Goal: Task Accomplishment & Management: Manage account settings

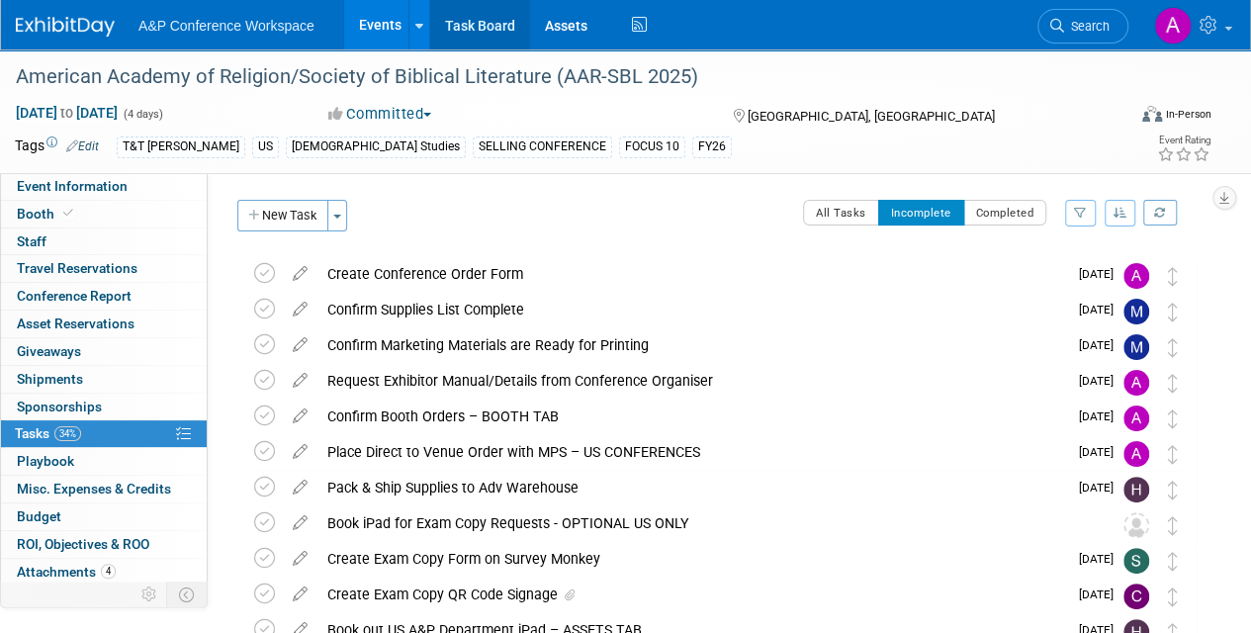
click at [494, 21] on link "Task Board" at bounding box center [480, 24] width 100 height 49
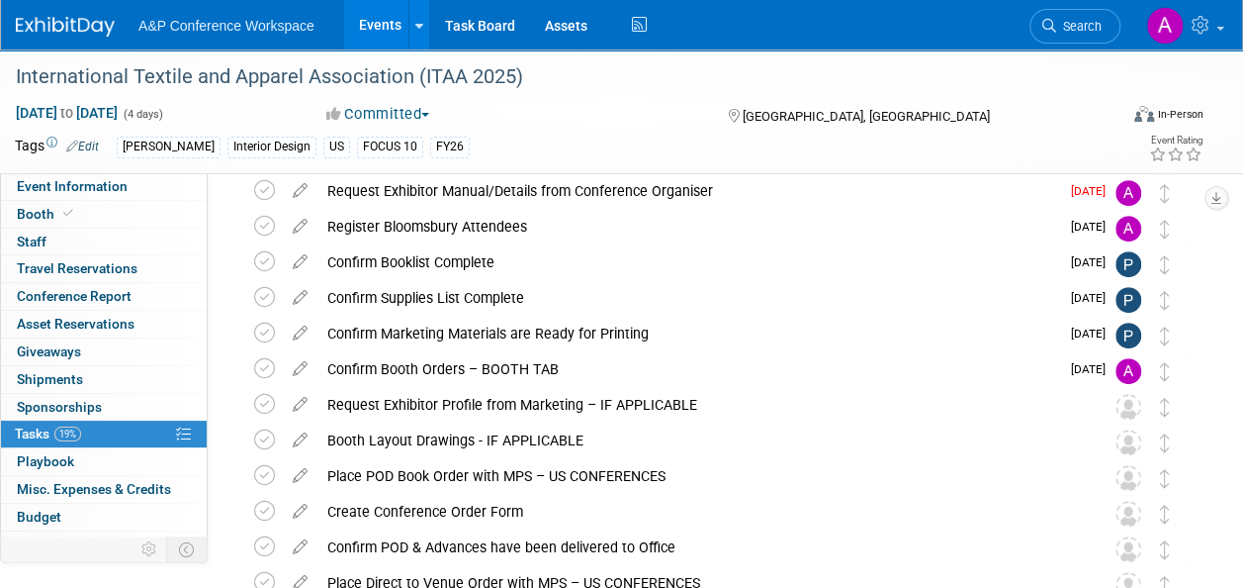
scroll to position [198, 0]
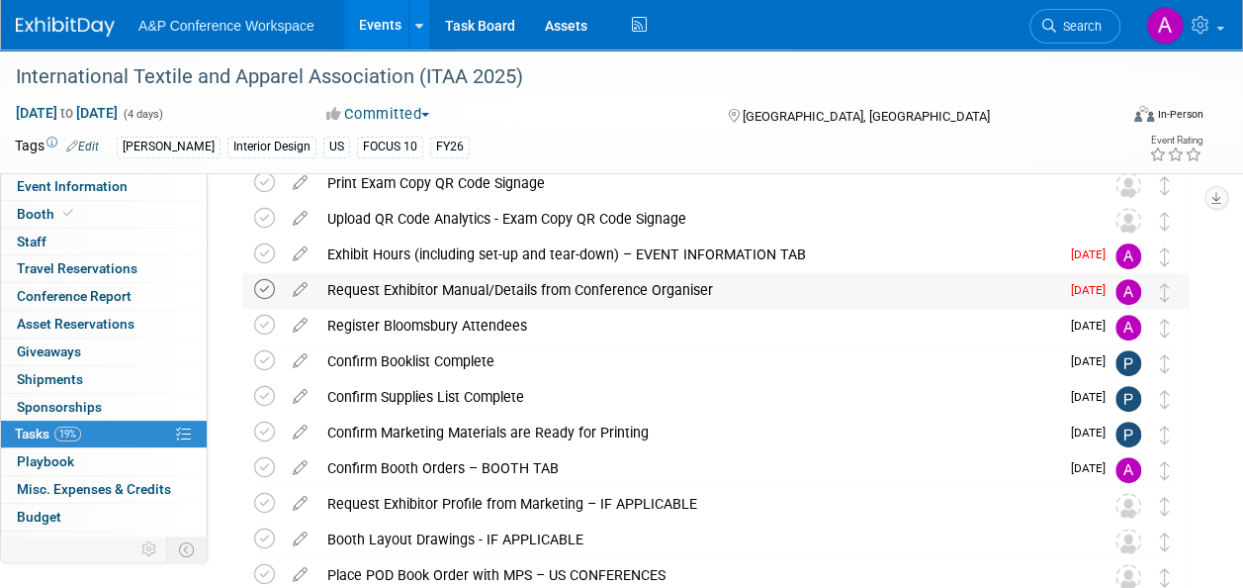
click at [261, 289] on icon at bounding box center [264, 289] width 21 height 21
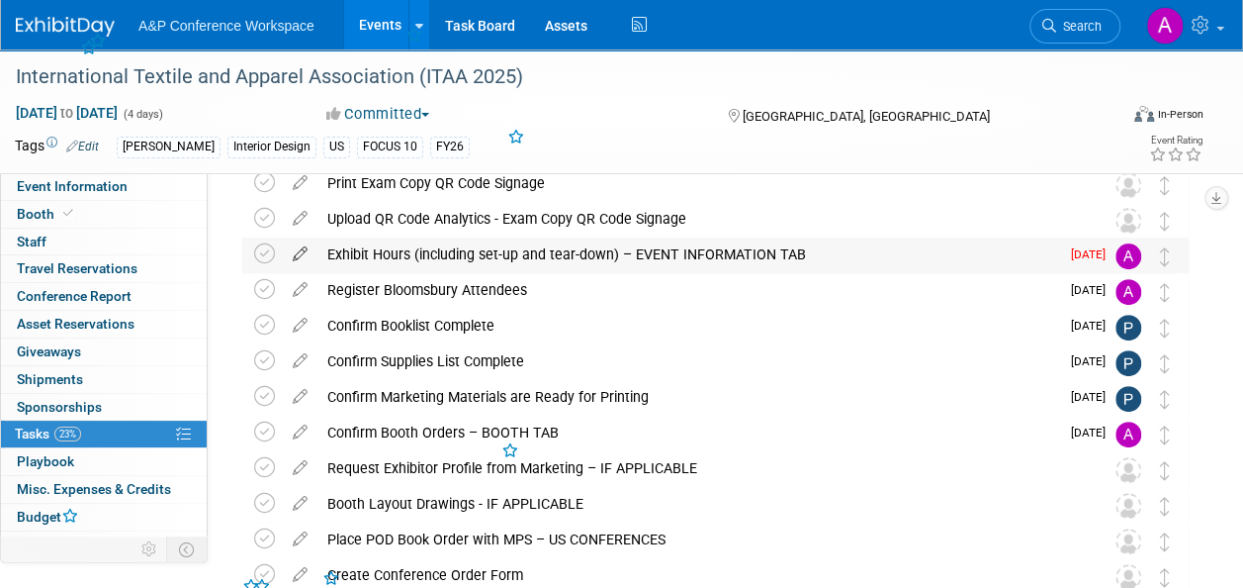
click at [301, 252] on icon at bounding box center [300, 249] width 35 height 25
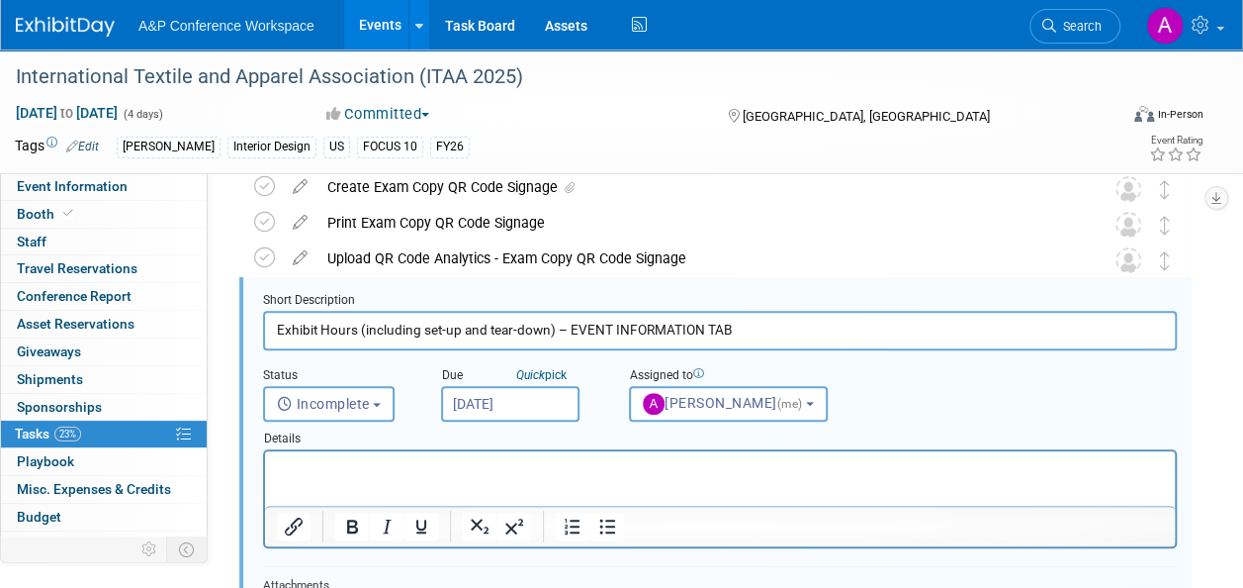
scroll to position [144, 0]
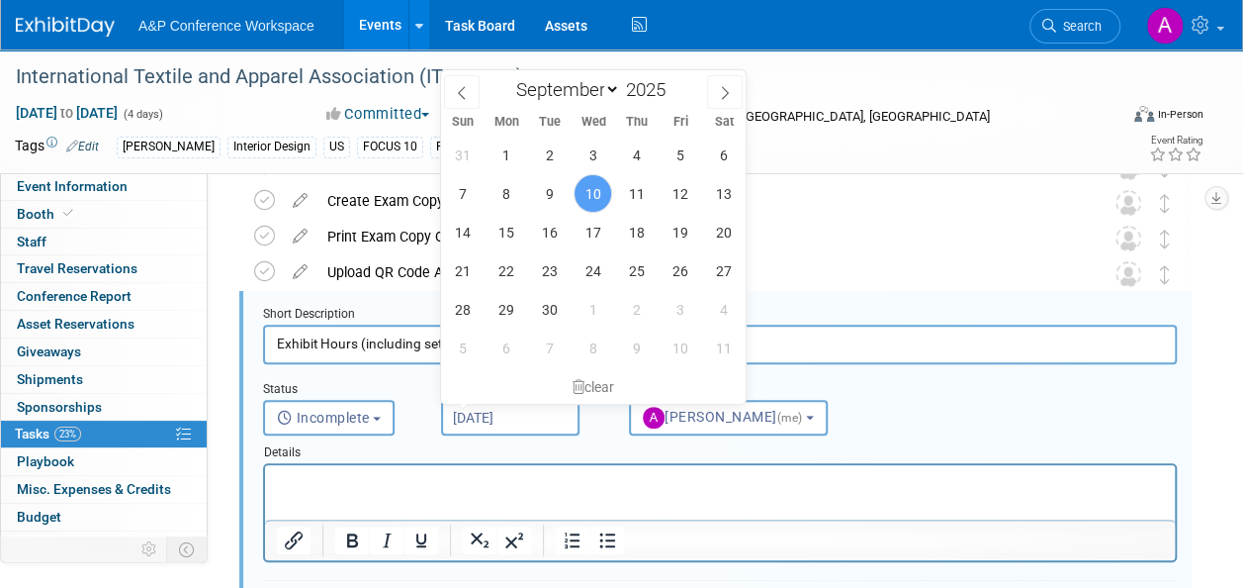
click at [546, 412] on input "Sep 10, 2025" at bounding box center [510, 418] width 138 height 36
click at [643, 185] on span "11" at bounding box center [636, 193] width 39 height 39
type input "Sep 11, 2025"
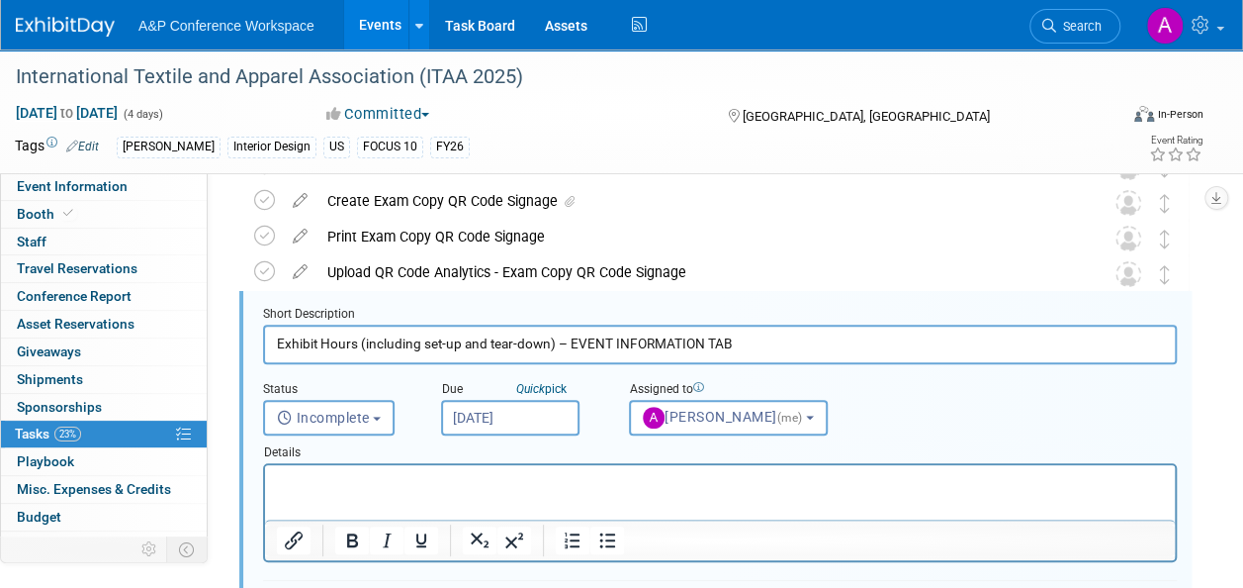
scroll to position [441, 0]
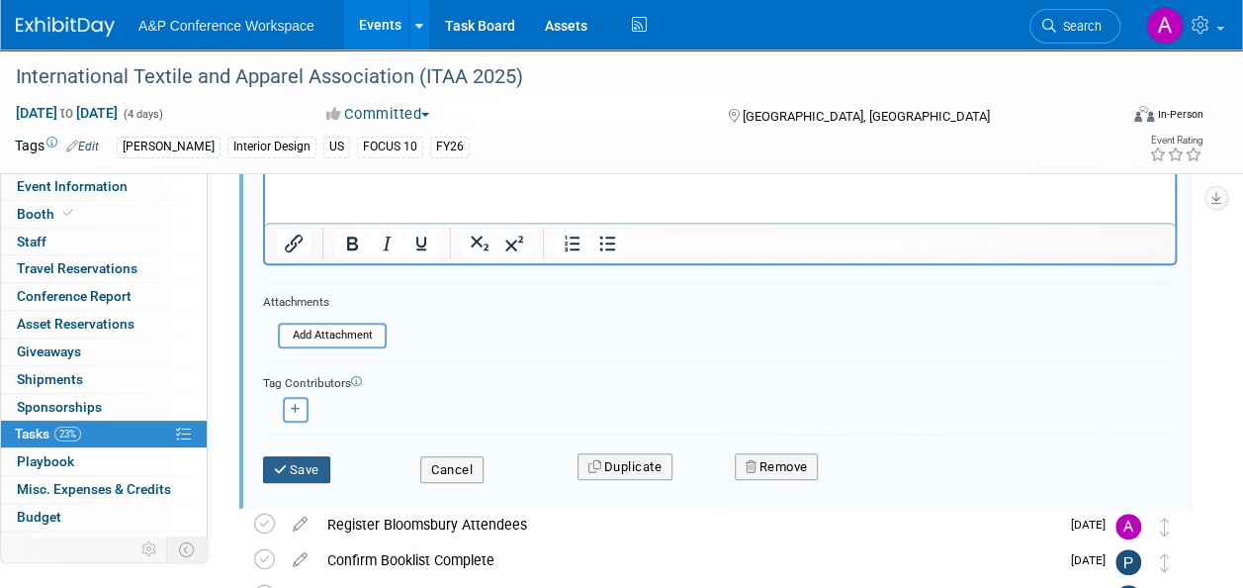
click at [315, 463] on button "Save" at bounding box center [296, 470] width 67 height 28
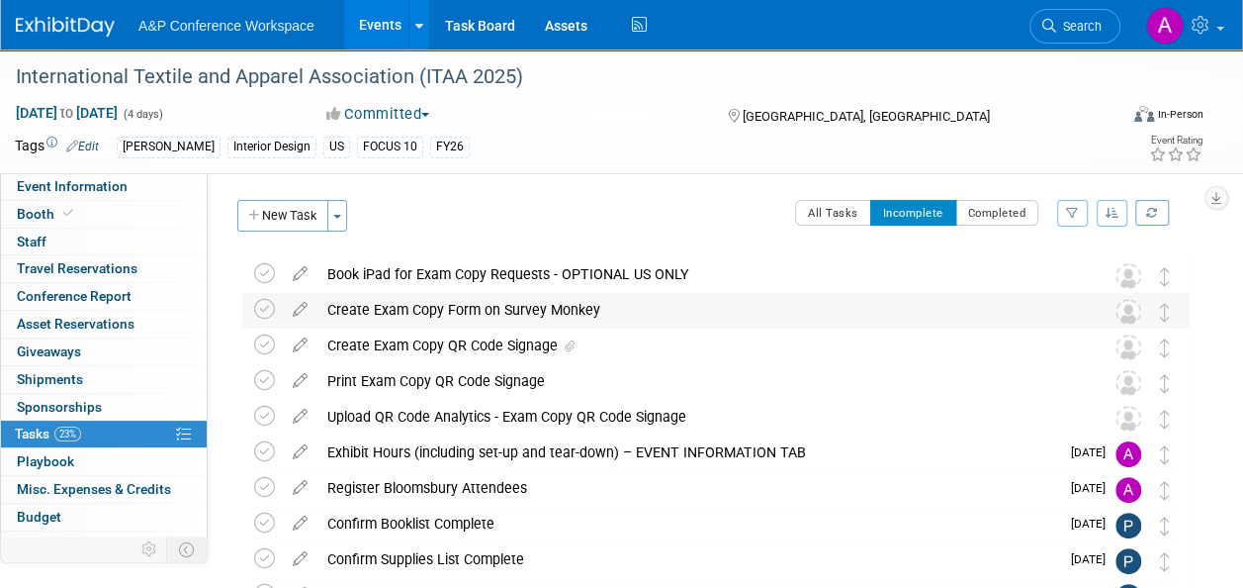
scroll to position [0, 0]
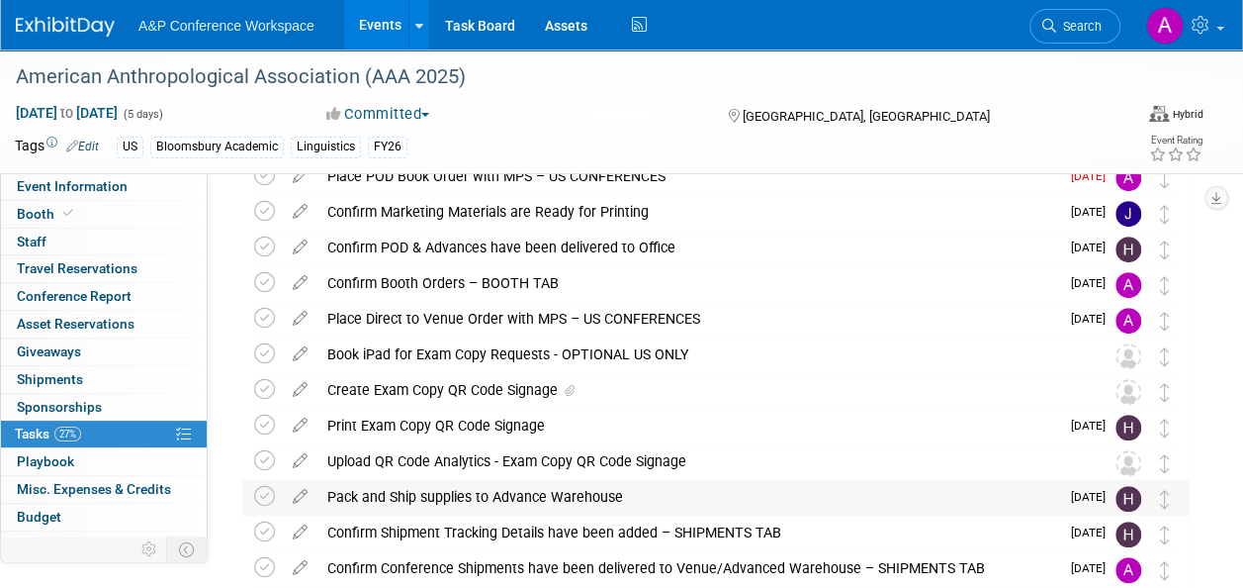
scroll to position [177, 0]
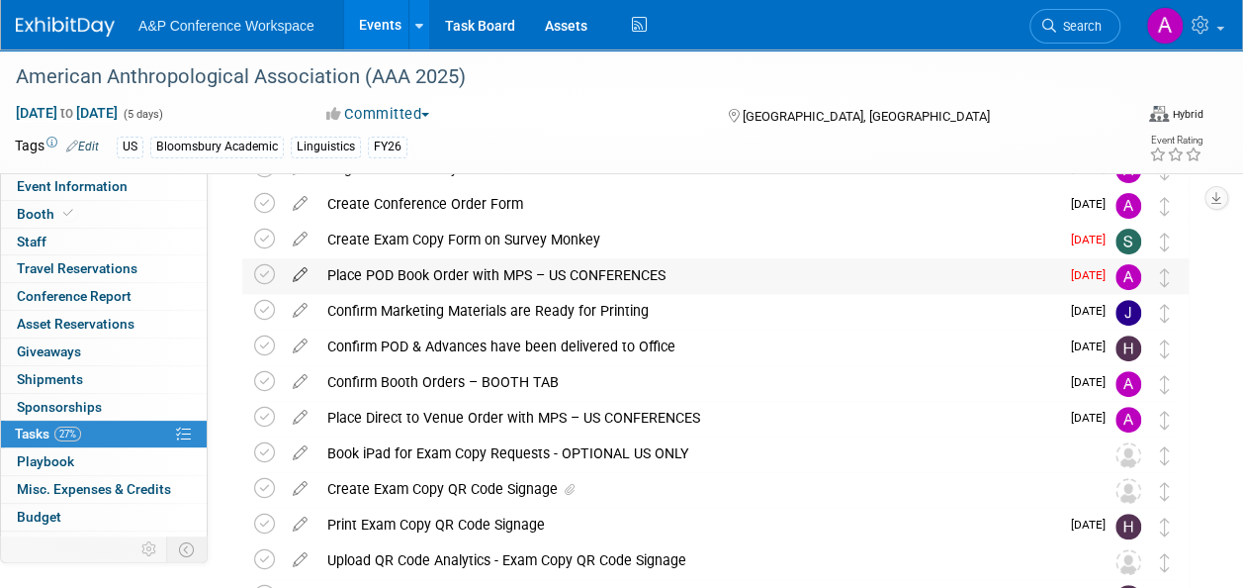
click at [298, 269] on icon at bounding box center [300, 270] width 35 height 25
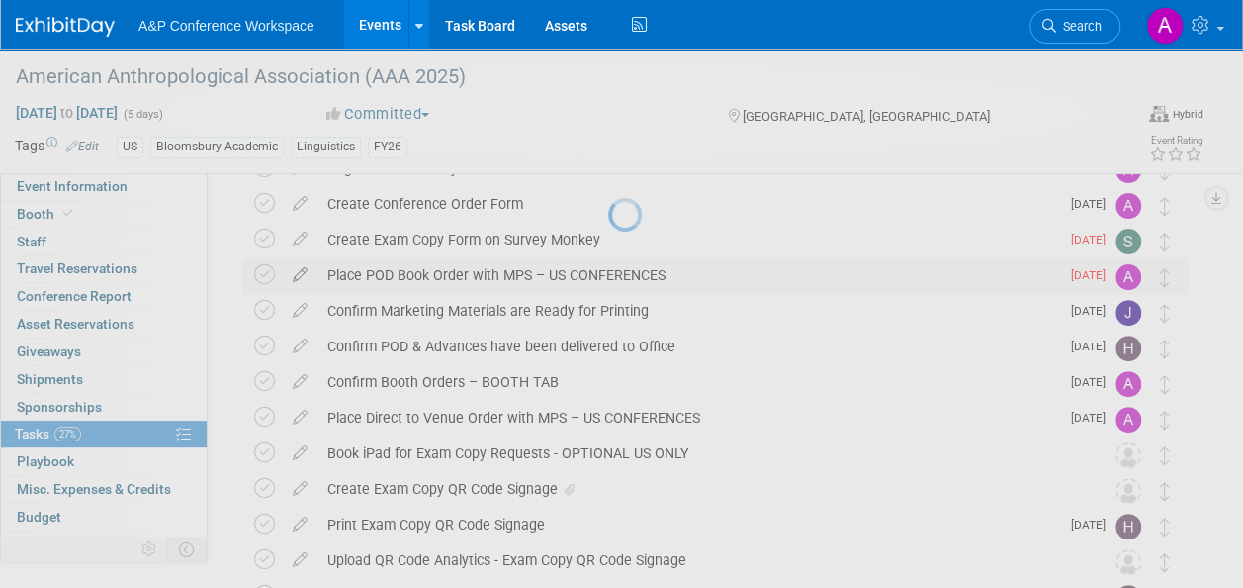
select select "8"
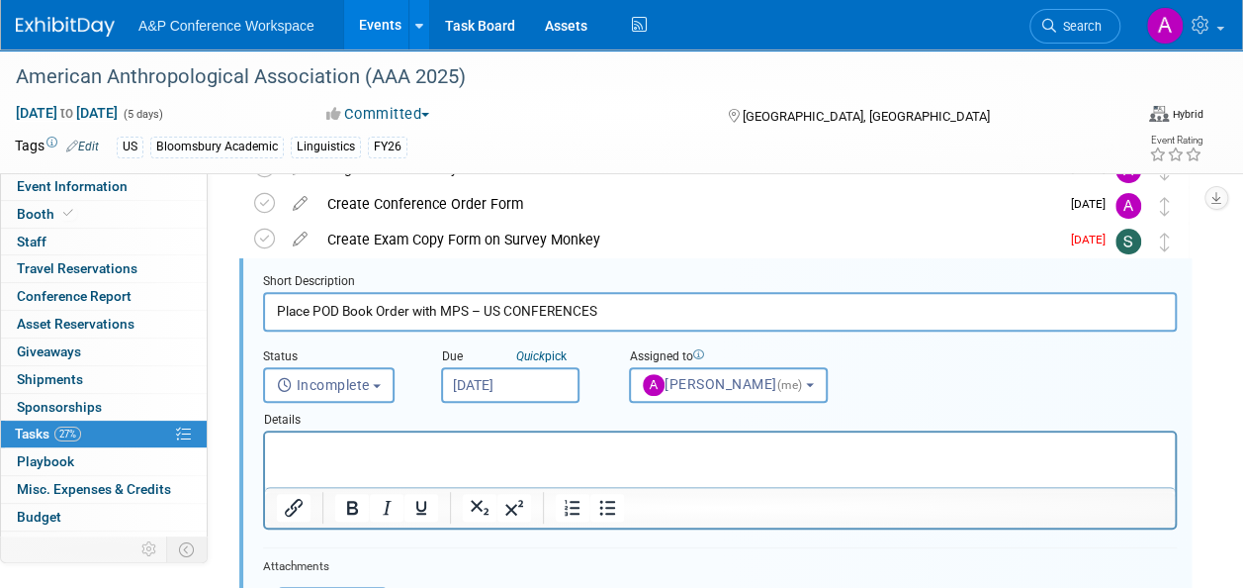
scroll to position [144, 0]
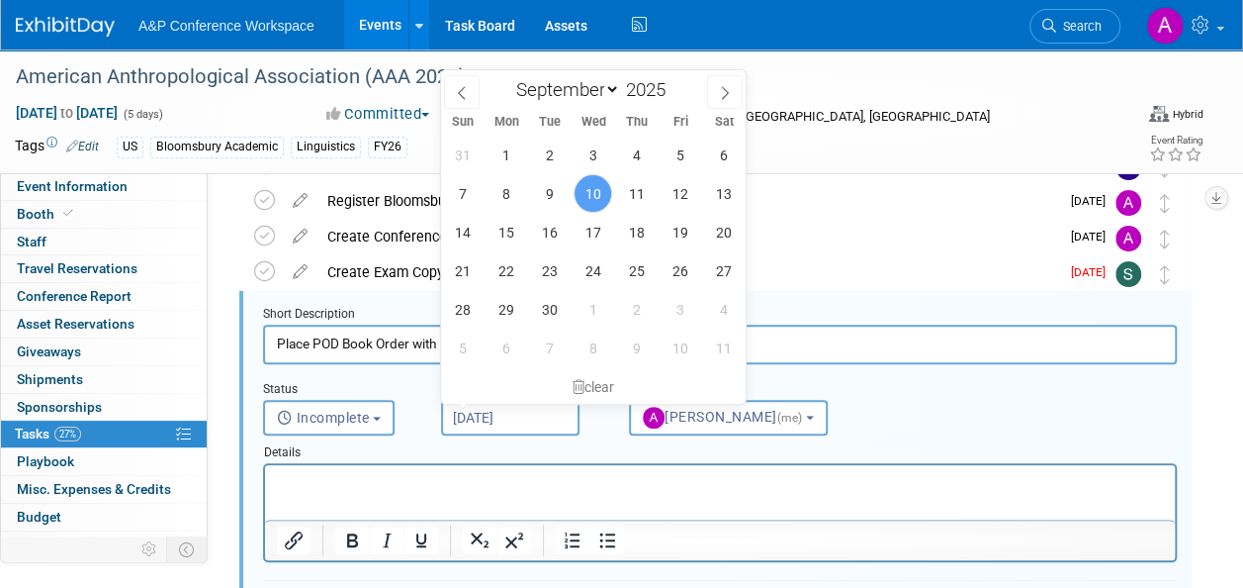
click at [551, 405] on input "Sep 10, 2025" at bounding box center [510, 418] width 138 height 36
click at [504, 308] on span "29" at bounding box center [506, 309] width 39 height 39
type input "Sep 29, 2025"
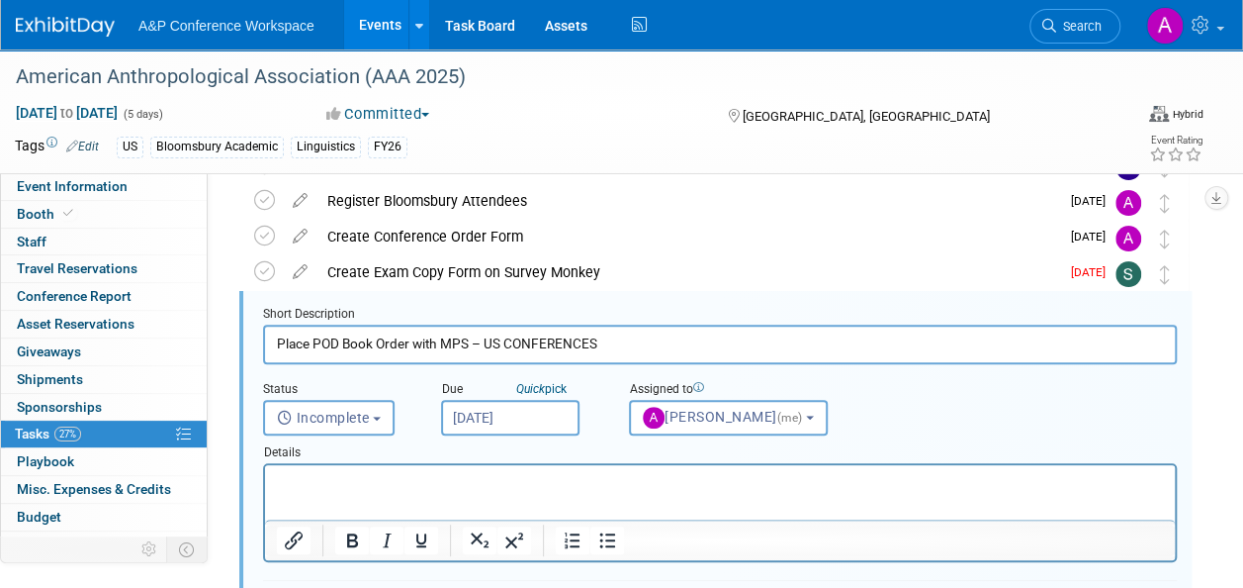
scroll to position [540, 0]
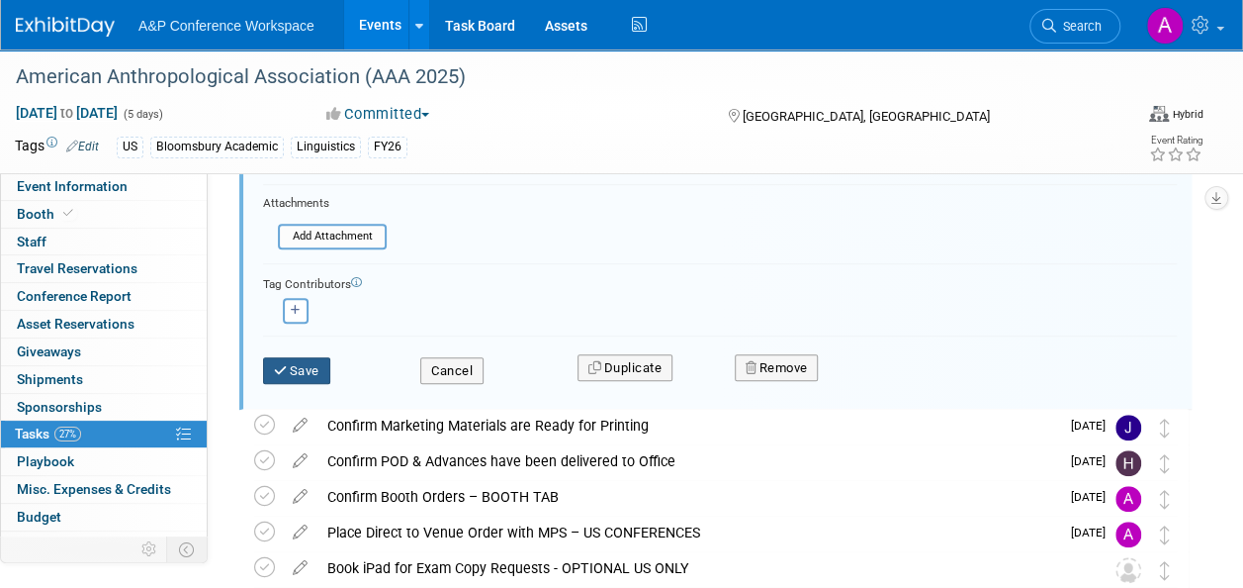
click at [316, 363] on button "Save" at bounding box center [296, 371] width 67 height 28
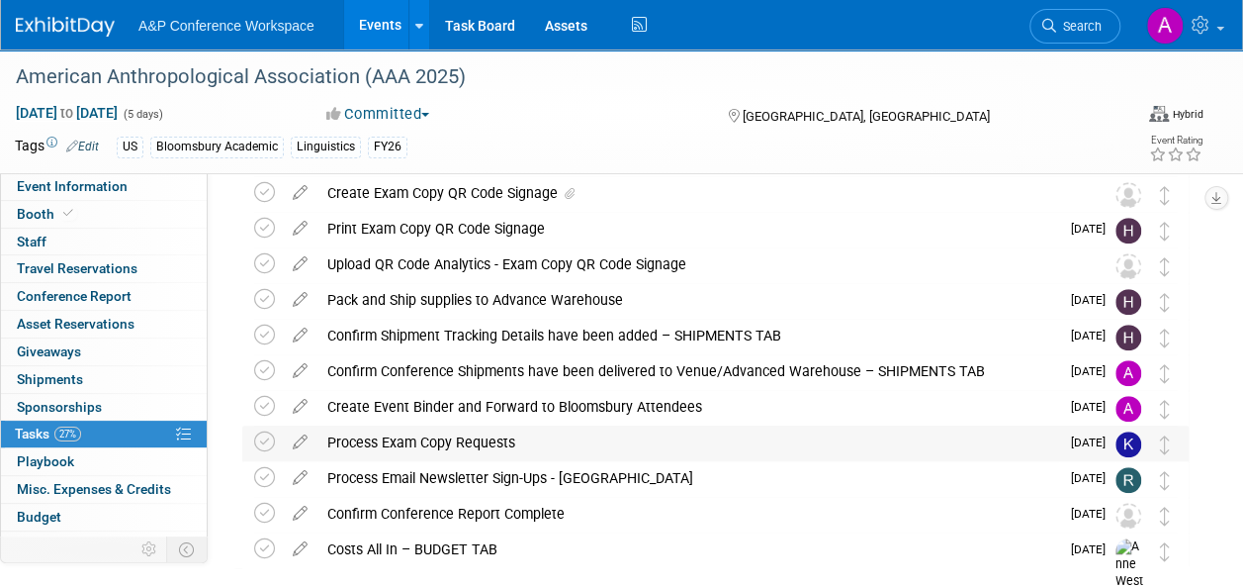
scroll to position [243, 0]
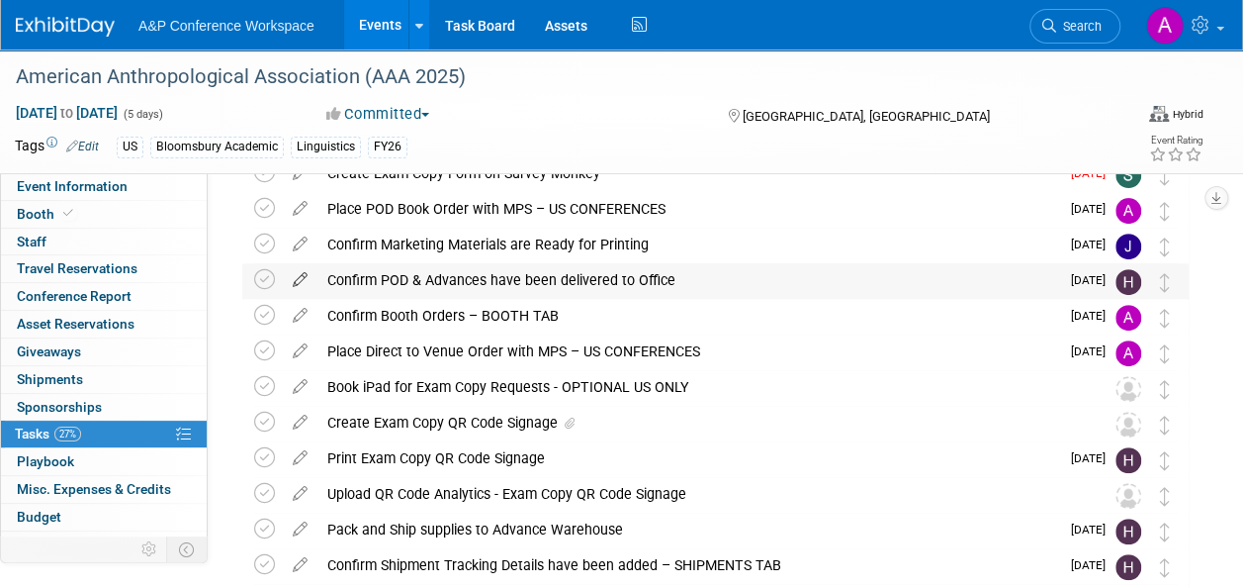
click at [300, 275] on icon at bounding box center [300, 275] width 35 height 25
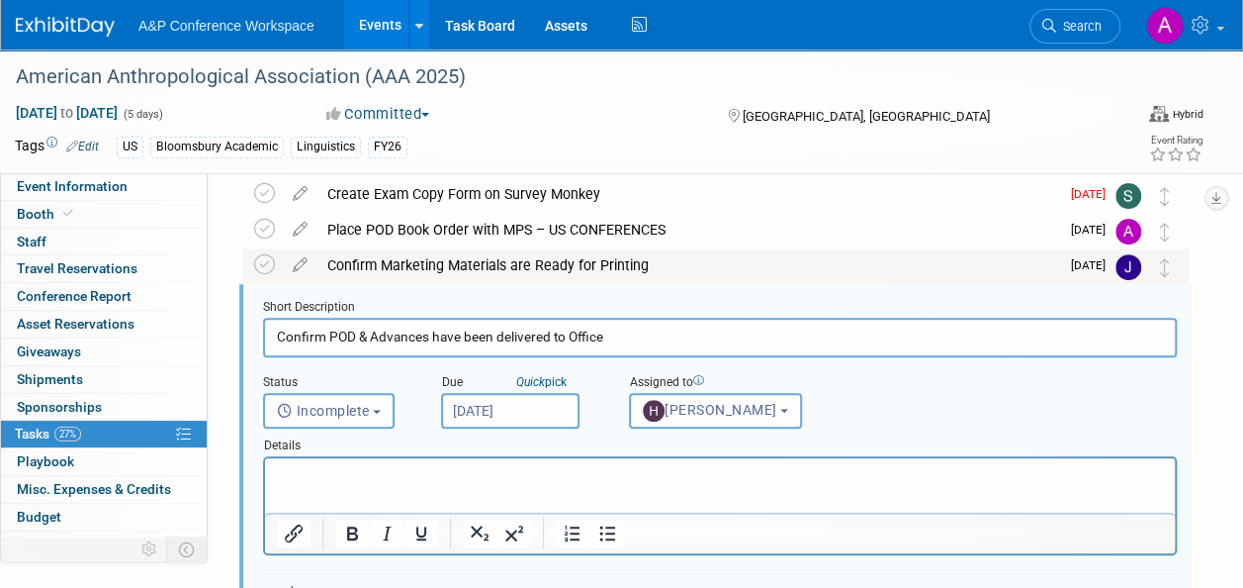
scroll to position [216, 0]
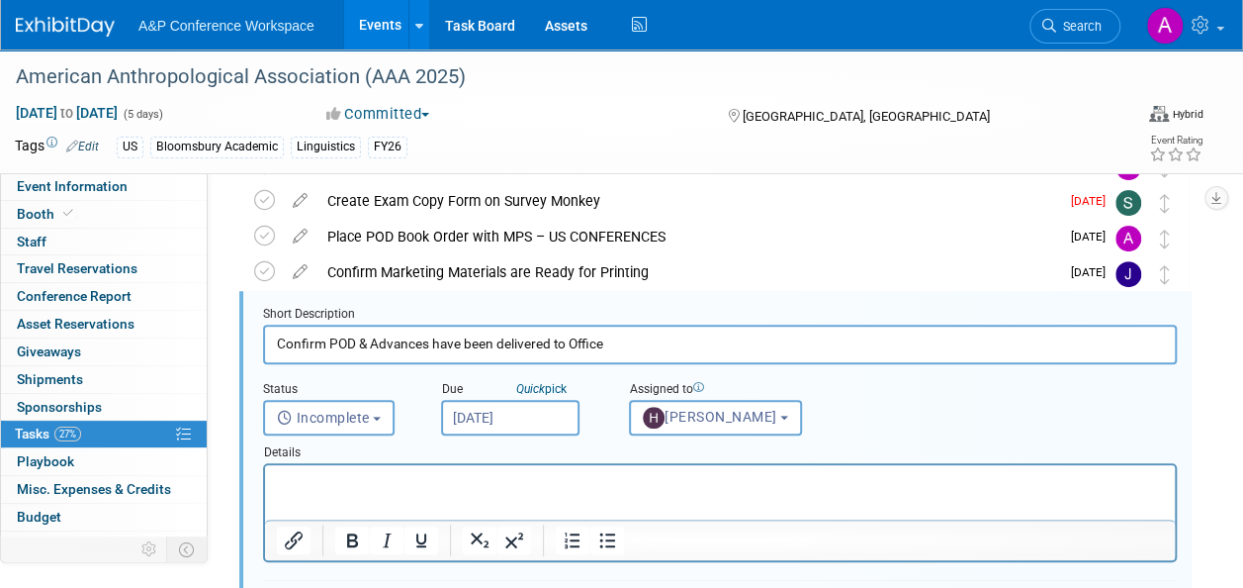
click at [553, 409] on input "Sep 29, 2025" at bounding box center [510, 418] width 138 height 36
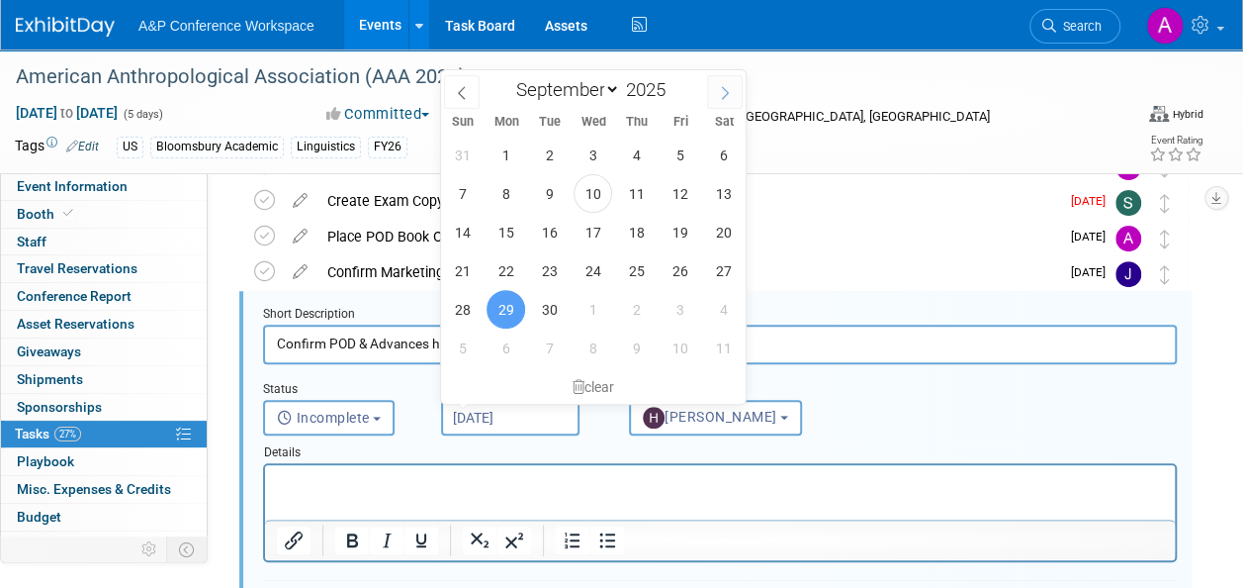
click at [724, 87] on icon at bounding box center [725, 93] width 7 height 13
select select "9"
click at [592, 228] on span "15" at bounding box center [593, 232] width 39 height 39
type input "Oct 15, 2025"
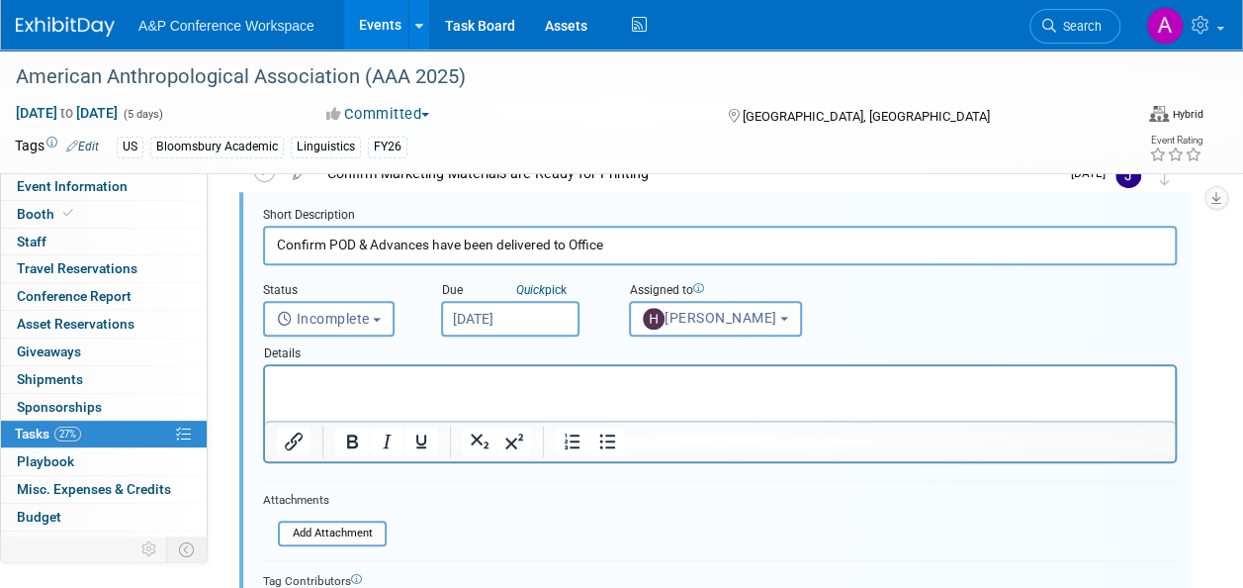
scroll to position [512, 0]
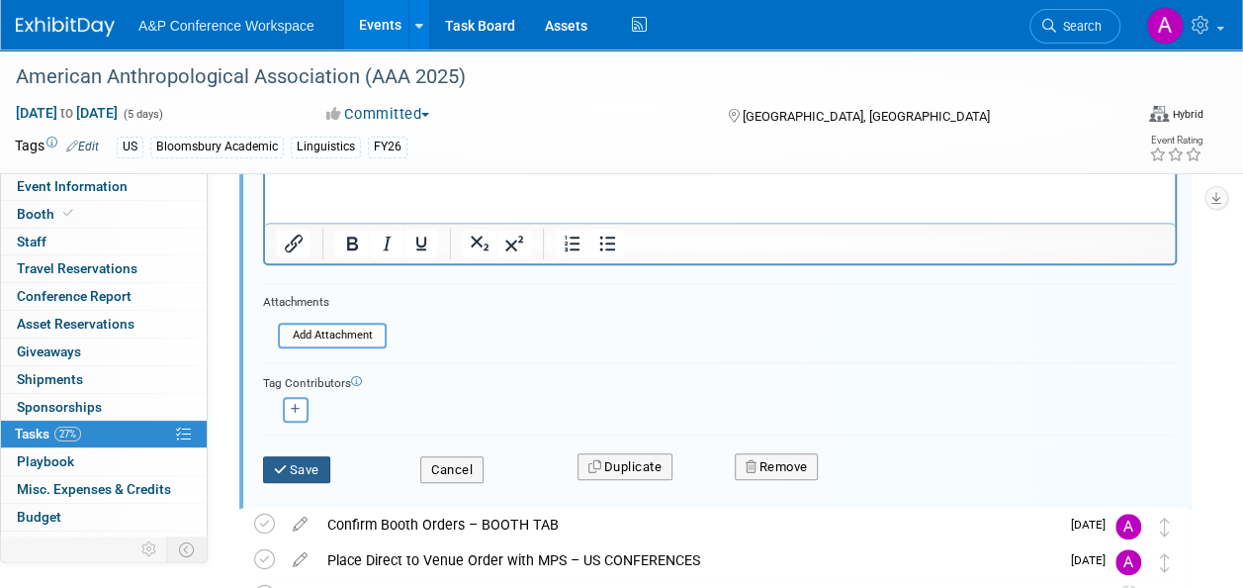
click at [318, 472] on button "Save" at bounding box center [296, 470] width 67 height 28
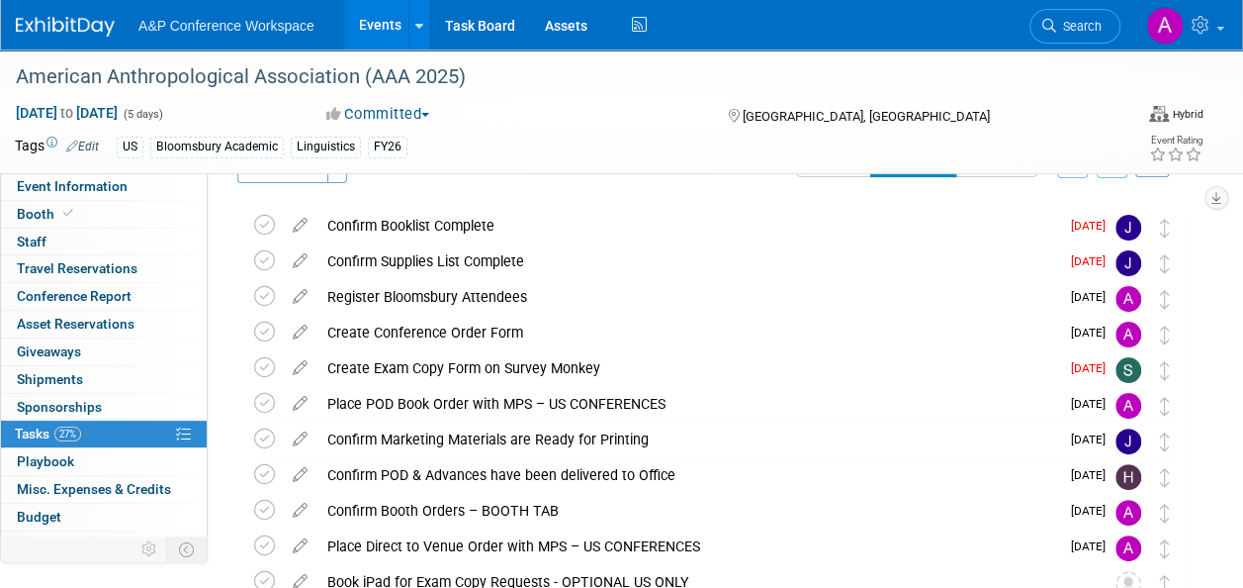
scroll to position [18, 0]
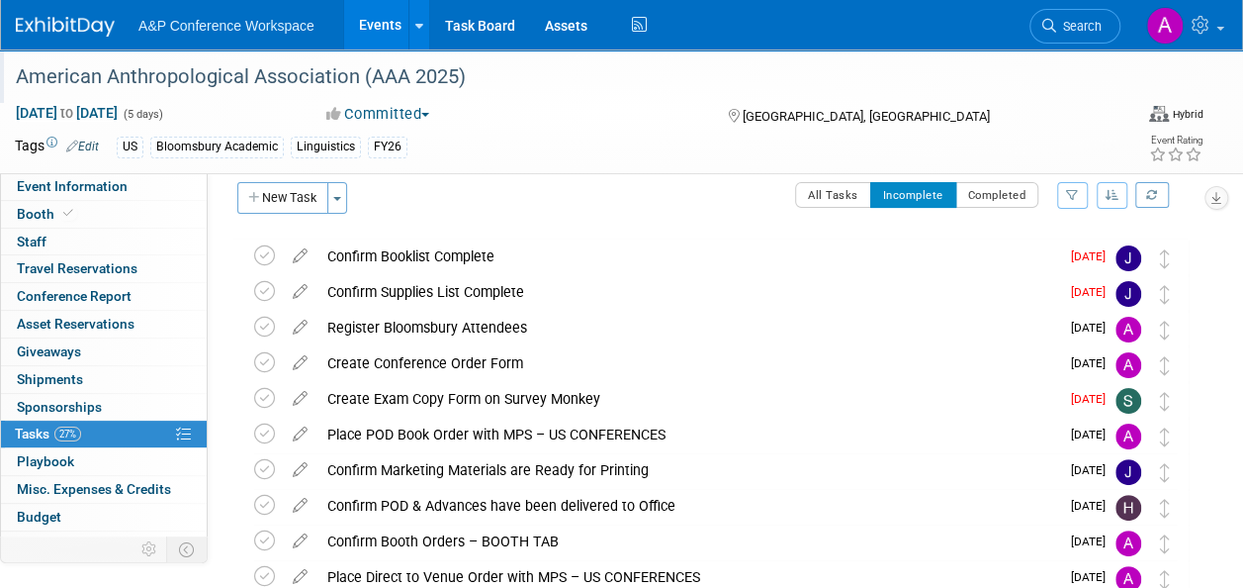
click at [307, 79] on div "American Anthropological Association (AAA 2025)" at bounding box center [555, 77] width 1093 height 36
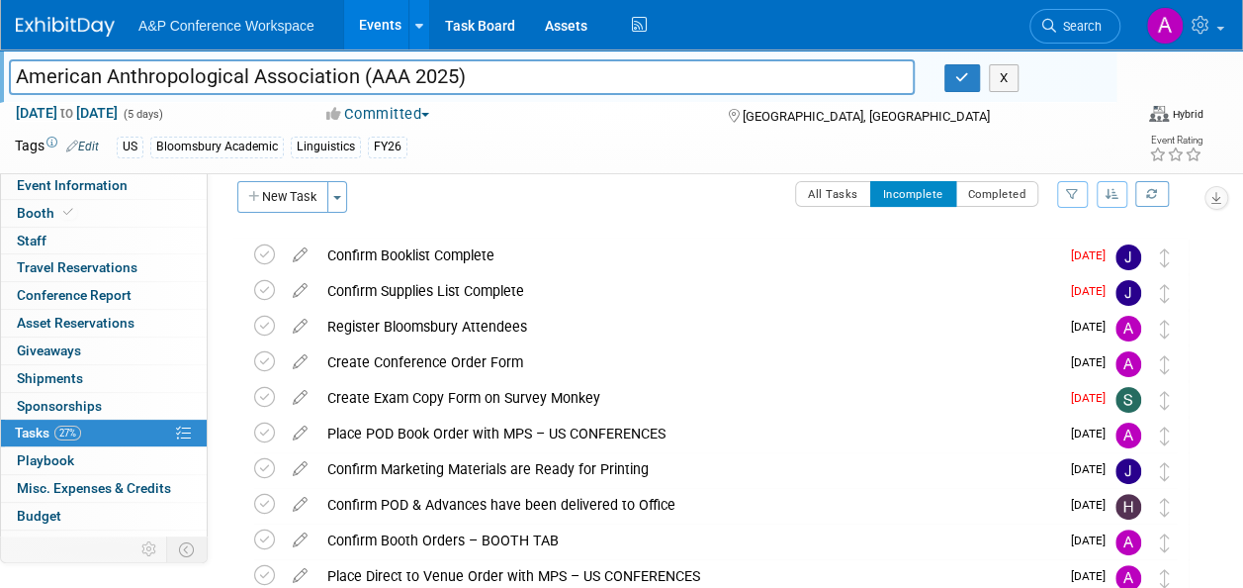
drag, startPoint x: 466, startPoint y: 75, endPoint x: -4, endPoint y: 59, distance: 470.1
click at [0, 59] on html "A&P Conference Workspace Events Add Event Bulk Upload Events Shareable Event Bo…" at bounding box center [621, 276] width 1243 height 588
click at [965, 77] on icon "button" at bounding box center [963, 77] width 14 height 13
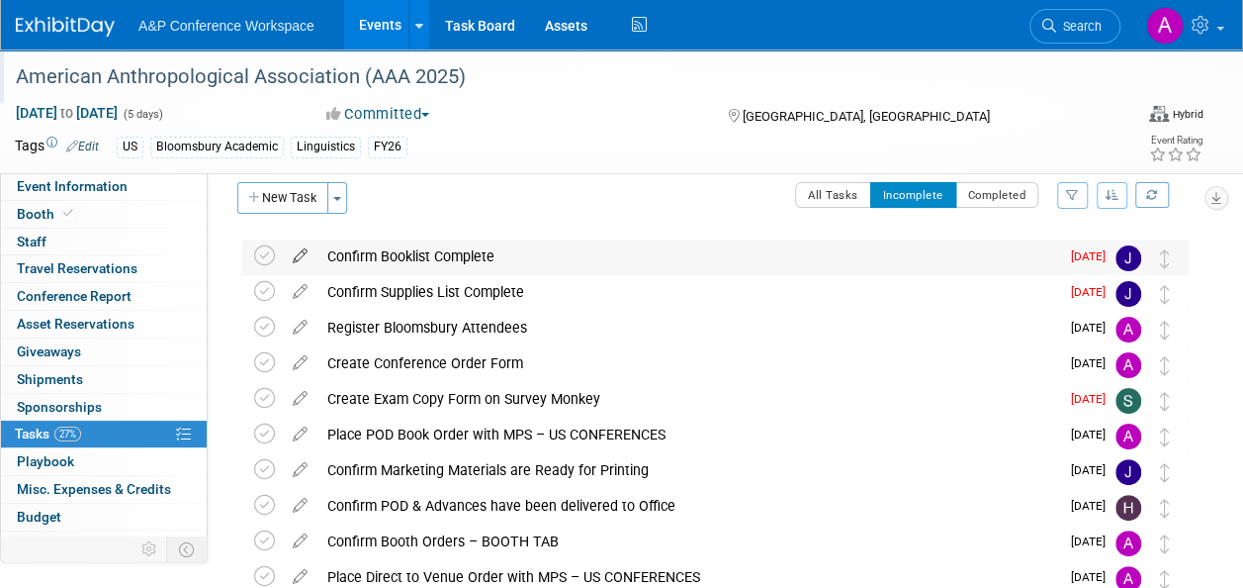
click at [299, 253] on icon at bounding box center [300, 251] width 35 height 25
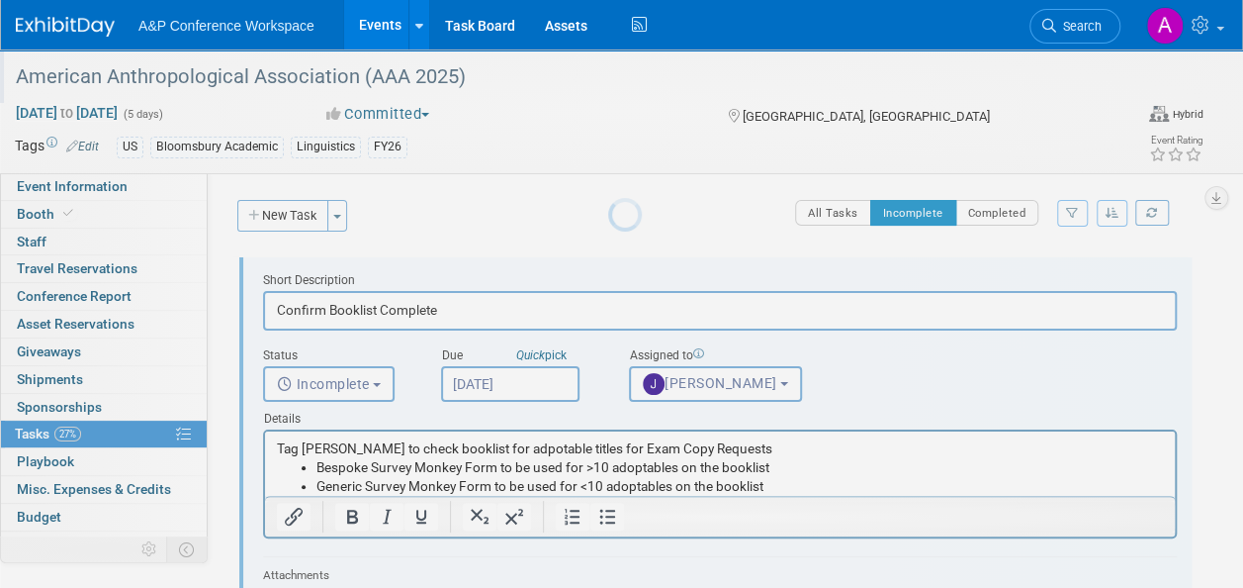
scroll to position [0, 0]
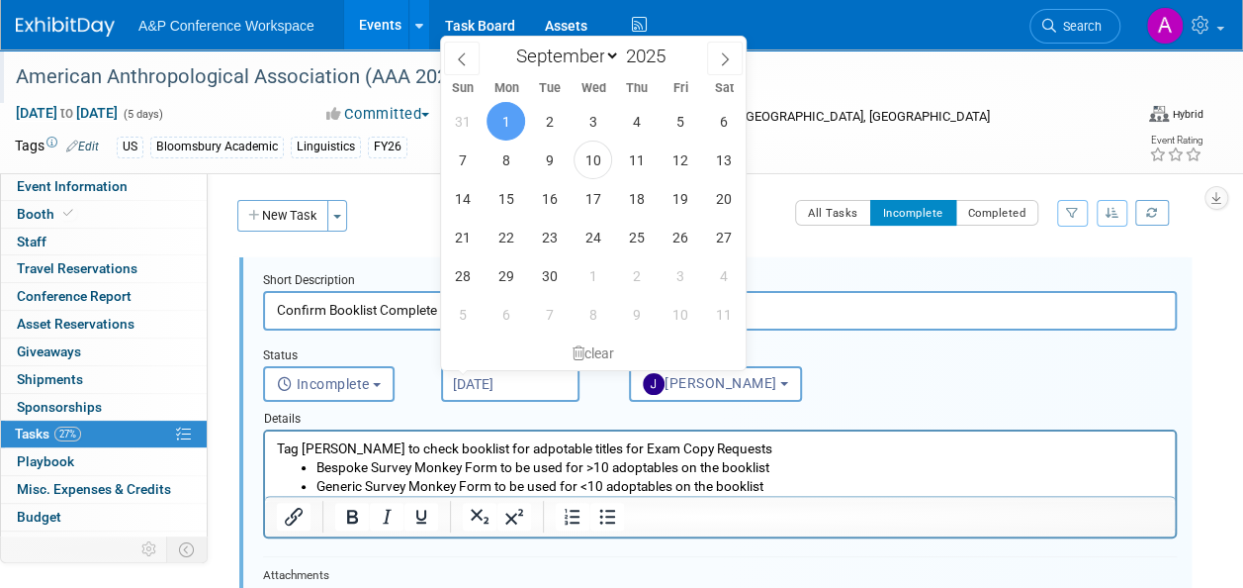
click at [548, 380] on input "Sep 1, 2025" at bounding box center [510, 384] width 138 height 36
click at [599, 194] on span "17" at bounding box center [593, 198] width 39 height 39
type input "Sep 17, 2025"
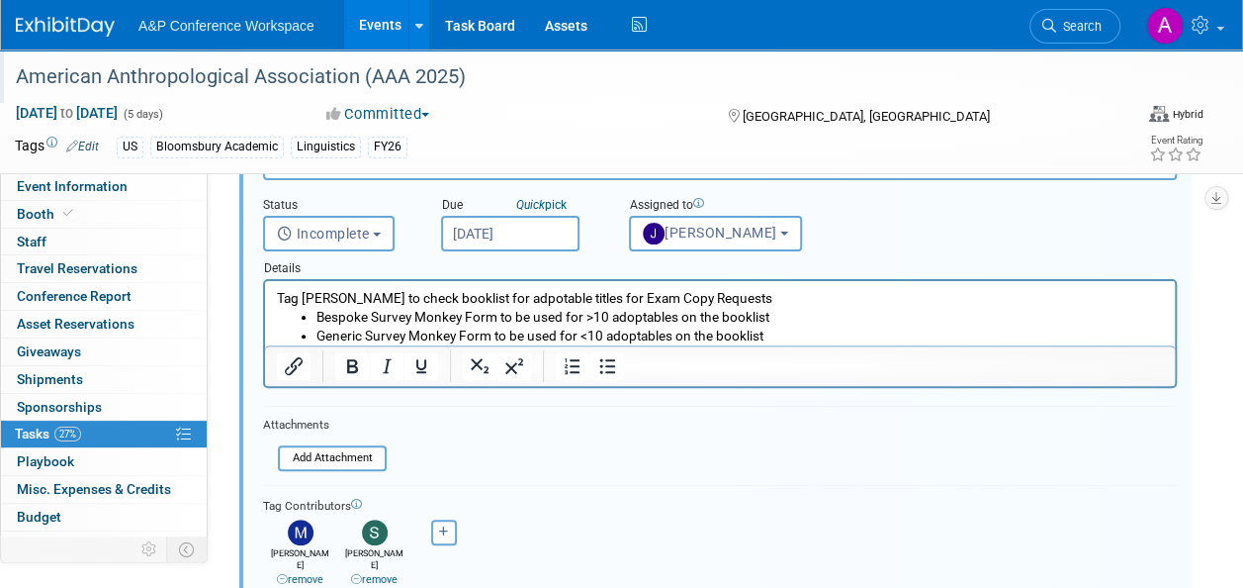
scroll to position [297, 0]
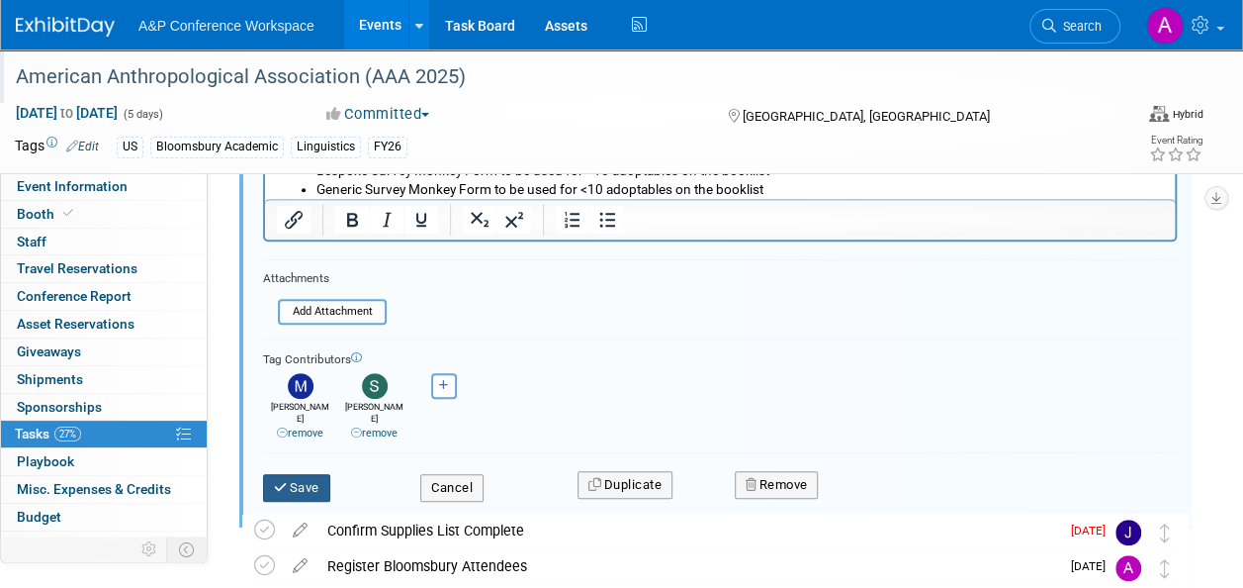
click at [292, 474] on button "Save" at bounding box center [296, 488] width 67 height 28
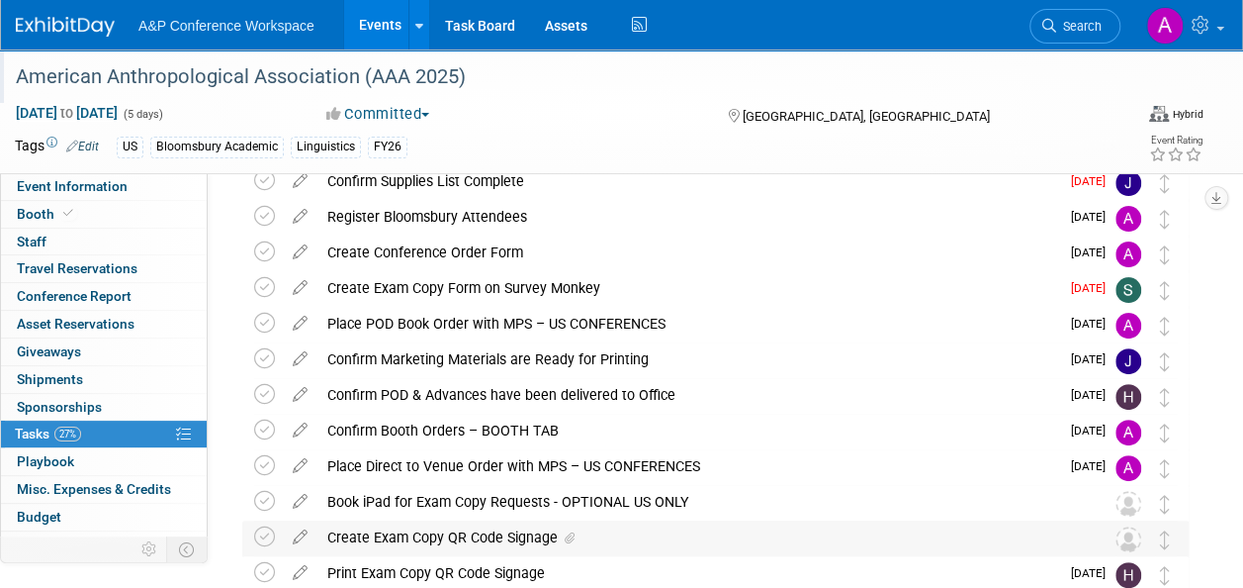
scroll to position [0, 0]
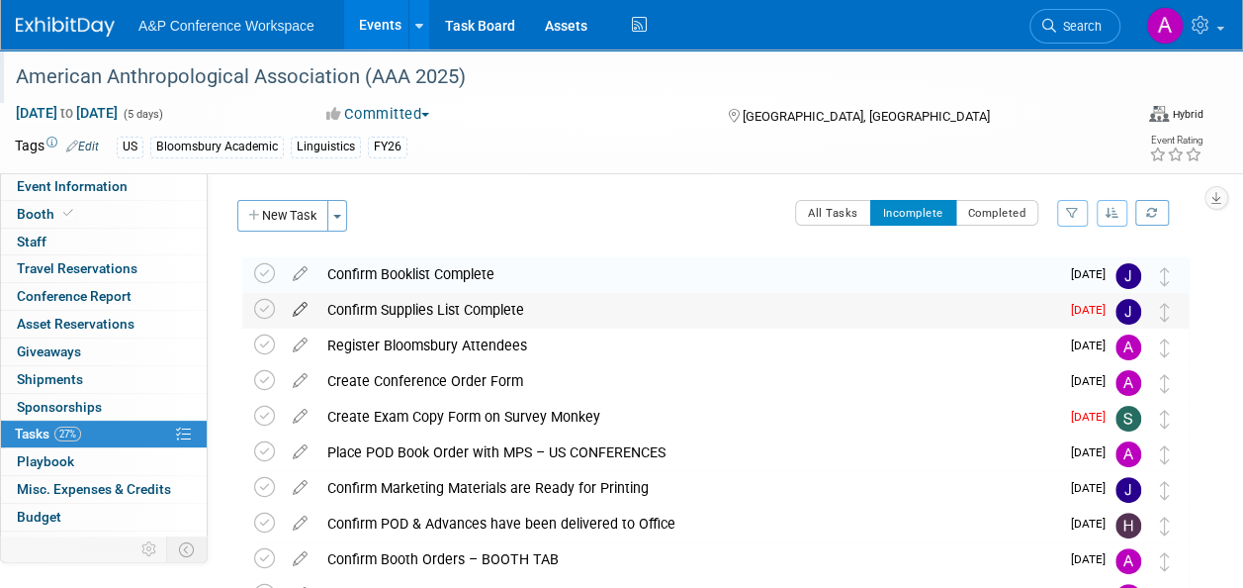
click at [301, 307] on icon at bounding box center [300, 305] width 35 height 25
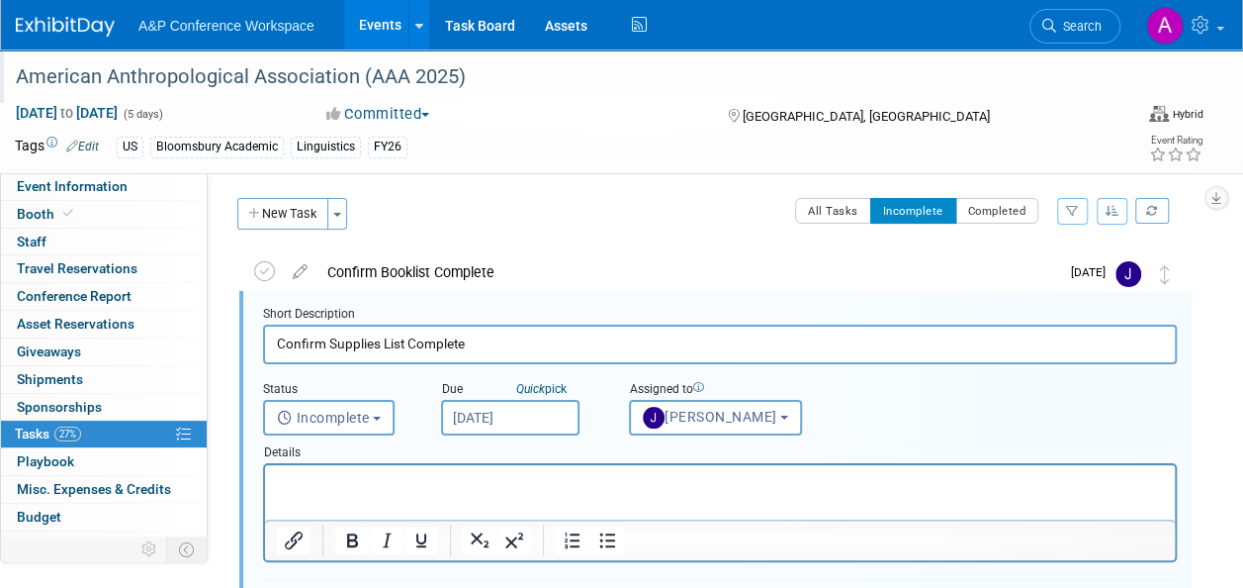
scroll to position [2, 0]
click at [540, 413] on input "Sep 1, 2025" at bounding box center [510, 418] width 138 height 36
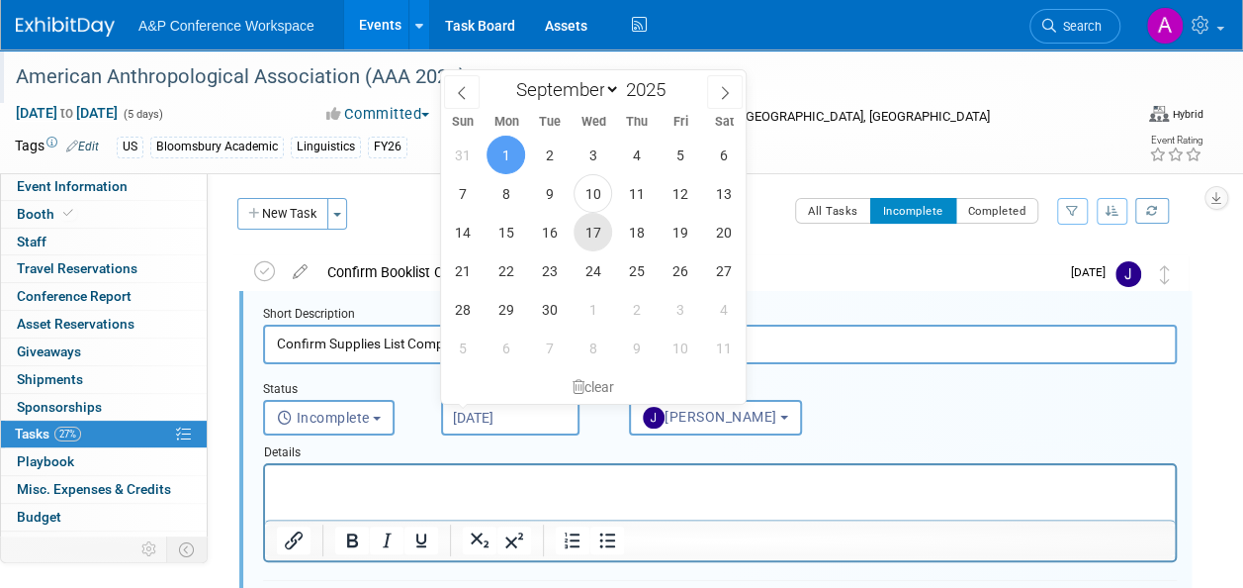
click at [595, 224] on span "17" at bounding box center [593, 232] width 39 height 39
type input "Sep 17, 2025"
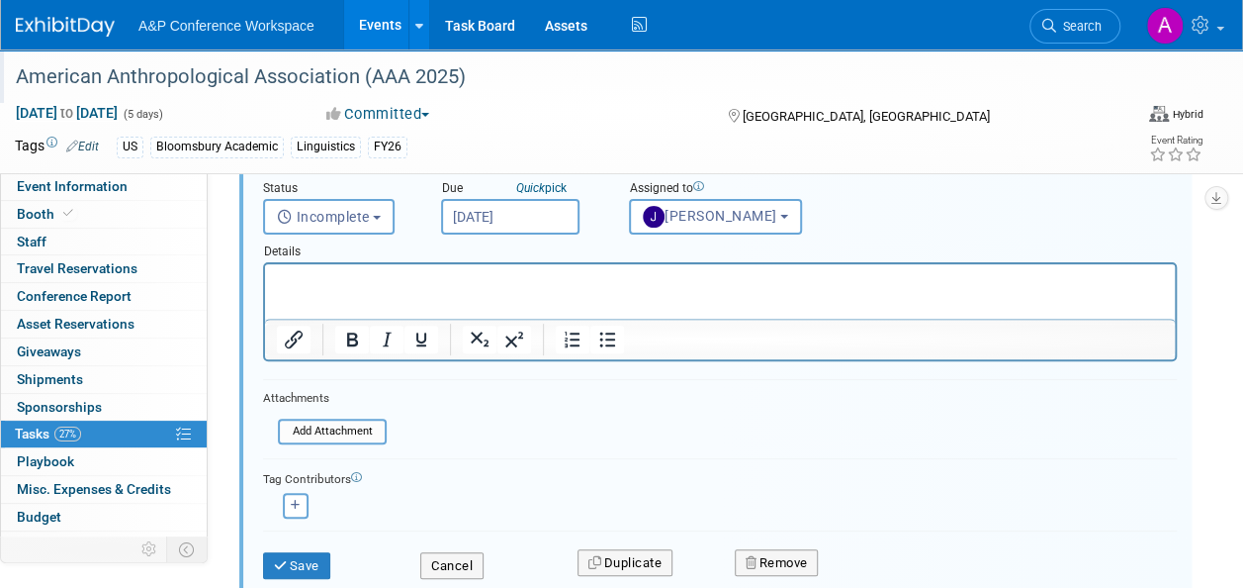
scroll to position [398, 0]
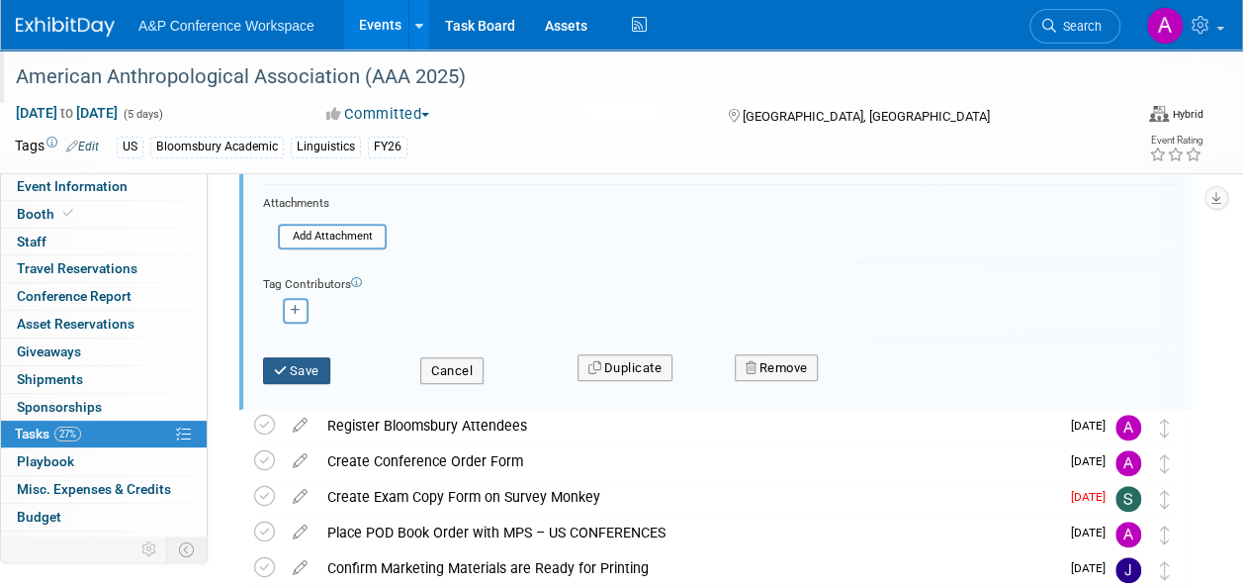
click at [311, 362] on button "Save" at bounding box center [296, 371] width 67 height 28
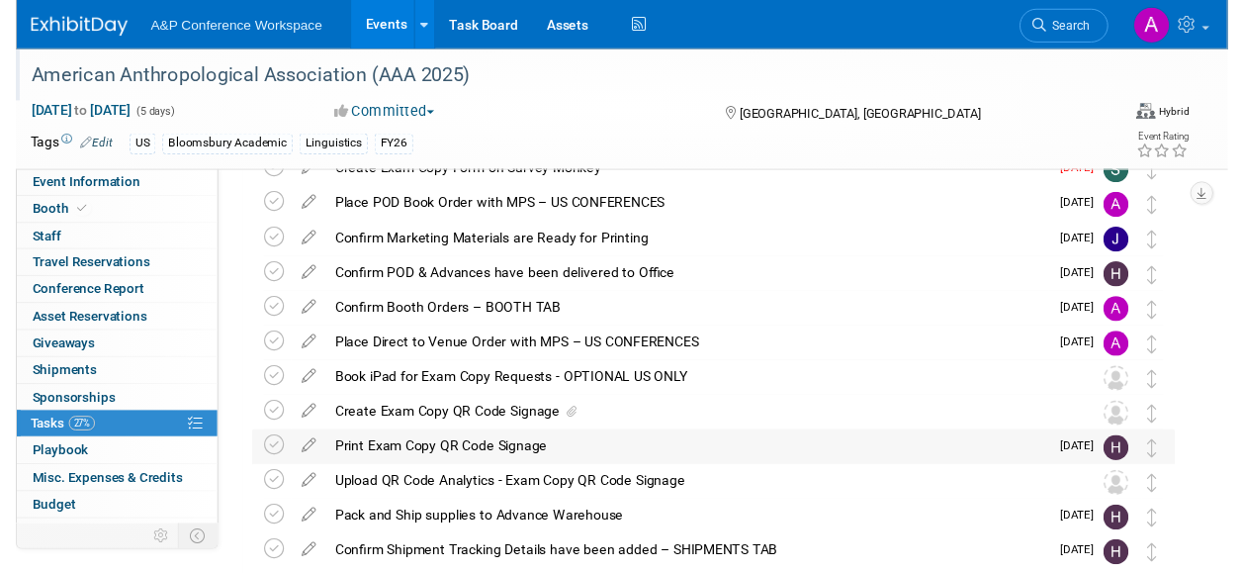
scroll to position [2, 0]
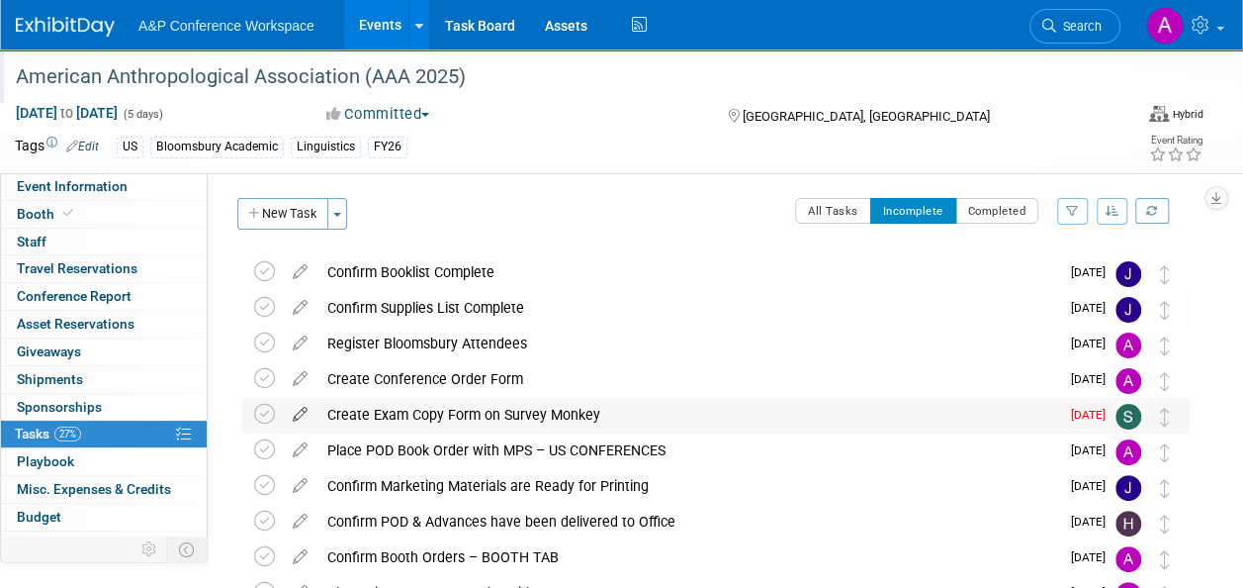
click at [303, 410] on icon at bounding box center [300, 410] width 35 height 25
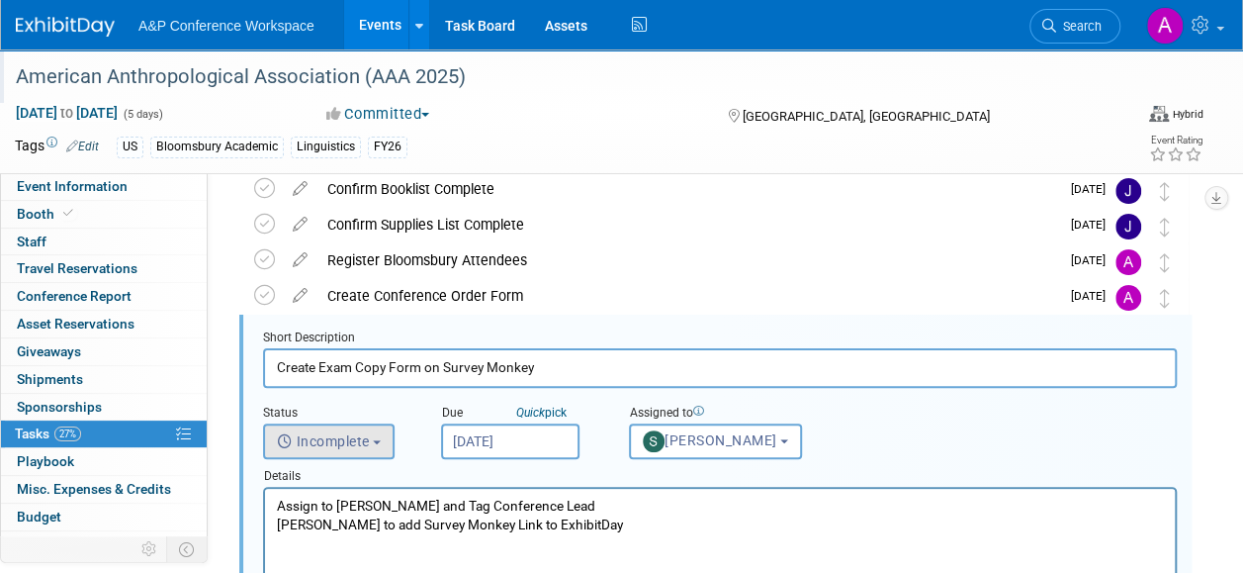
scroll to position [109, 0]
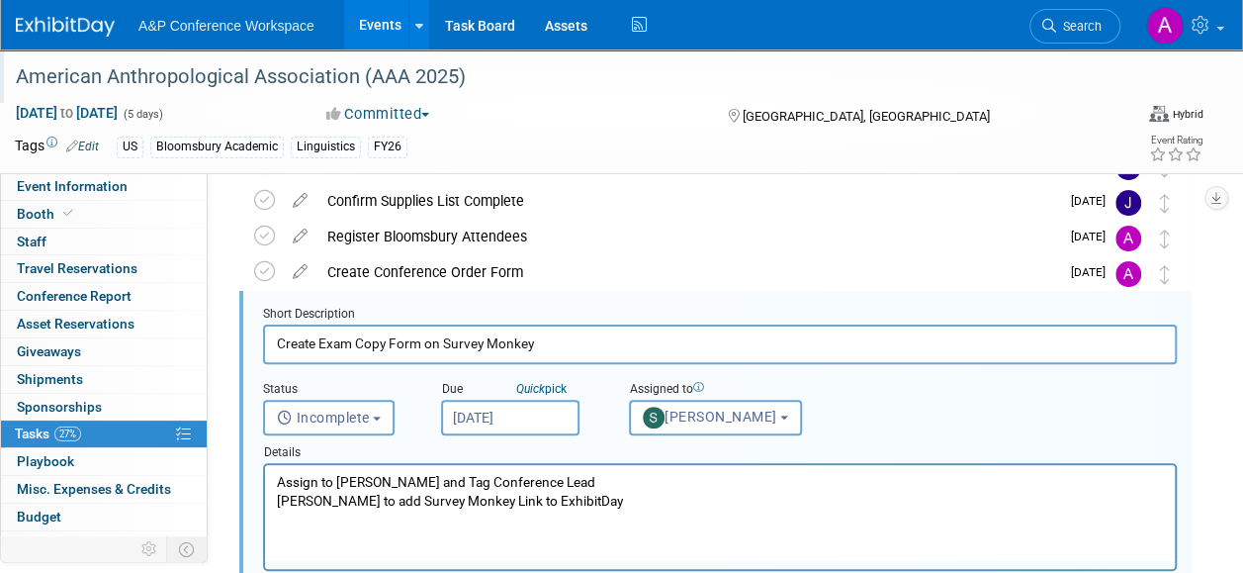
click at [550, 418] on input "Sep 8, 2025" at bounding box center [510, 418] width 138 height 36
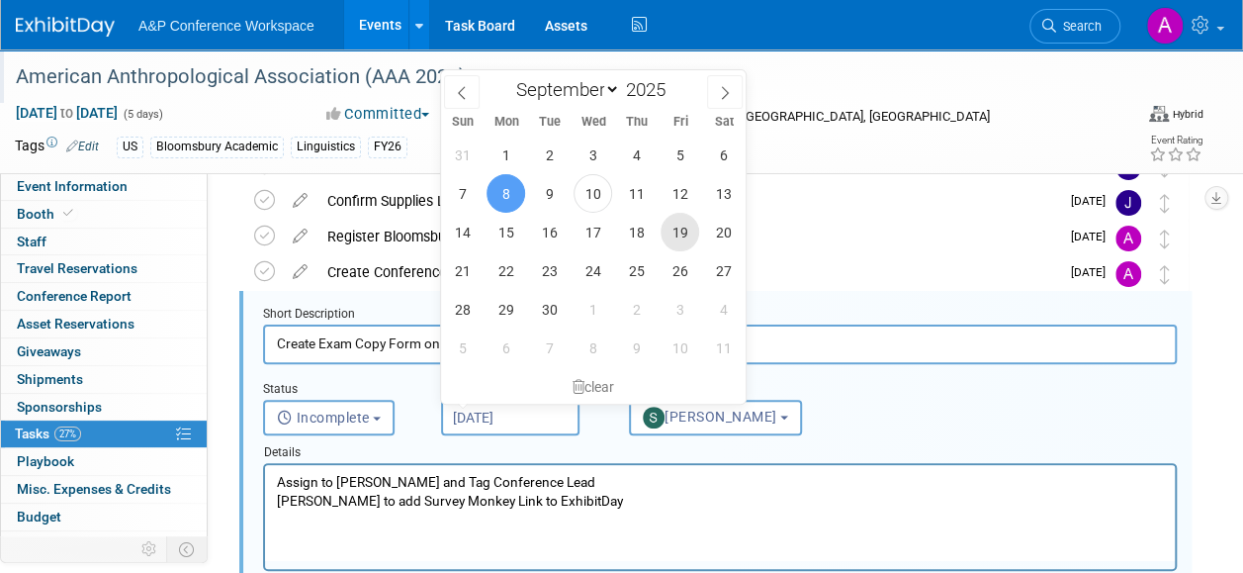
click at [675, 232] on span "19" at bounding box center [680, 232] width 39 height 39
type input "Sep 19, 2025"
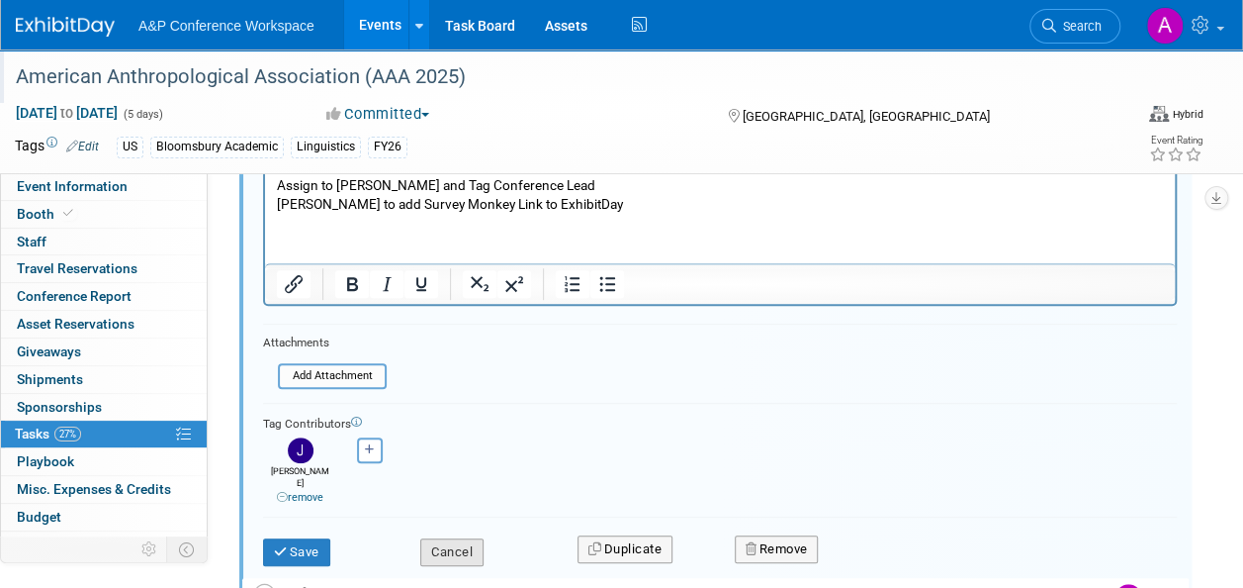
scroll to position [504, 0]
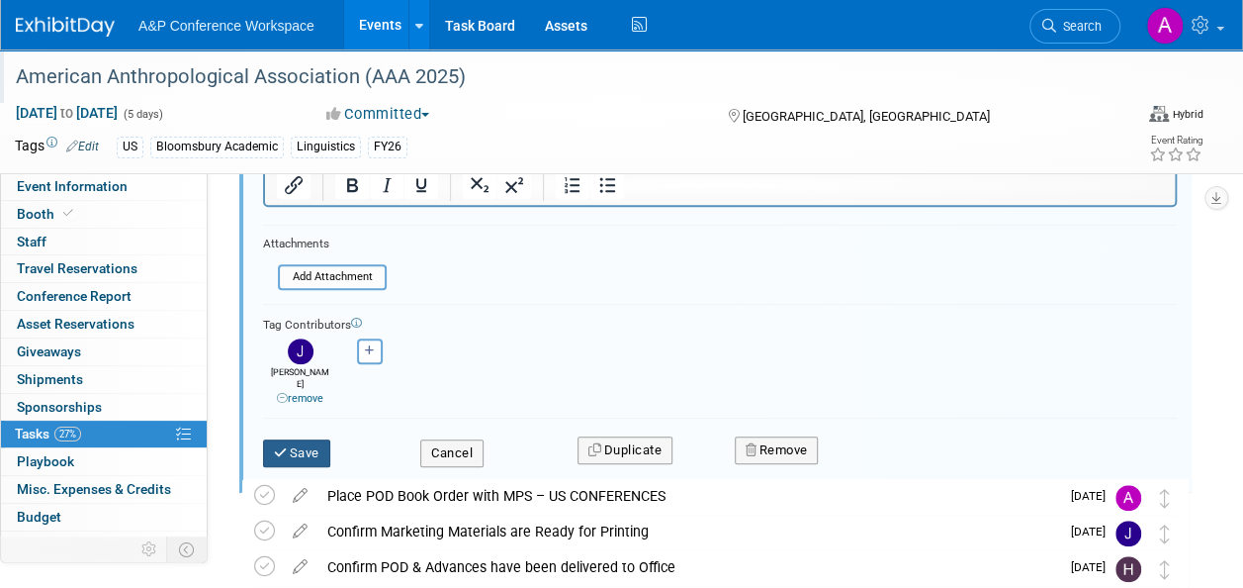
click at [320, 439] on button "Save" at bounding box center [296, 453] width 67 height 28
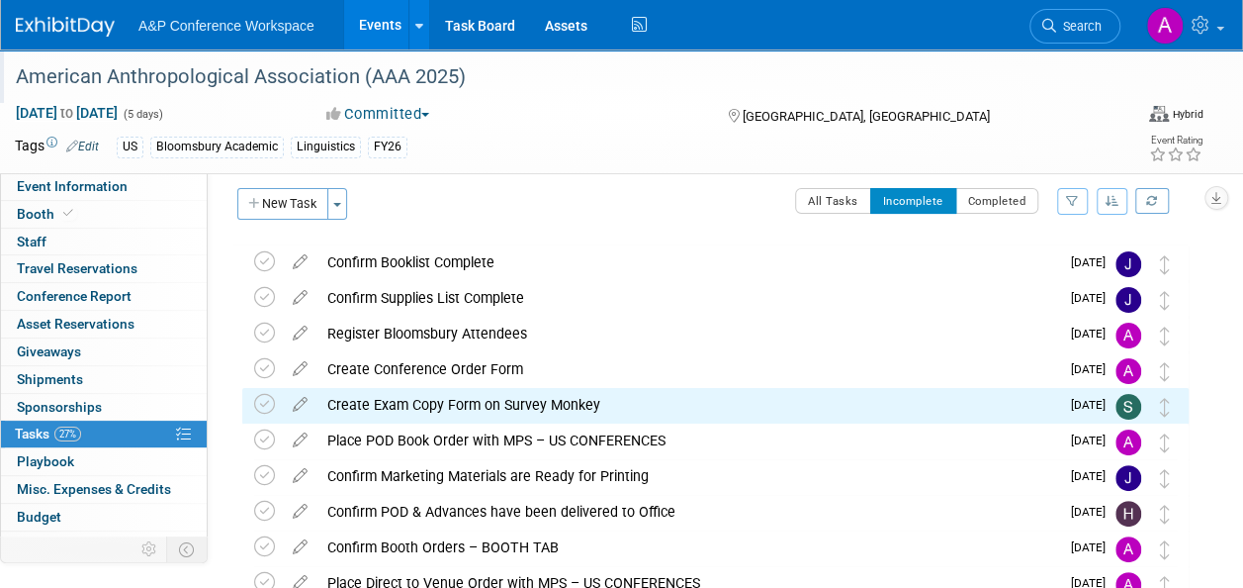
scroll to position [10, 0]
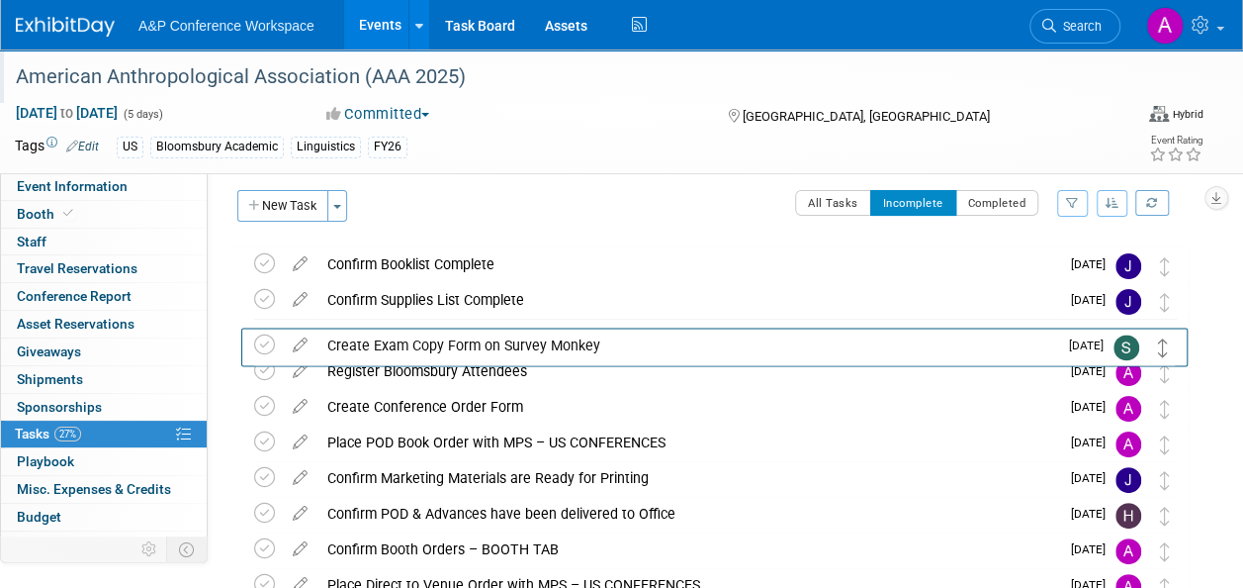
drag, startPoint x: 1163, startPoint y: 410, endPoint x: 1162, endPoint y: 339, distance: 70.2
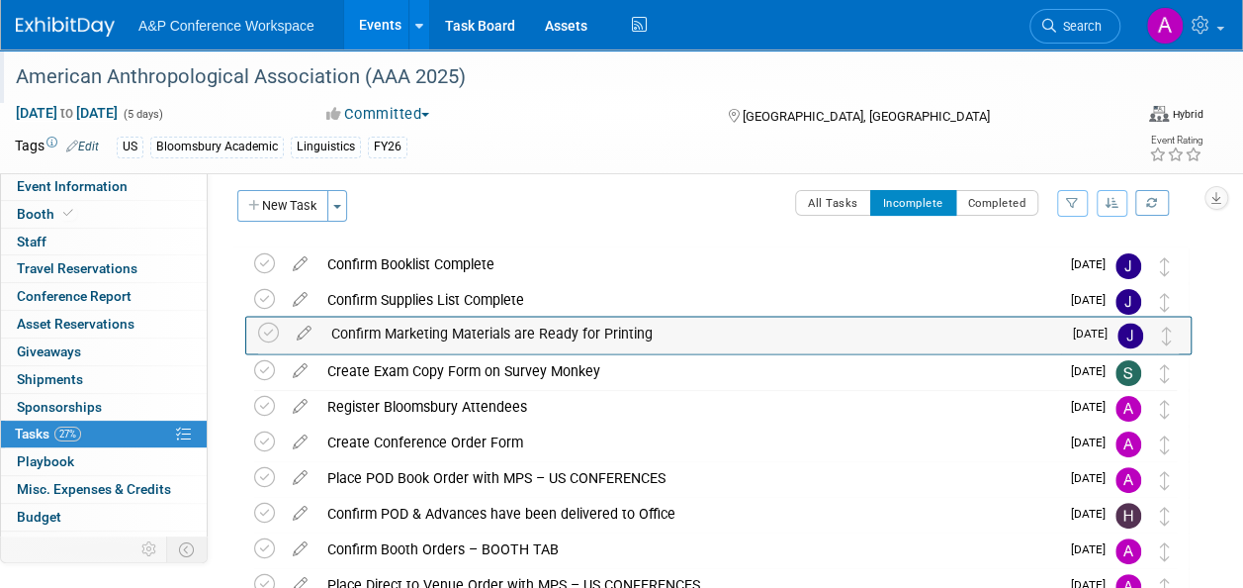
drag, startPoint x: 1170, startPoint y: 485, endPoint x: 1173, endPoint y: 341, distance: 143.5
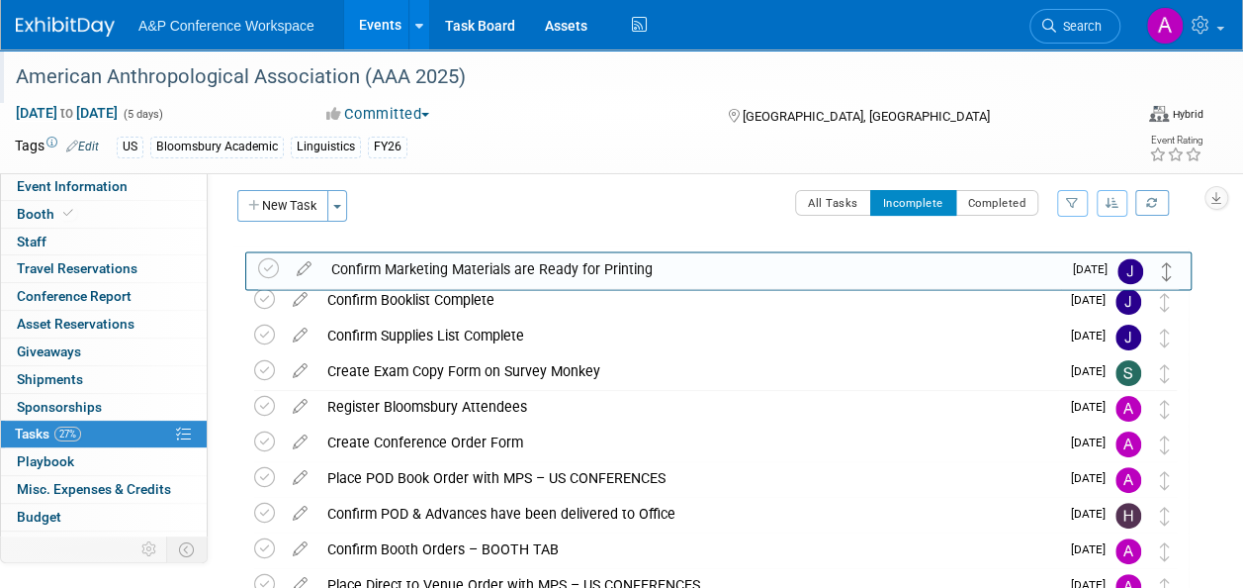
drag, startPoint x: 1166, startPoint y: 344, endPoint x: 1169, endPoint y: 277, distance: 67.3
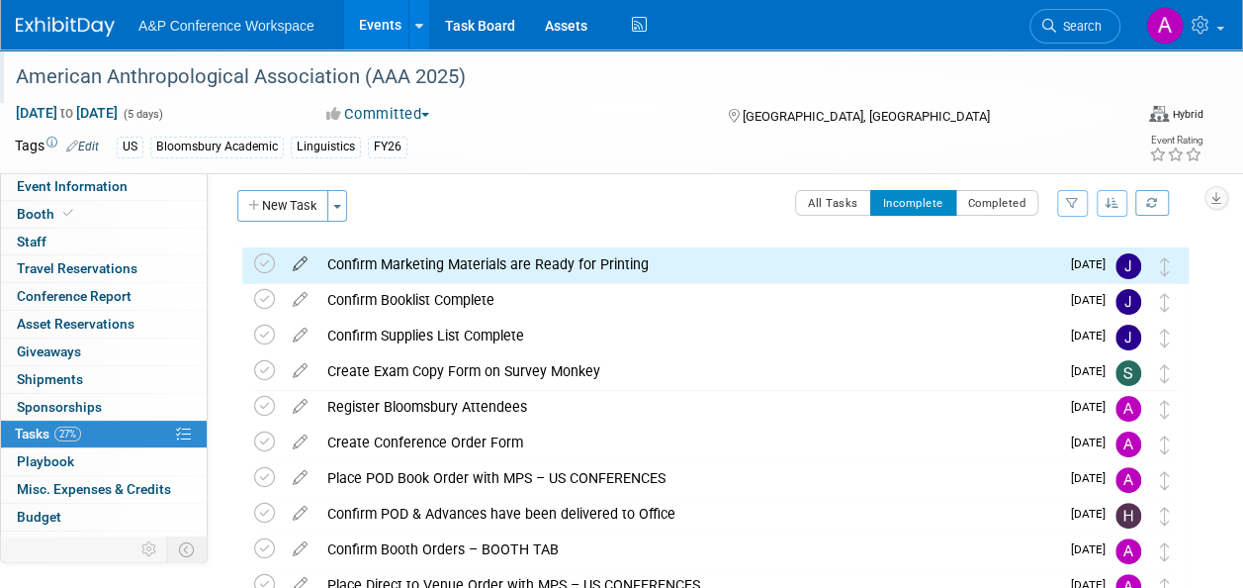
click at [302, 255] on icon at bounding box center [300, 259] width 35 height 25
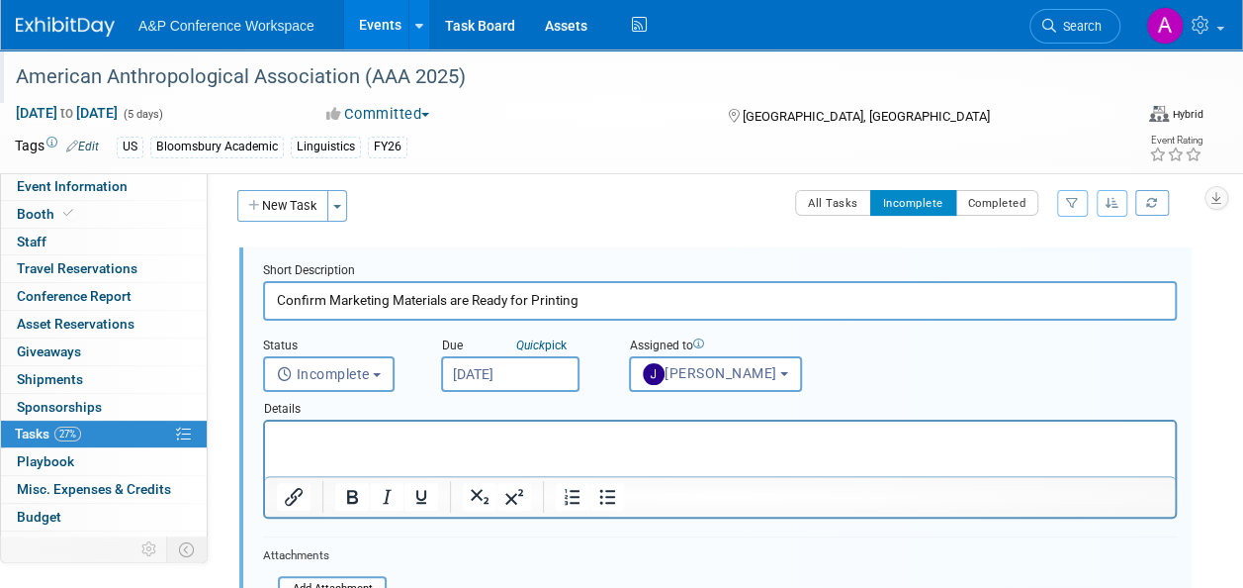
scroll to position [0, 0]
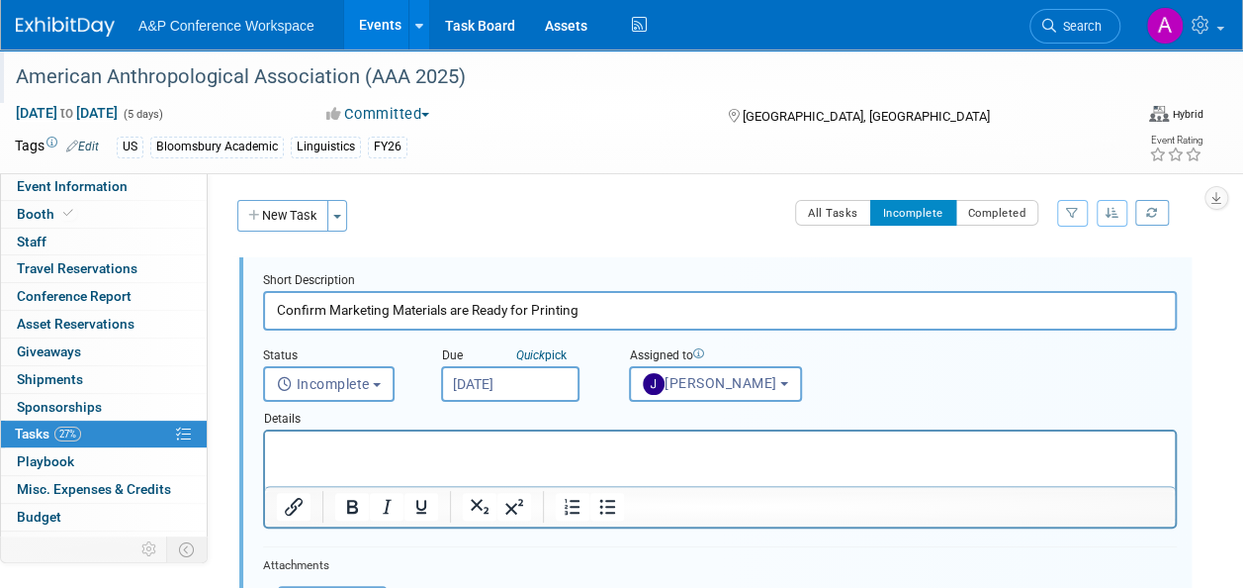
click at [562, 386] on input "Sep 15, 2025" at bounding box center [510, 384] width 138 height 36
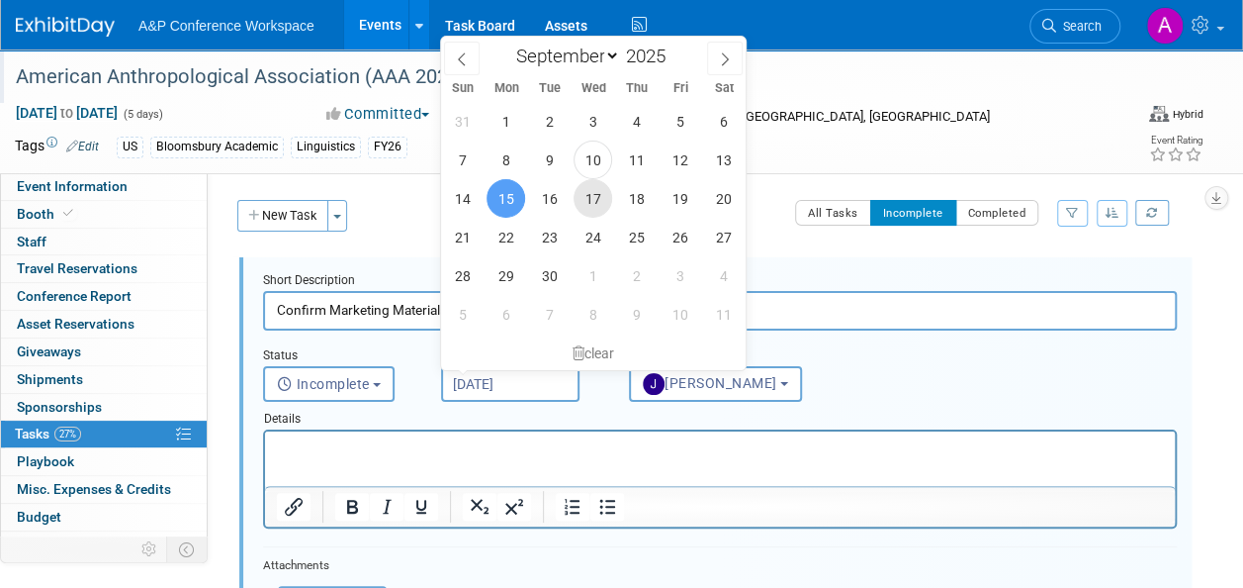
click at [600, 191] on span "17" at bounding box center [593, 198] width 39 height 39
type input "Sep 17, 2025"
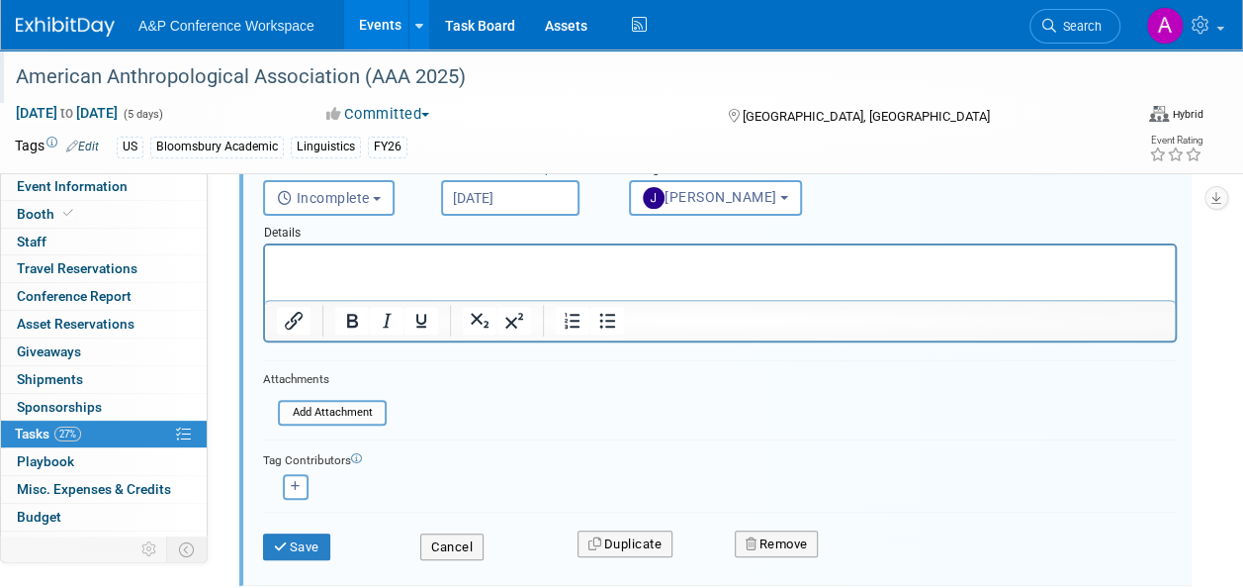
scroll to position [495, 0]
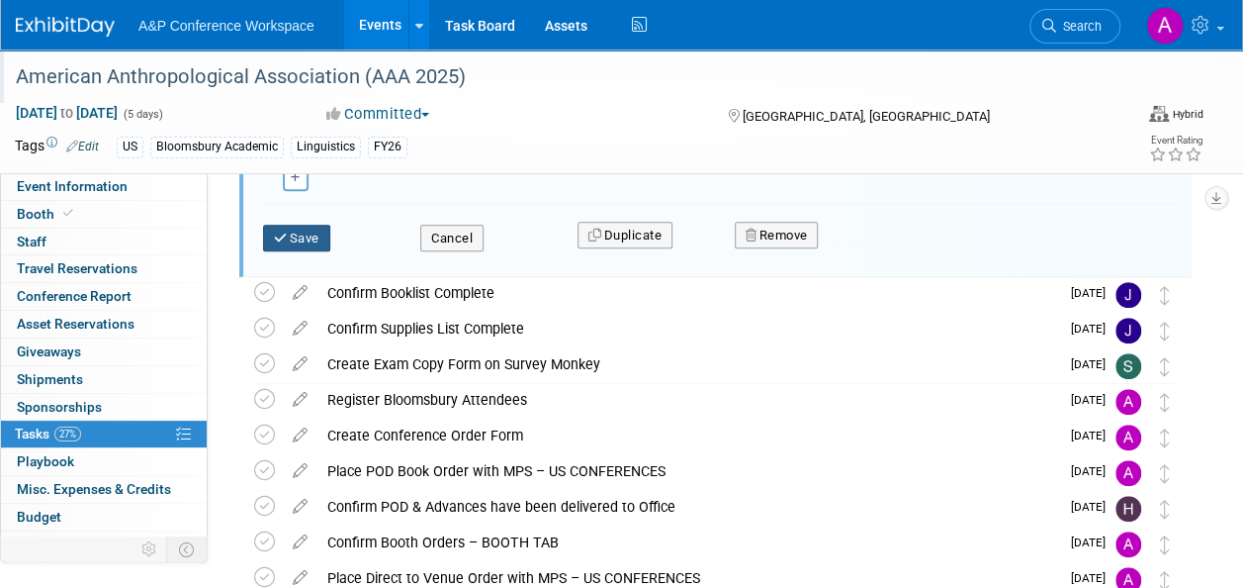
click at [315, 229] on button "Save" at bounding box center [296, 239] width 67 height 28
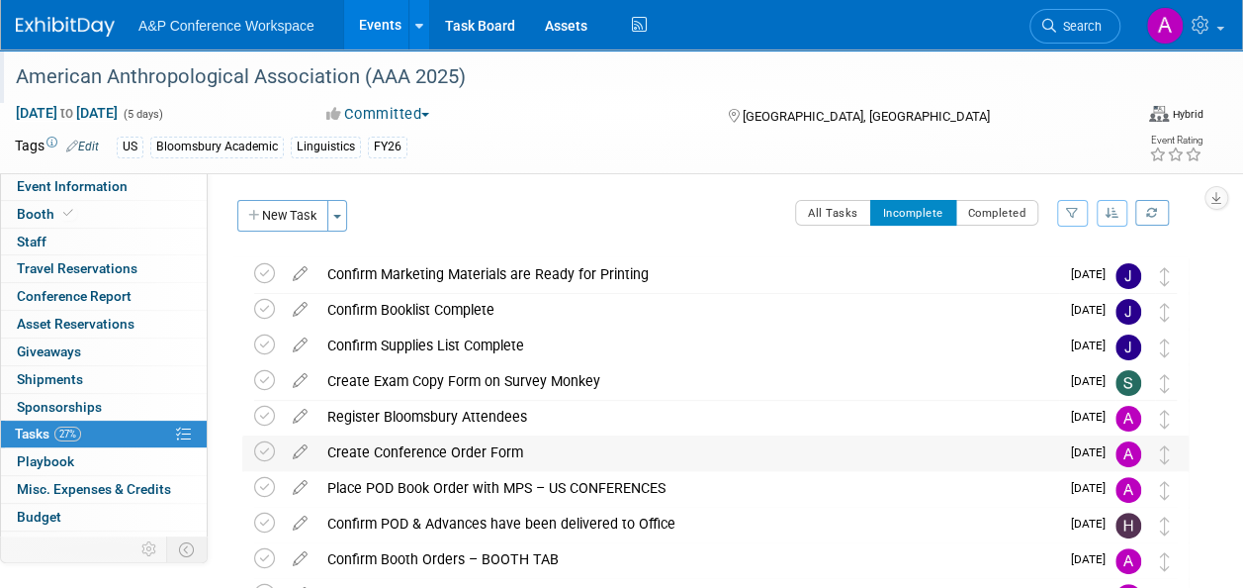
scroll to position [0, 0]
click at [93, 188] on span "Event Information" at bounding box center [72, 186] width 111 height 16
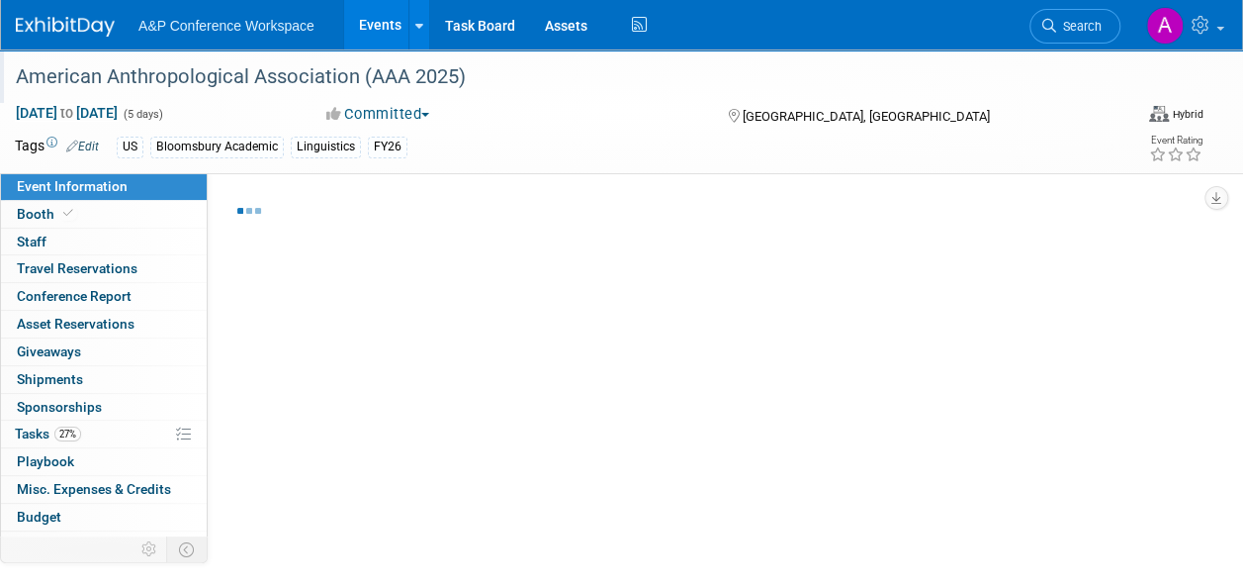
select select "Annual"
select select "Level 2"
select select "In-Person Booth"
select select "Anthropology"
select select "Bloomsbury Academic"
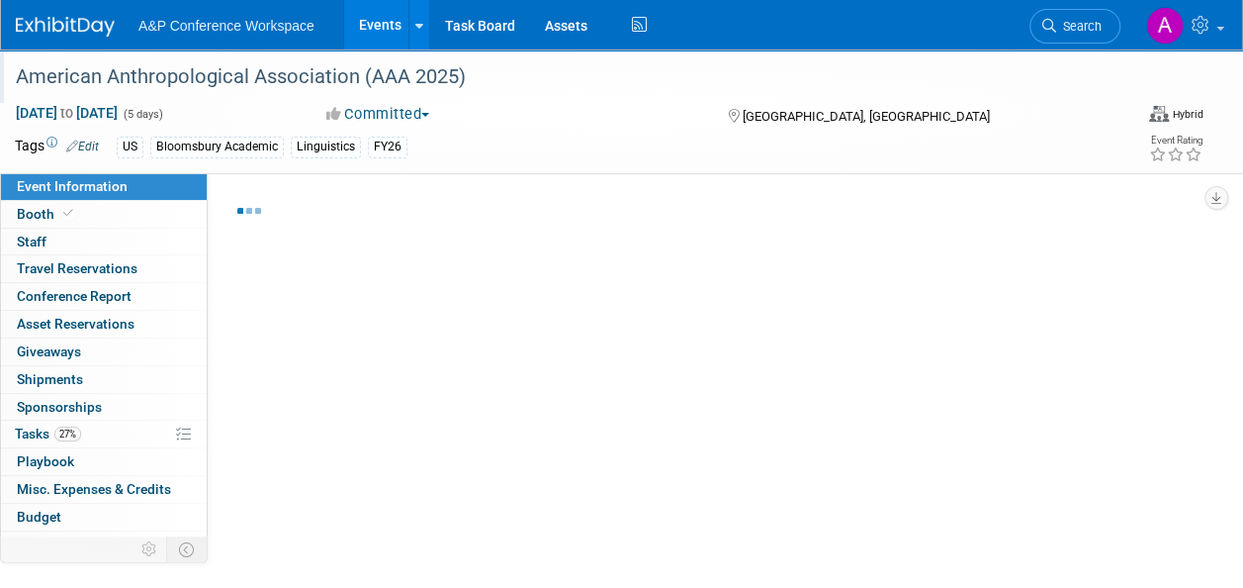
select select "[PERSON_NAME]"
select select "Networking/Commissioning"
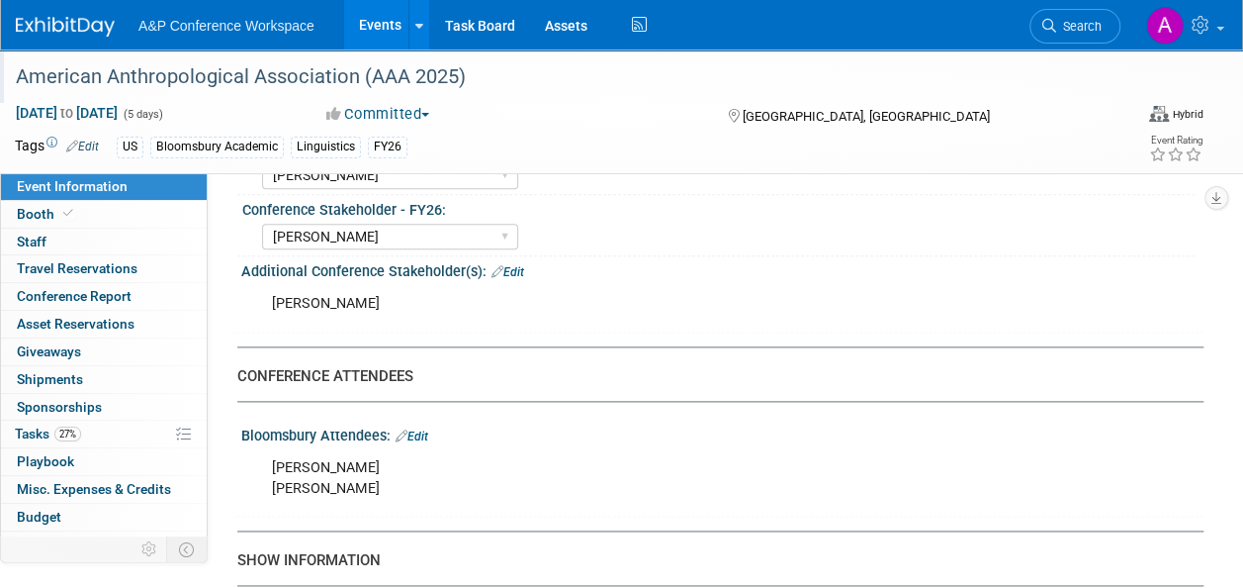
scroll to position [1187, 0]
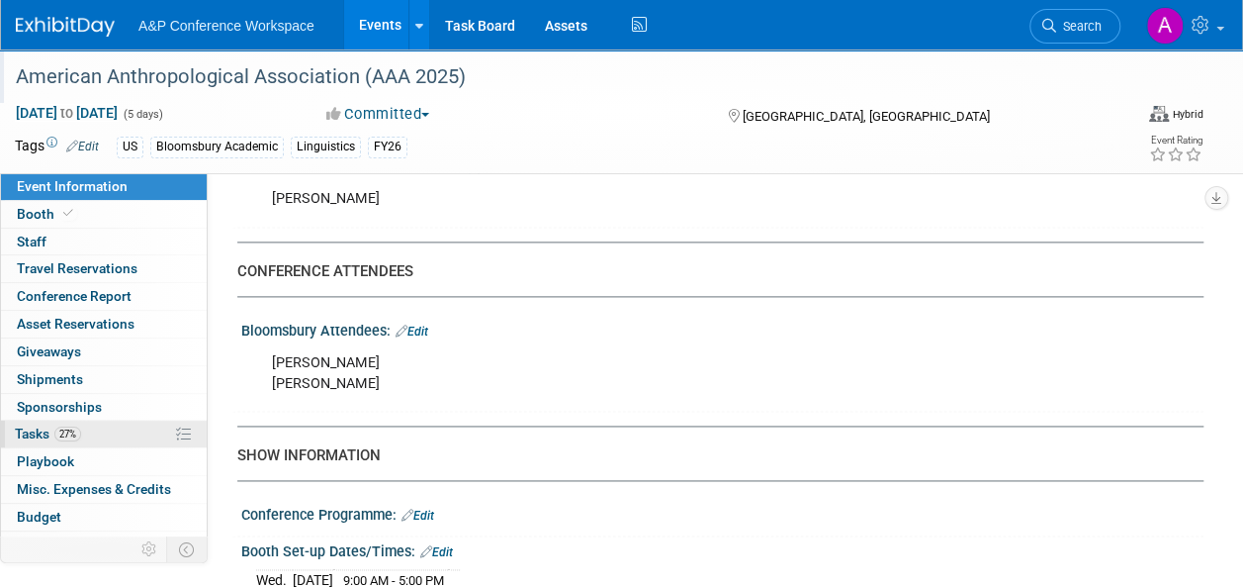
click at [24, 431] on span "Tasks 27%" at bounding box center [48, 433] width 66 height 16
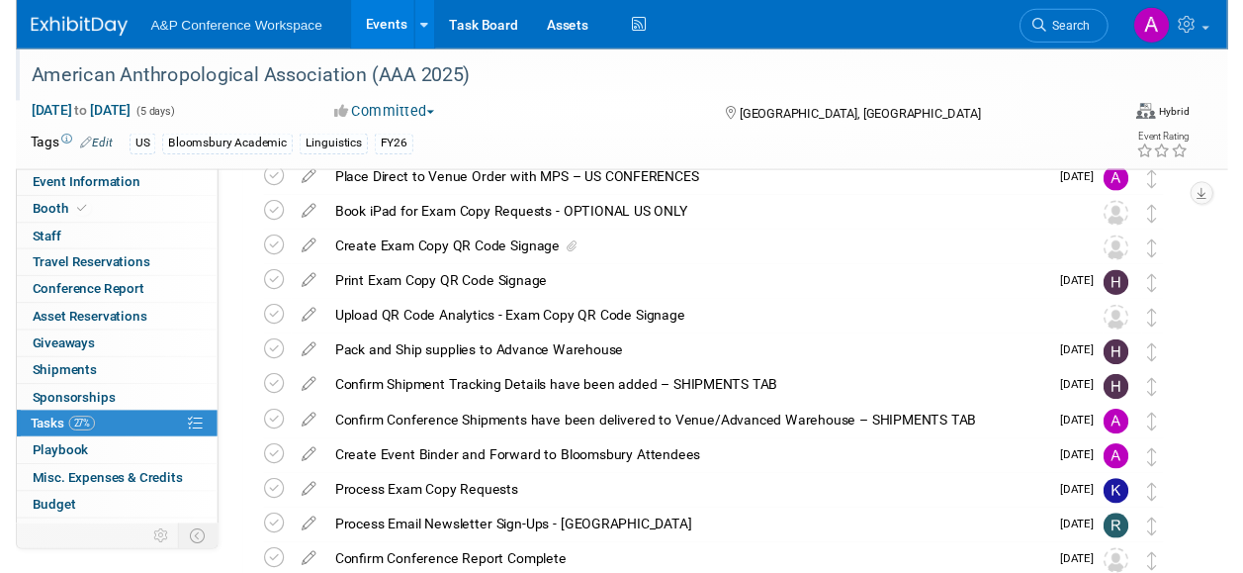
scroll to position [495, 0]
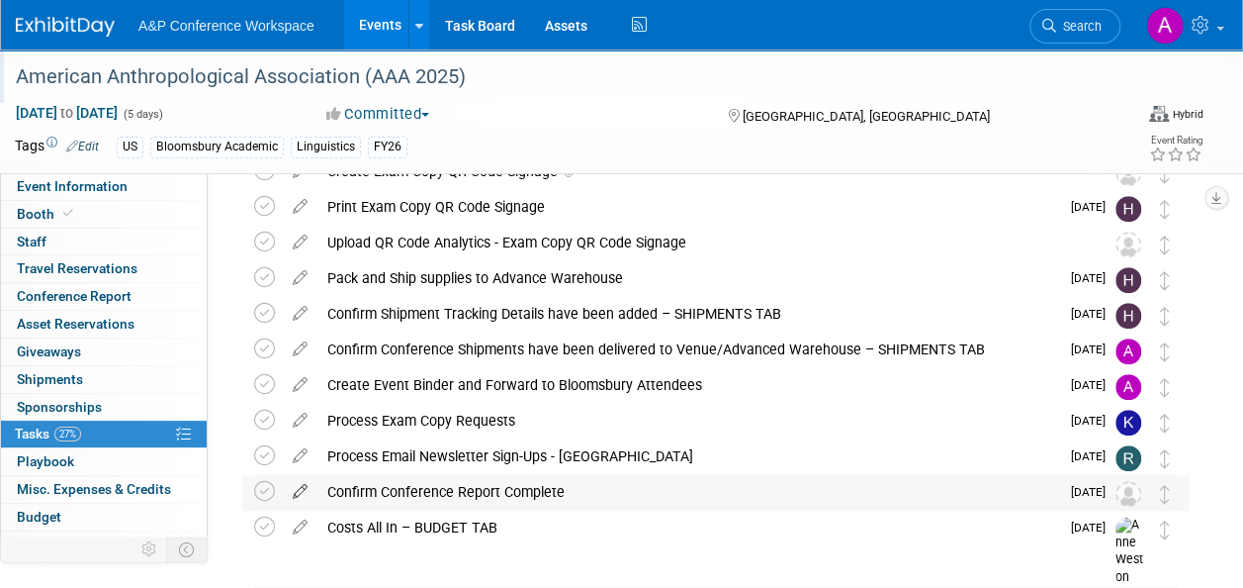
click at [303, 491] on icon at bounding box center [300, 487] width 35 height 25
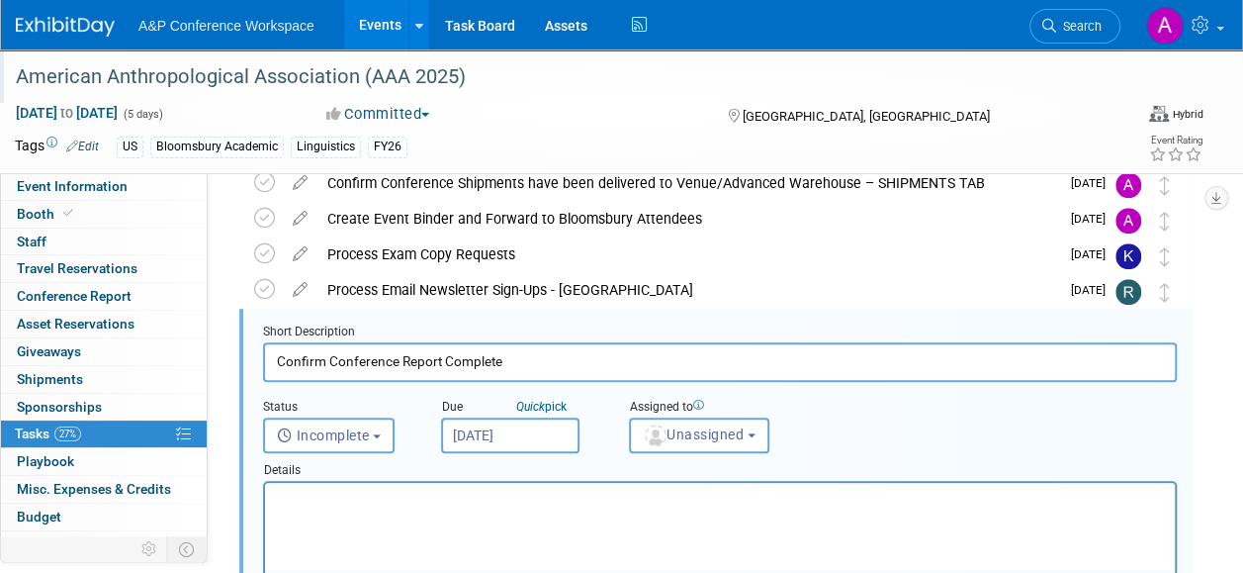
scroll to position [679, 0]
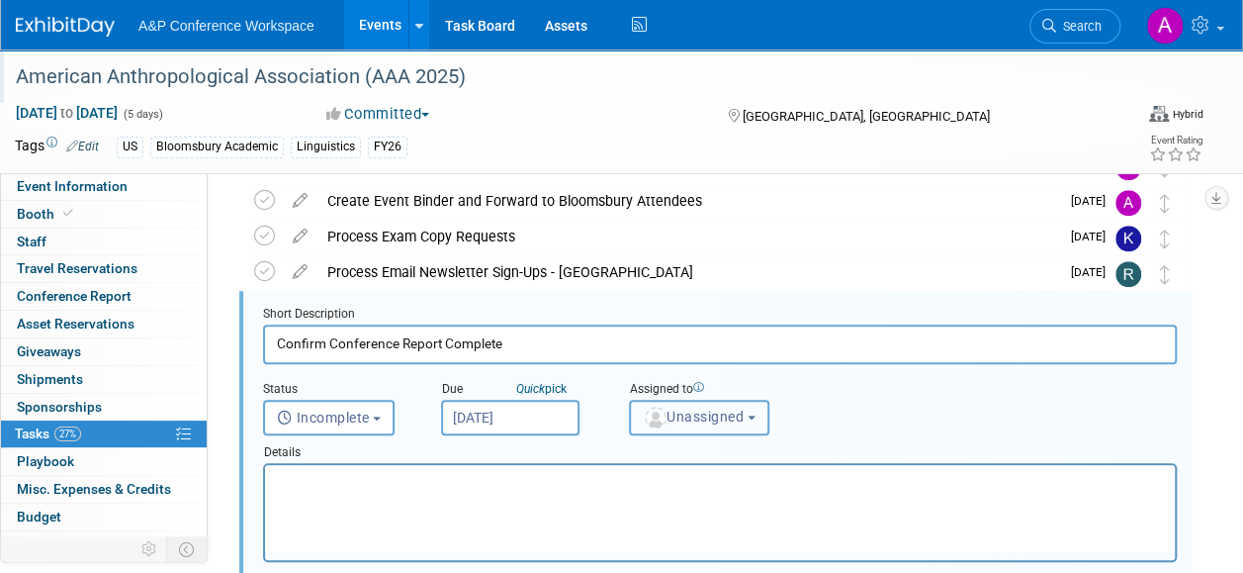
click at [692, 425] on button "Unassigned" at bounding box center [699, 418] width 140 height 36
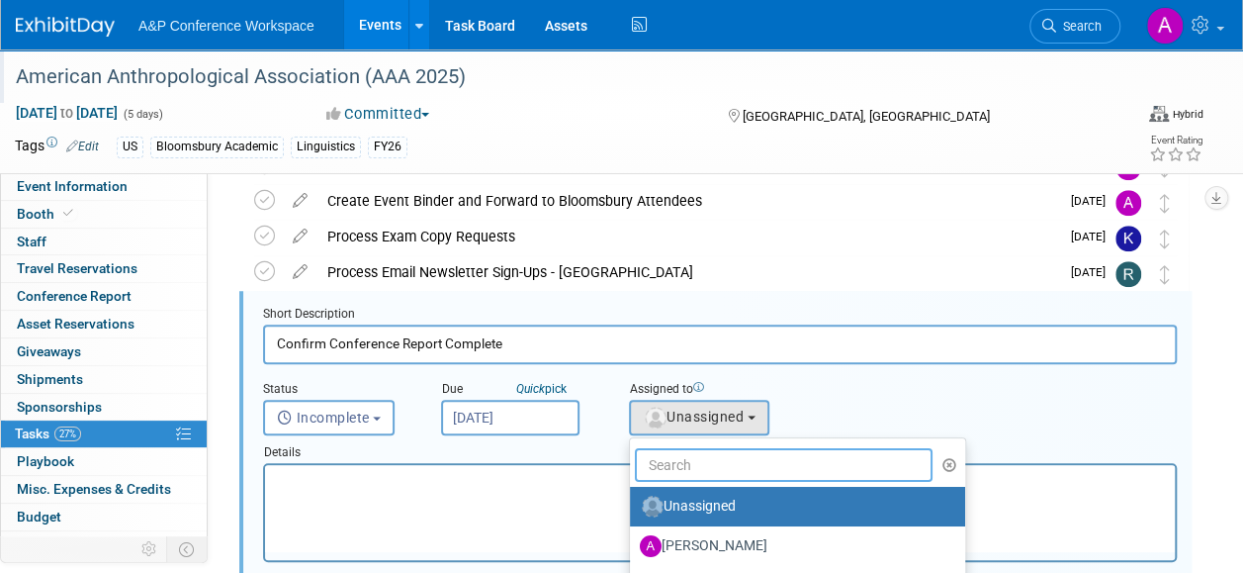
click at [677, 457] on input "text" at bounding box center [784, 465] width 298 height 34
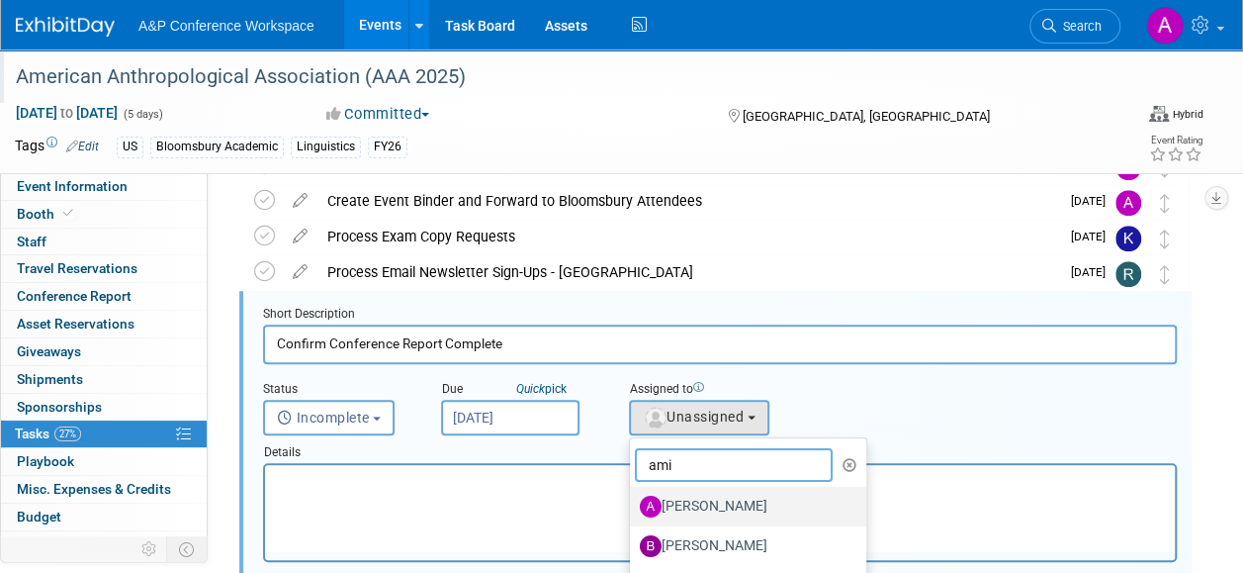
type input "ami"
click at [748, 497] on label "[PERSON_NAME]" at bounding box center [743, 507] width 207 height 32
click at [633, 498] on input "[PERSON_NAME]" at bounding box center [626, 504] width 13 height 13
select select "19f08106-4959-4f2d-94a3-80fd53e75d94"
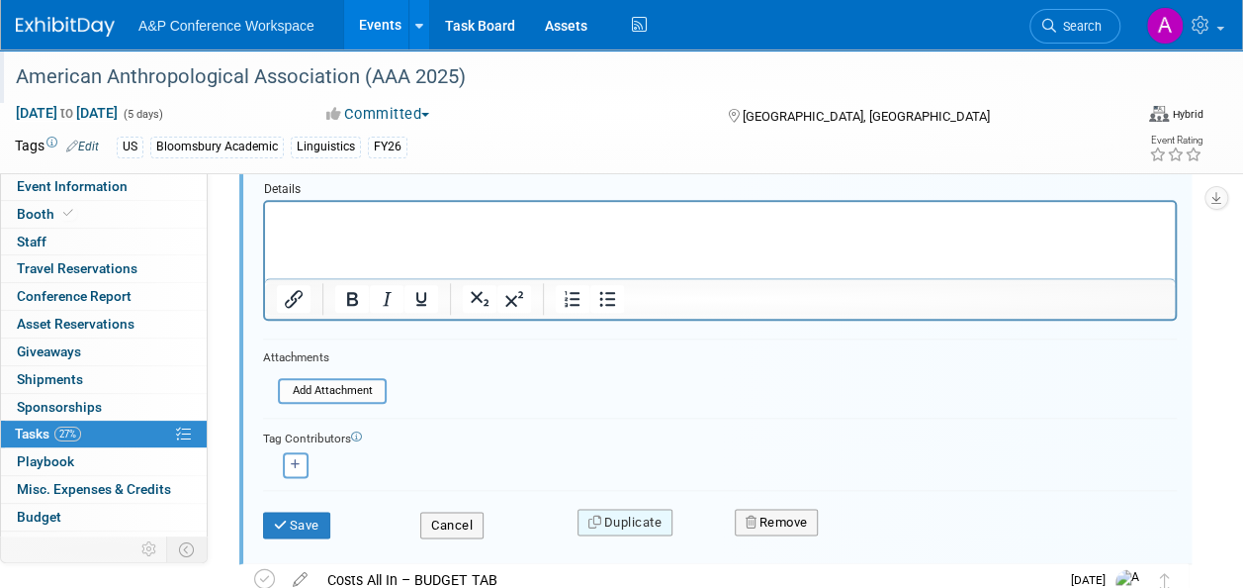
scroll to position [975, 0]
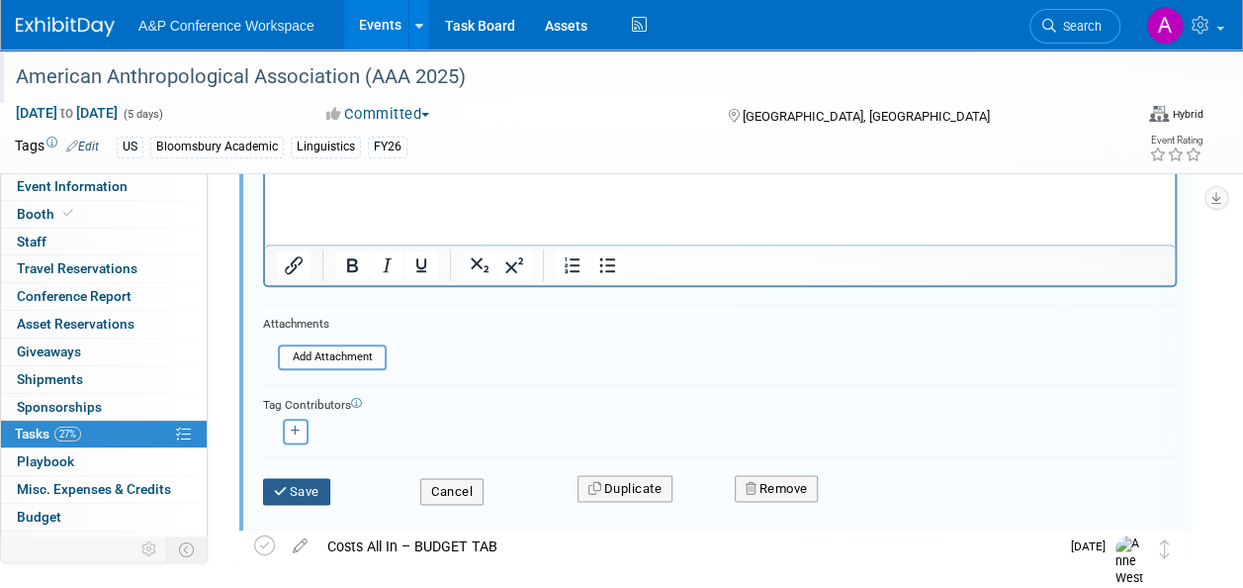
click at [297, 491] on button "Save" at bounding box center [296, 492] width 67 height 28
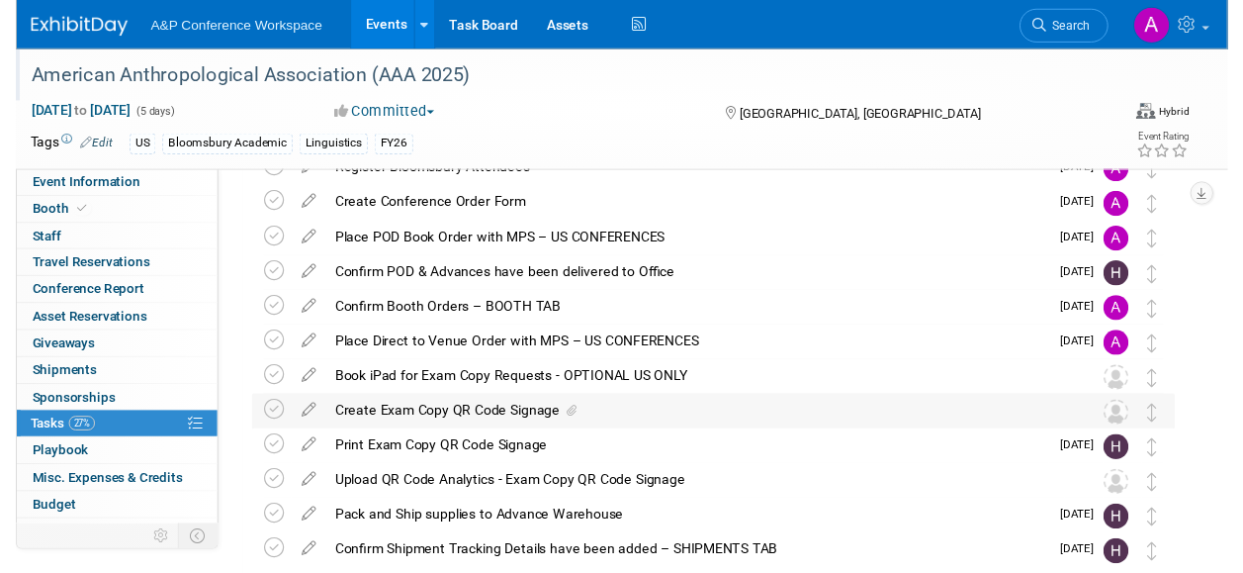
scroll to position [276, 0]
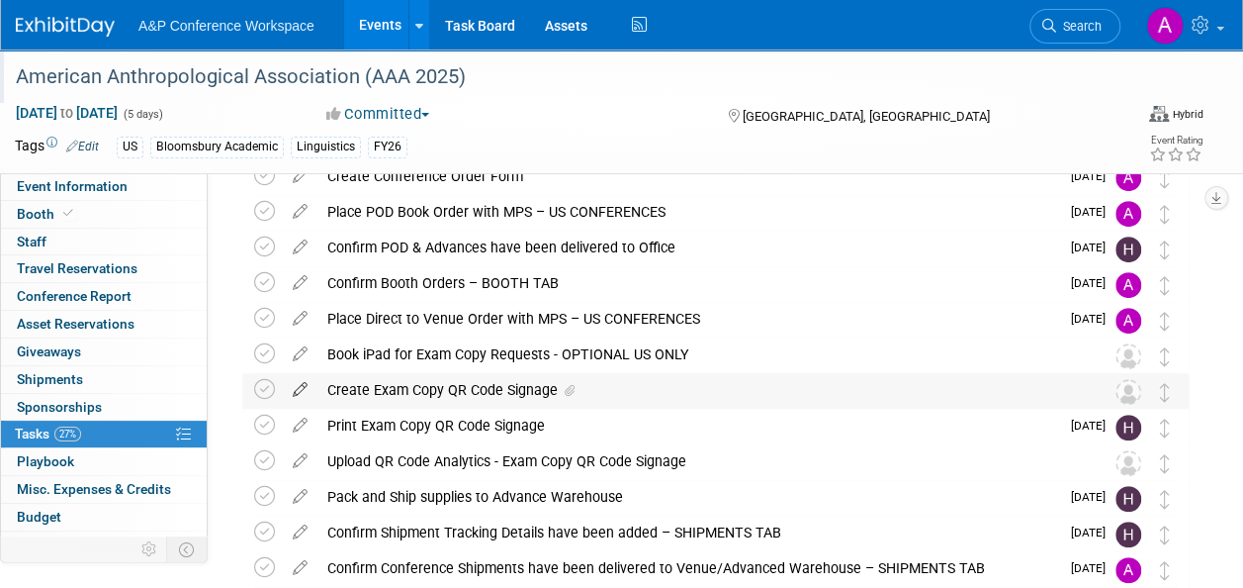
click at [303, 385] on icon at bounding box center [300, 385] width 35 height 25
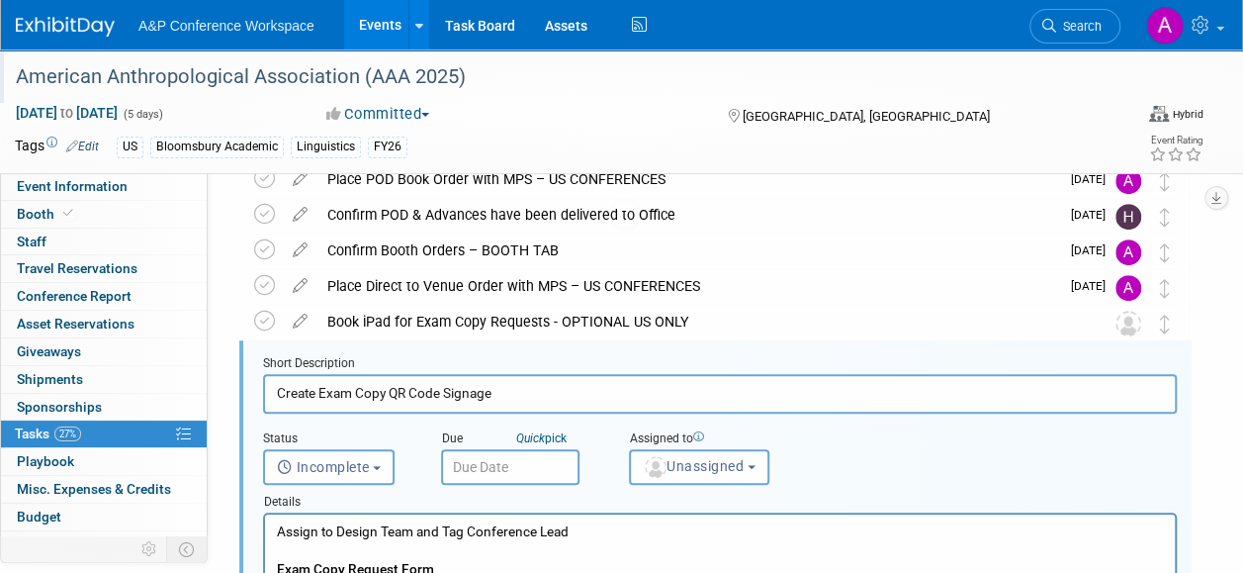
scroll to position [358, 0]
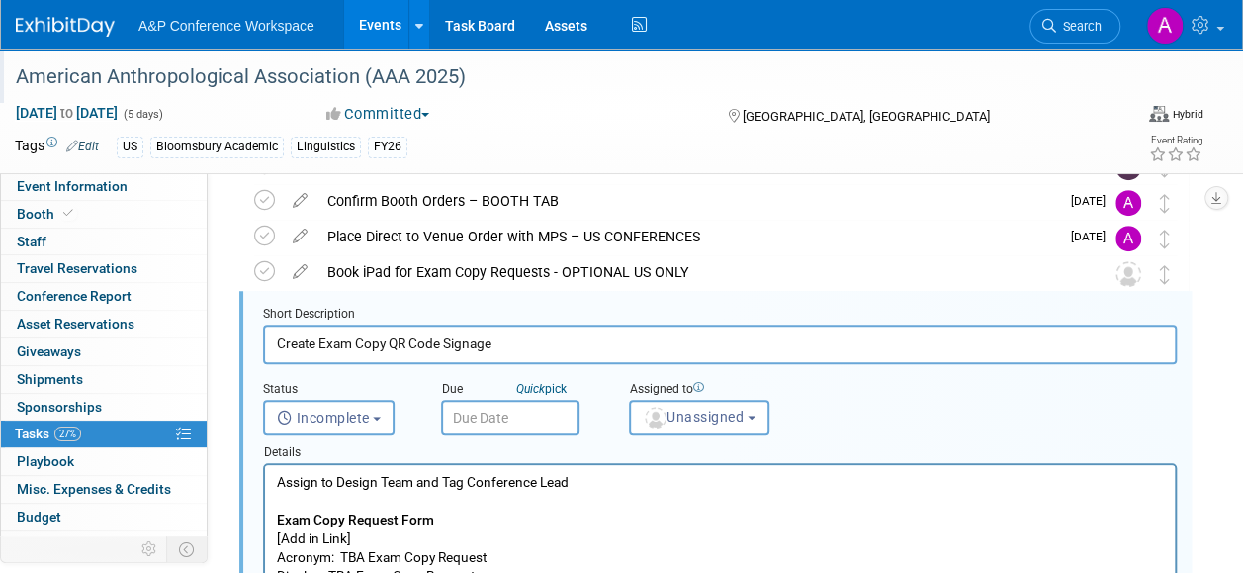
click at [561, 406] on input "text" at bounding box center [510, 418] width 138 height 36
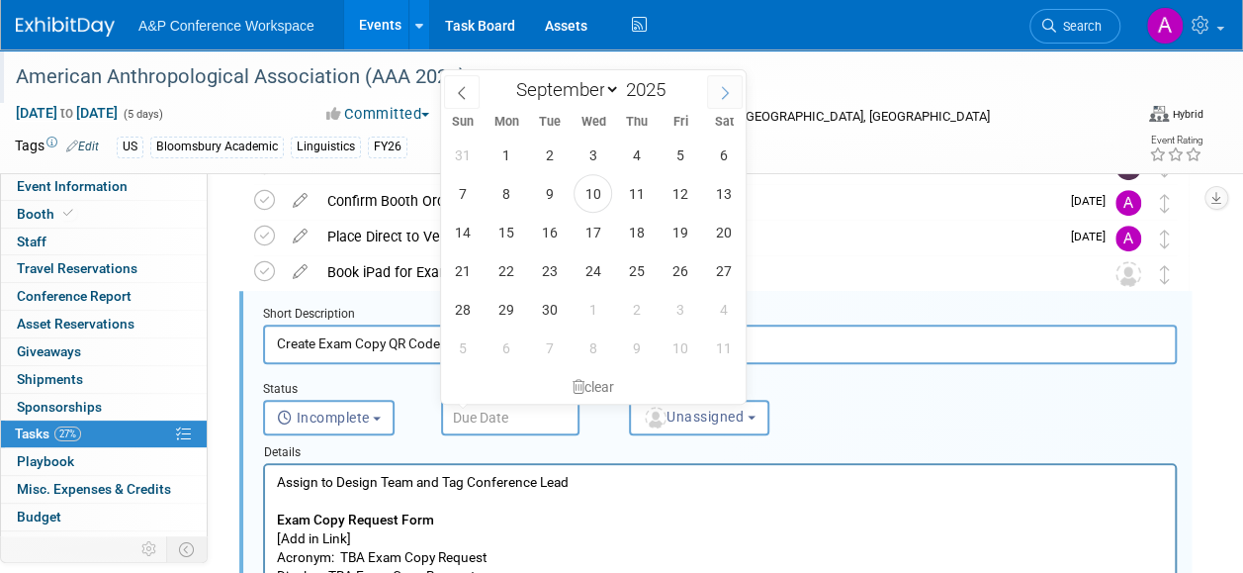
click at [724, 93] on icon at bounding box center [725, 93] width 14 height 14
select select "9"
click at [510, 190] on span "6" at bounding box center [506, 193] width 39 height 39
type input "Oct 6, 2025"
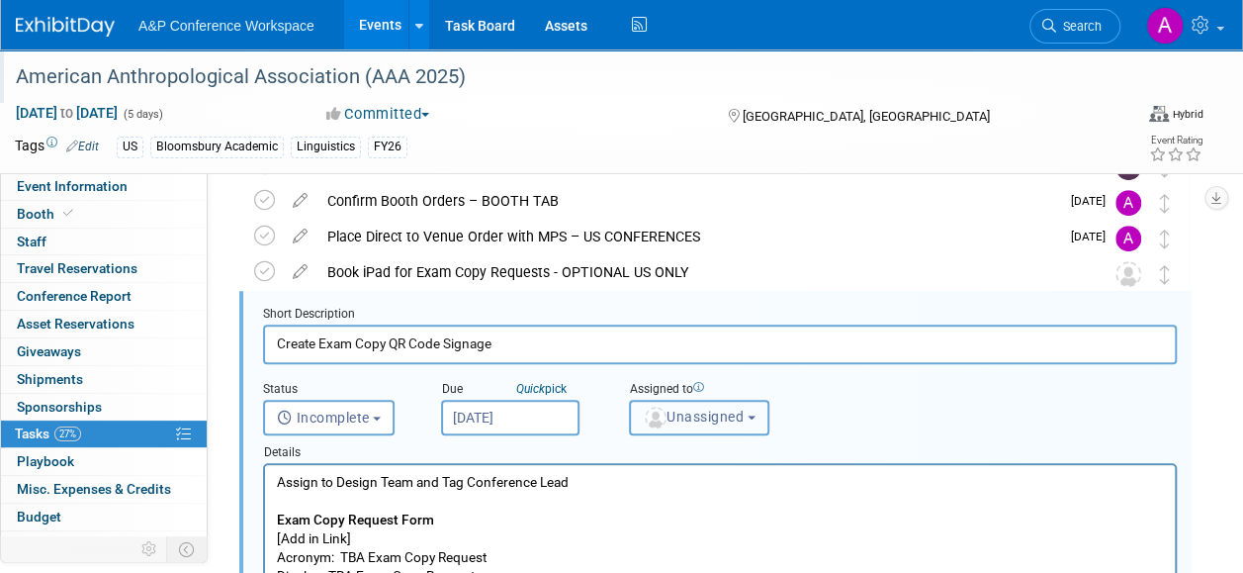
click at [687, 413] on span "Unassigned" at bounding box center [693, 417] width 101 height 16
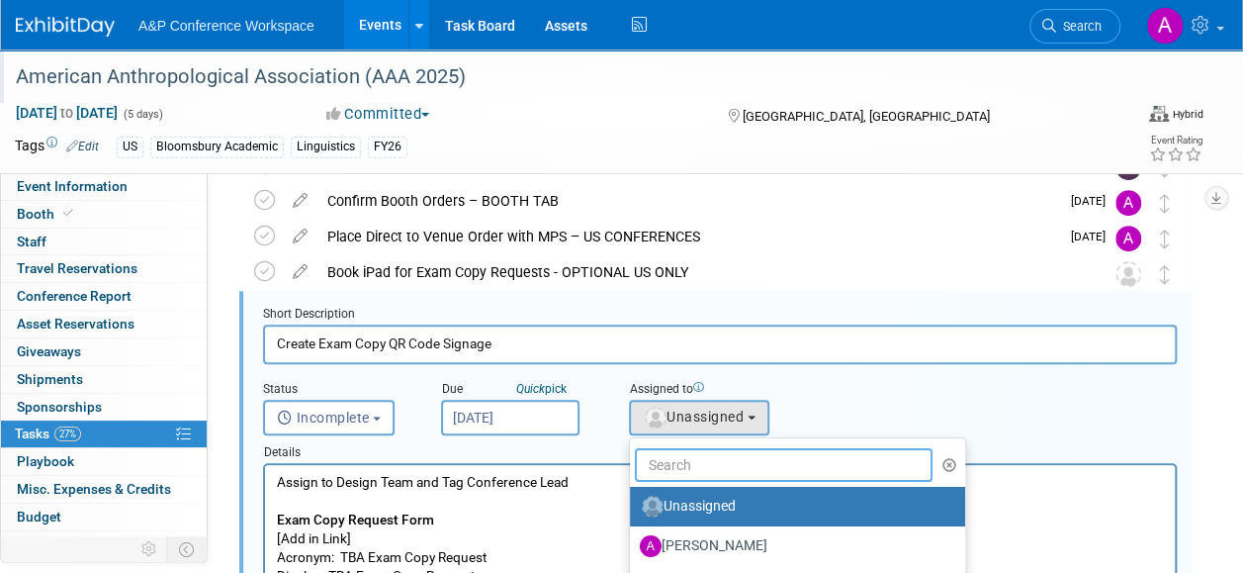
click at [697, 451] on input "text" at bounding box center [784, 465] width 298 height 34
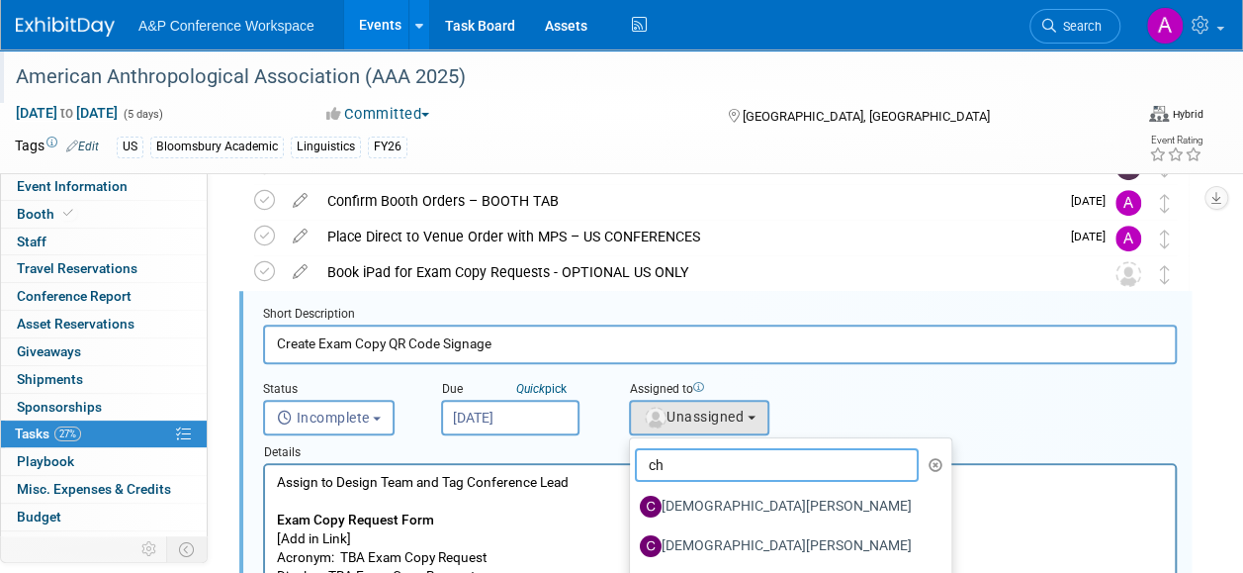
type input "c"
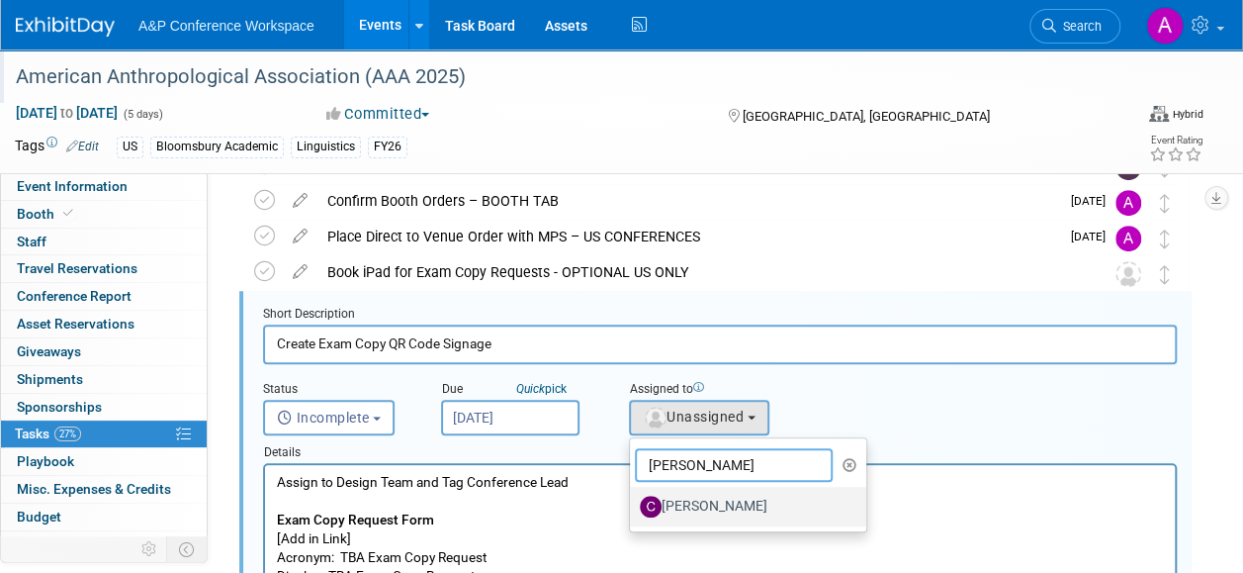
type input "christine"
click at [736, 503] on label "[PERSON_NAME]" at bounding box center [743, 507] width 207 height 32
click at [633, 503] on input "[PERSON_NAME]" at bounding box center [626, 504] width 13 height 13
select select "1a58e6ac-2dfa-429d-b54a-9dc2e557f424"
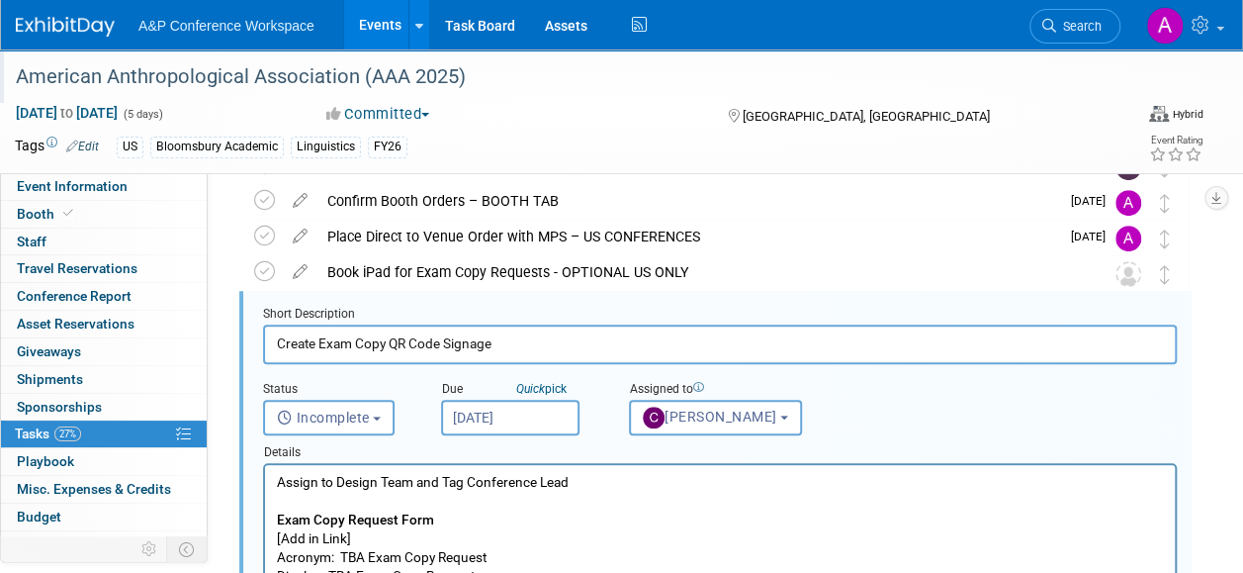
click at [531, 415] on input "Oct 6, 2025" at bounding box center [510, 418] width 138 height 36
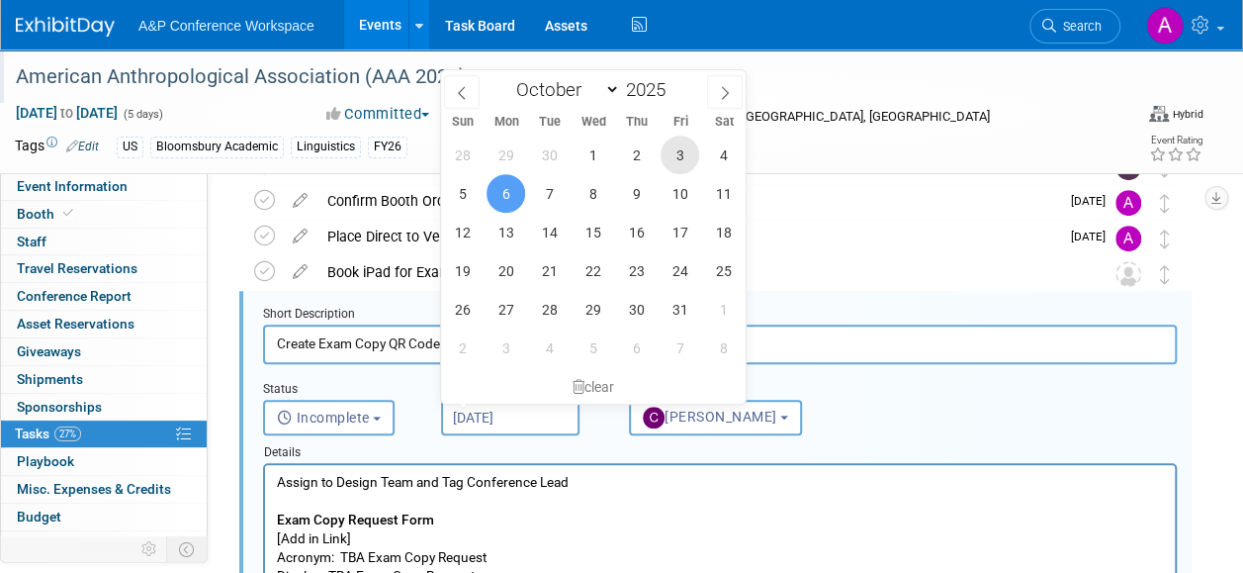
click at [683, 158] on span "3" at bounding box center [680, 155] width 39 height 39
type input "Oct 3, 2025"
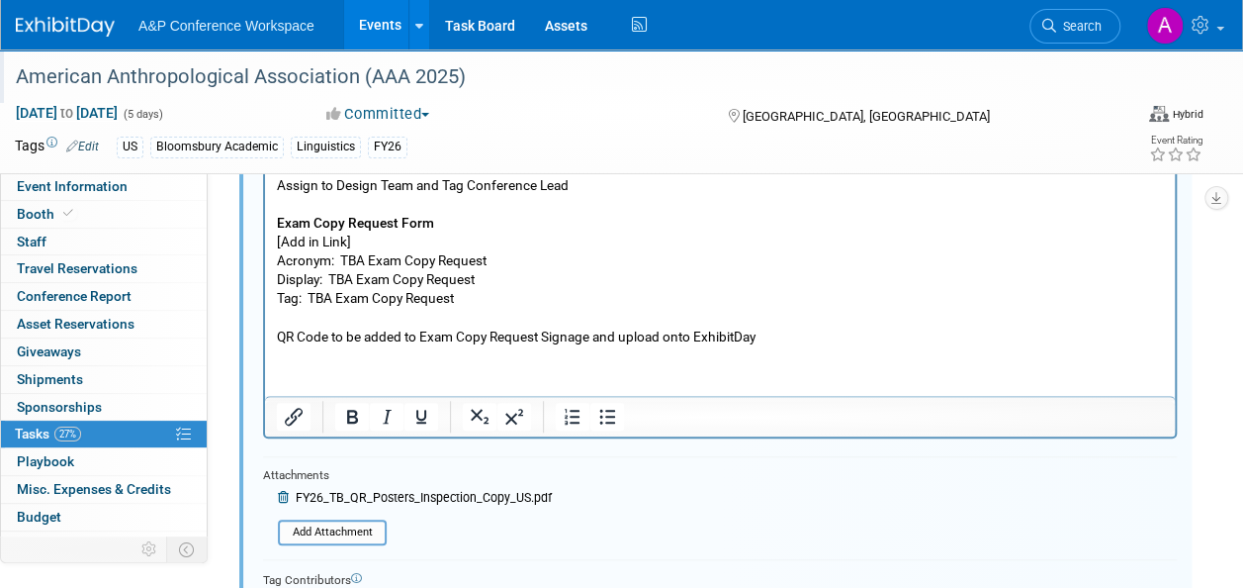
scroll to position [853, 0]
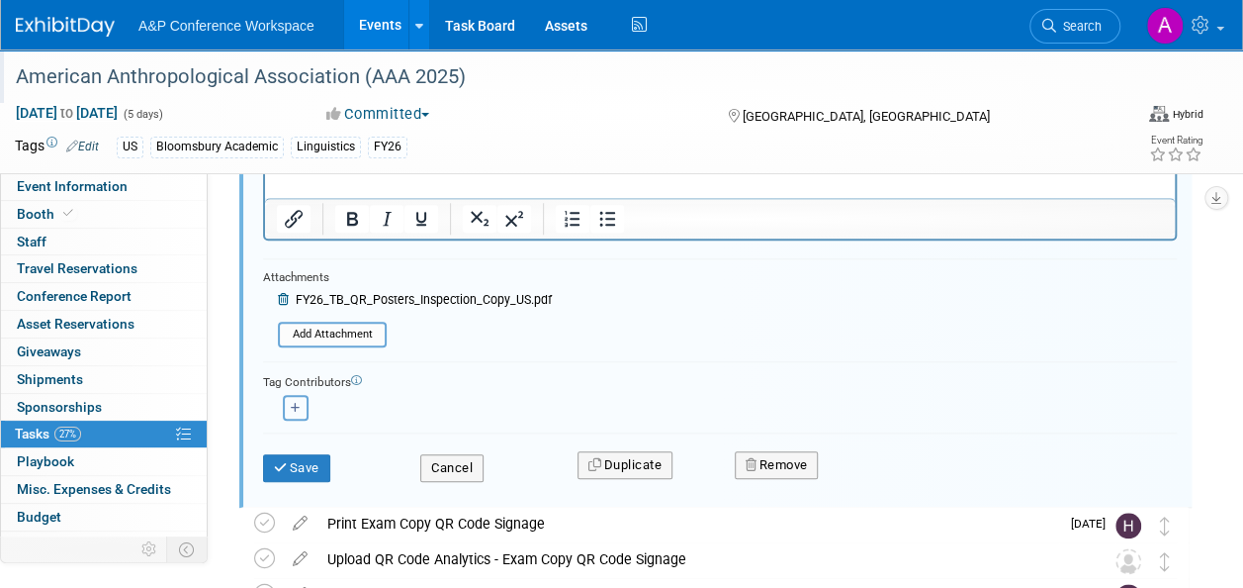
click at [301, 404] on button "button" at bounding box center [296, 408] width 26 height 26
select select
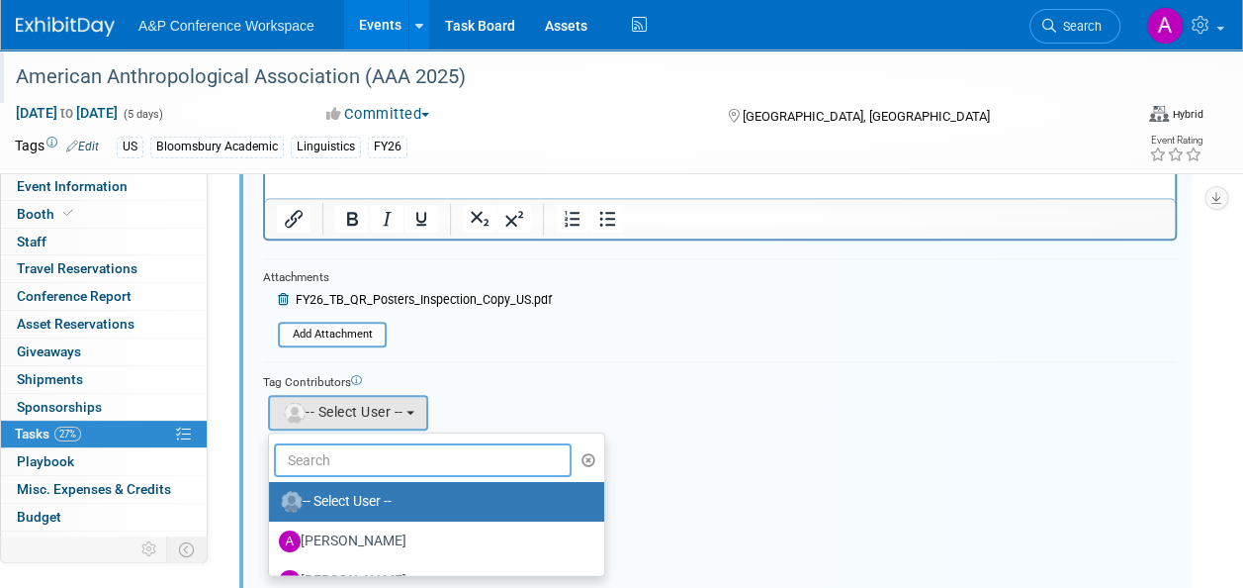
click at [373, 460] on input "text" at bounding box center [423, 460] width 298 height 34
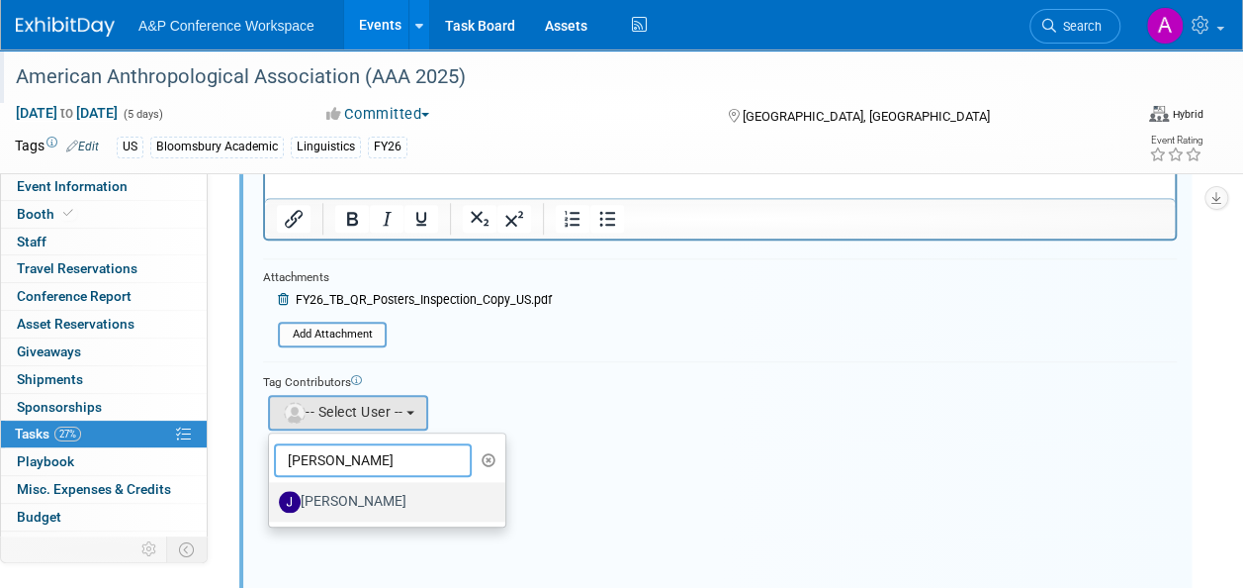
type input "joe"
click at [370, 498] on label "[PERSON_NAME]" at bounding box center [382, 502] width 207 height 32
click at [272, 498] on input "[PERSON_NAME]" at bounding box center [265, 499] width 13 height 13
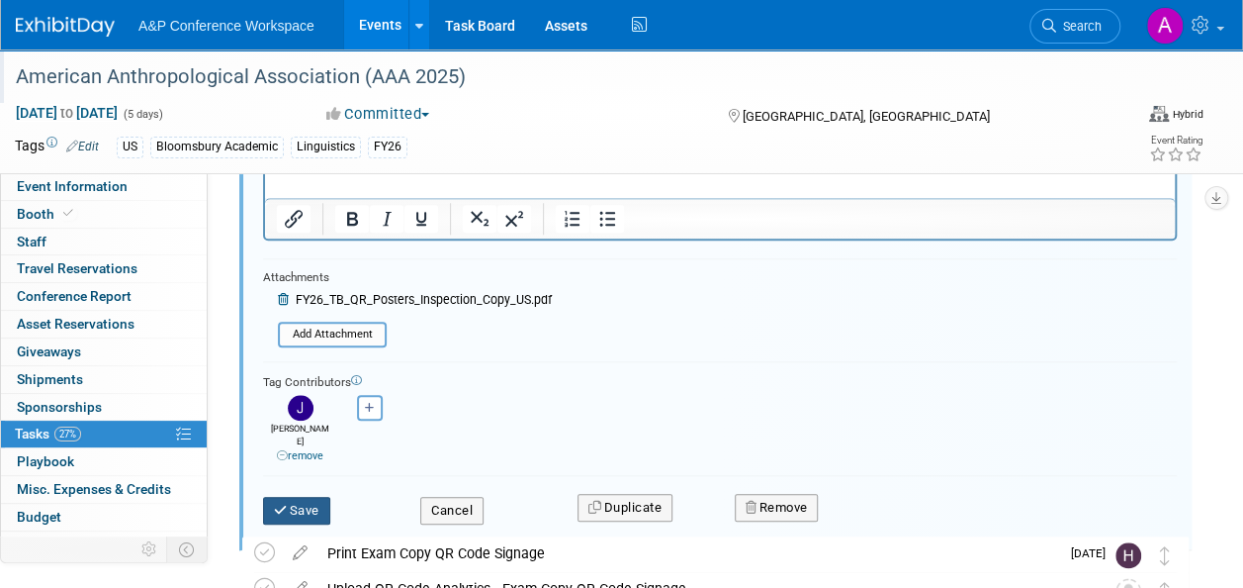
click at [296, 497] on button "Save" at bounding box center [296, 511] width 67 height 28
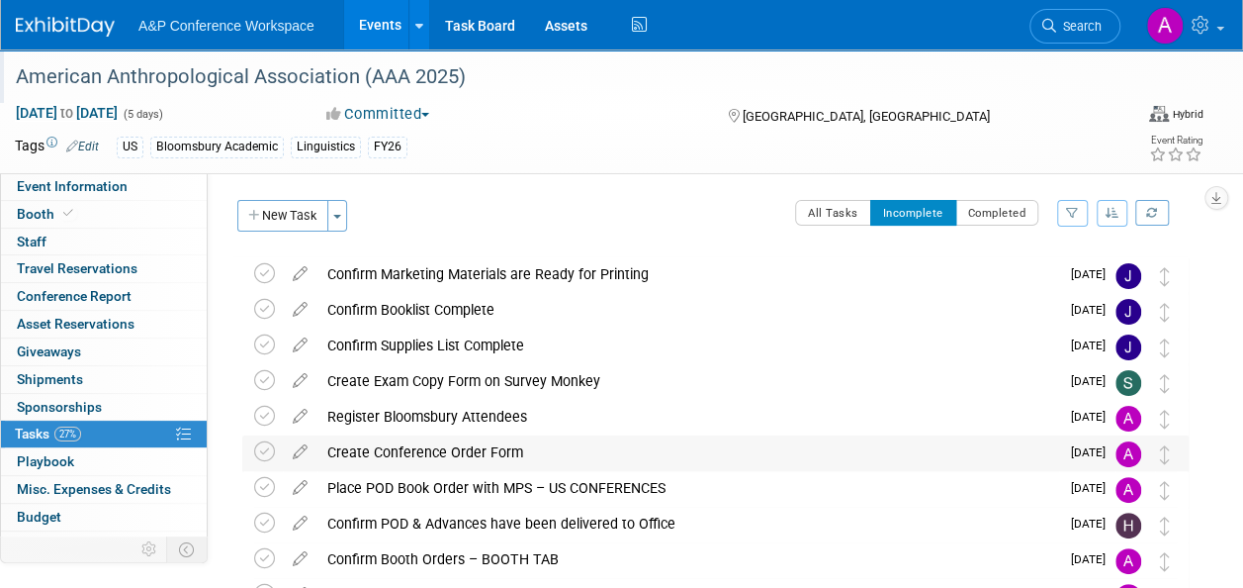
scroll to position [0, 0]
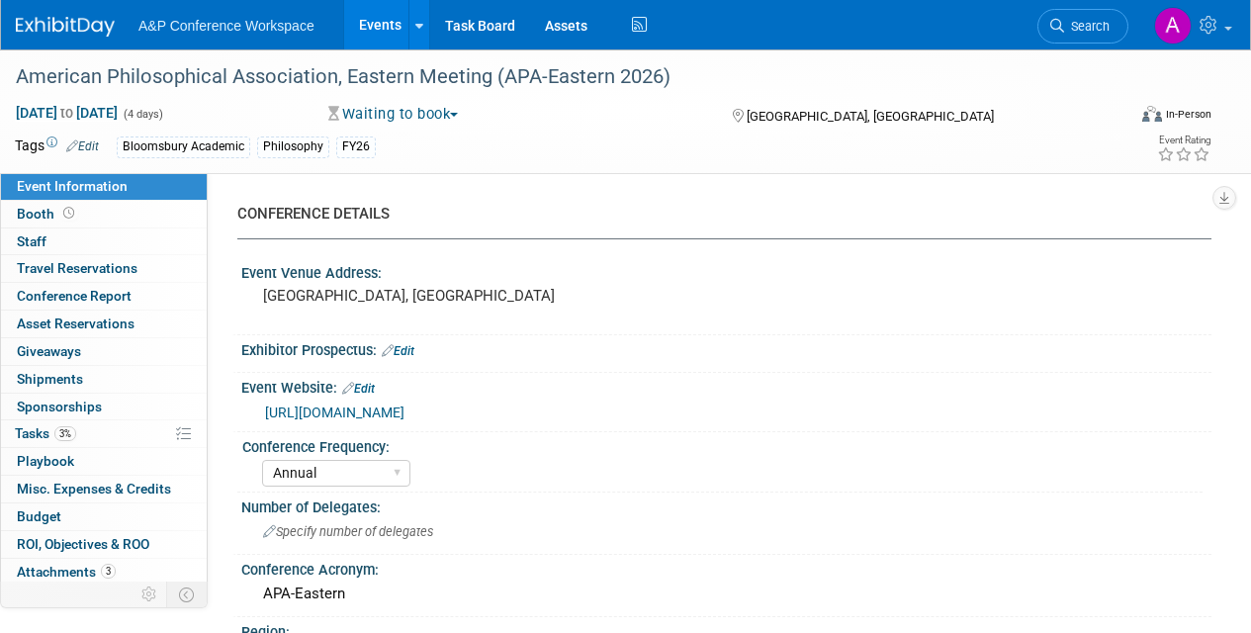
select select "Annual"
select select "Level 2"
select select "In-Person Booth"
select select "Philosophy"
select select "Bloomsbury Academic"
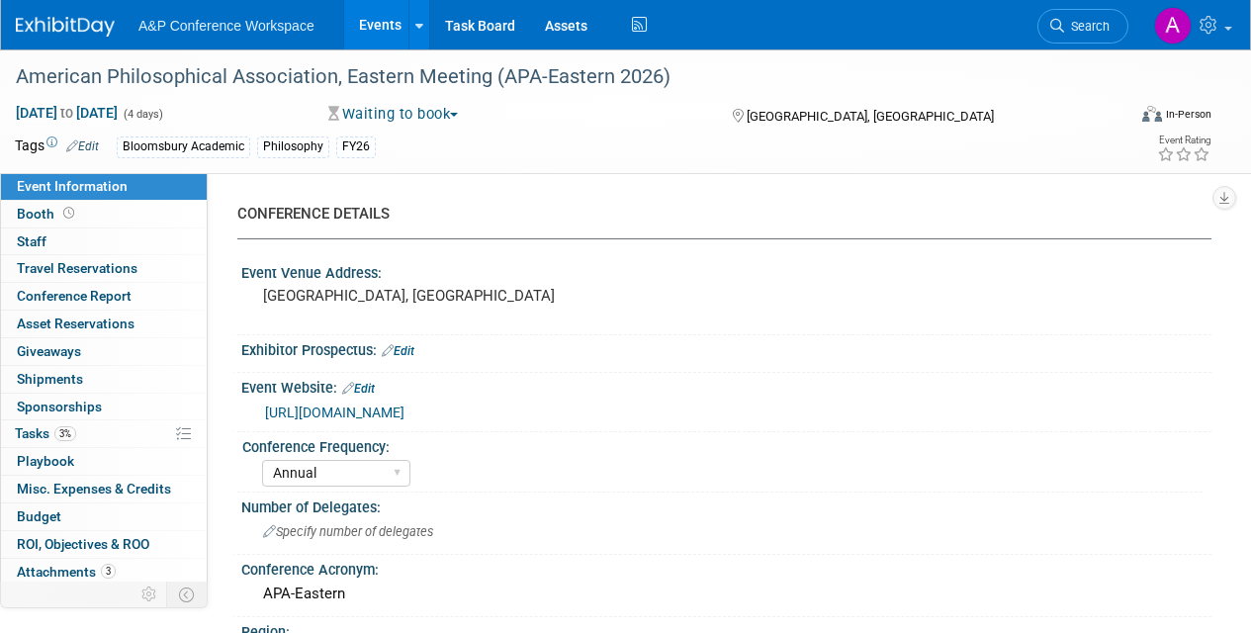
select select "[PERSON_NAME]"
select select "Networking/Commissioning"
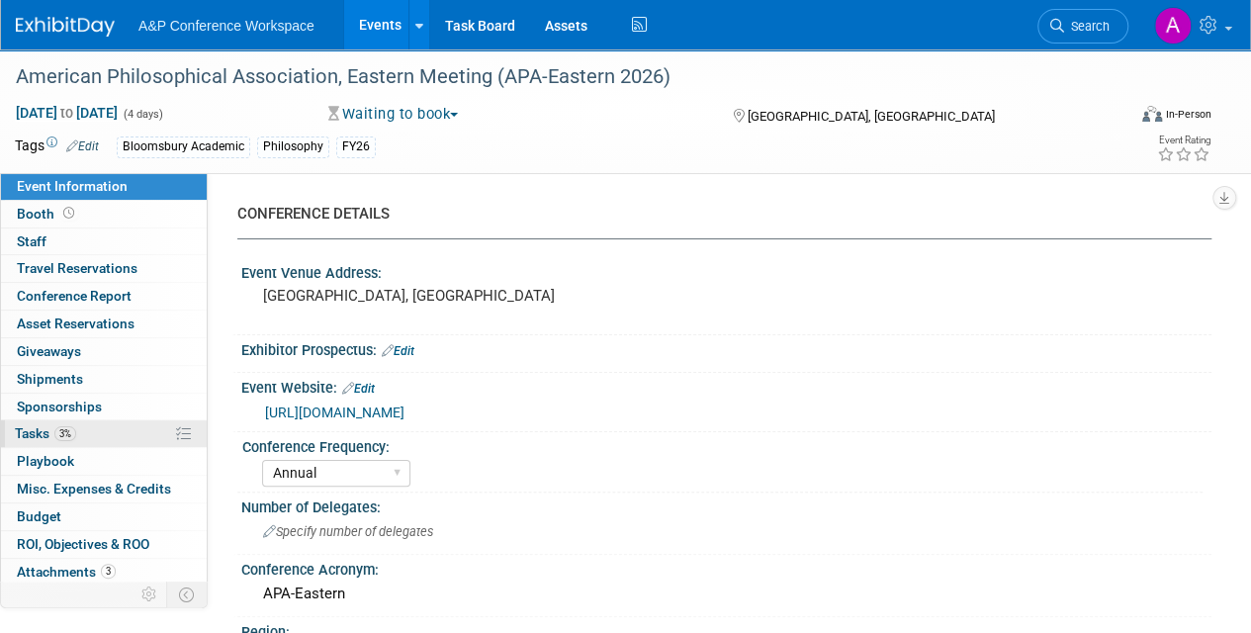
click at [24, 431] on span "Tasks 3%" at bounding box center [45, 433] width 61 height 16
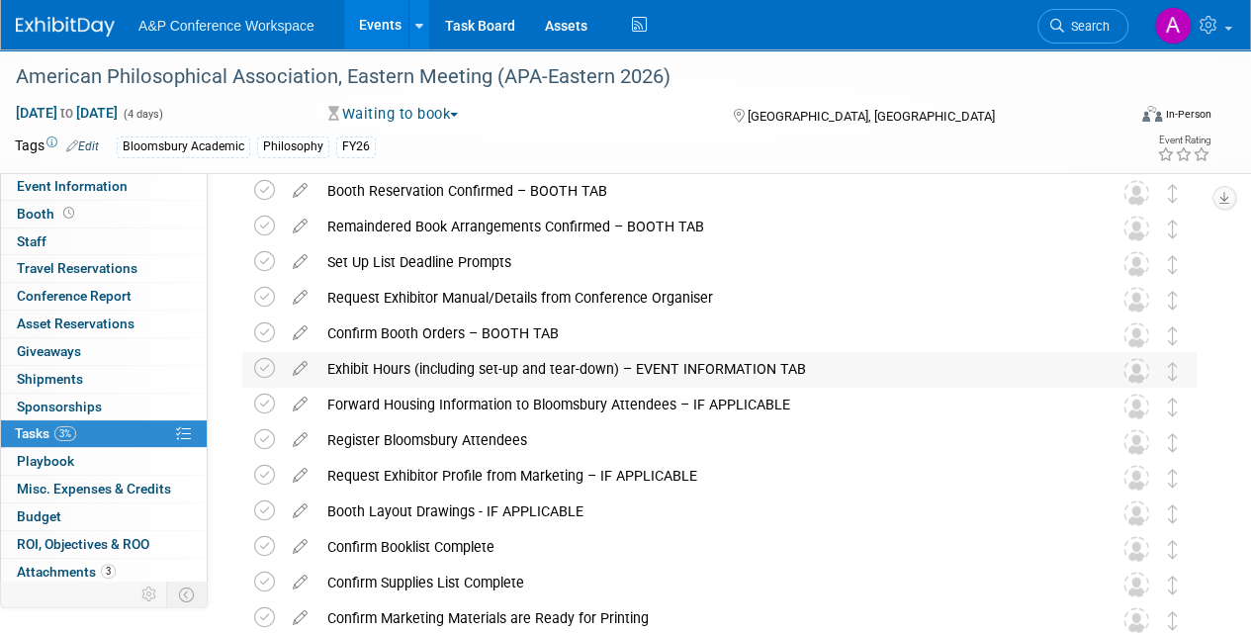
scroll to position [198, 0]
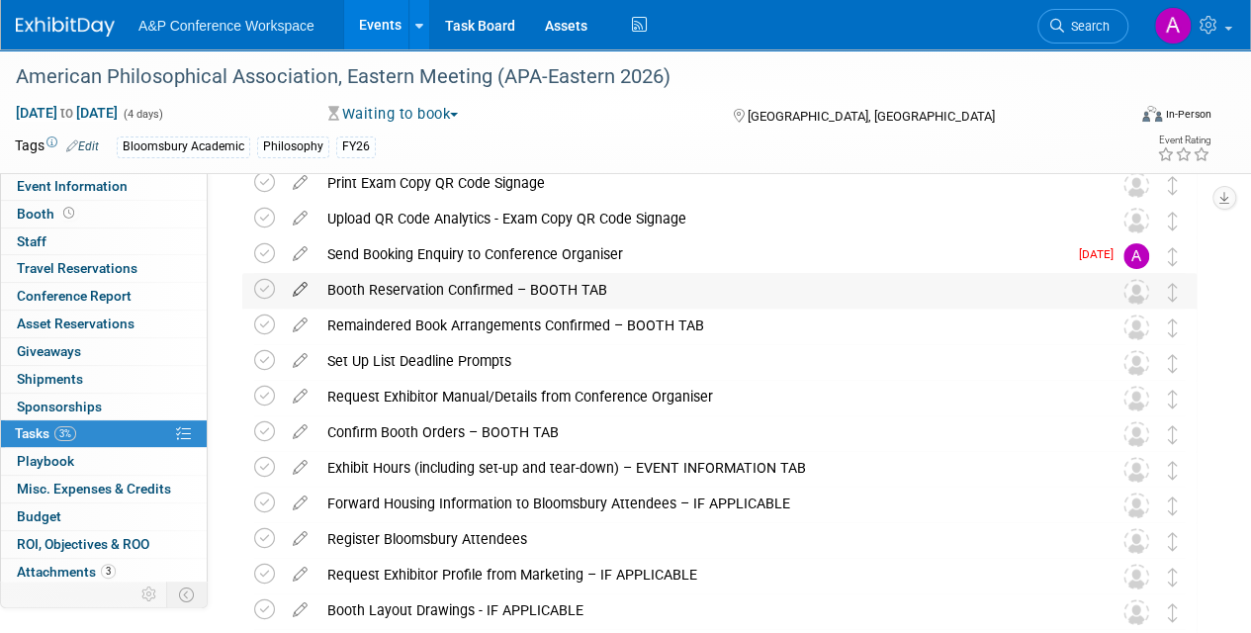
click at [299, 282] on icon at bounding box center [300, 285] width 35 height 25
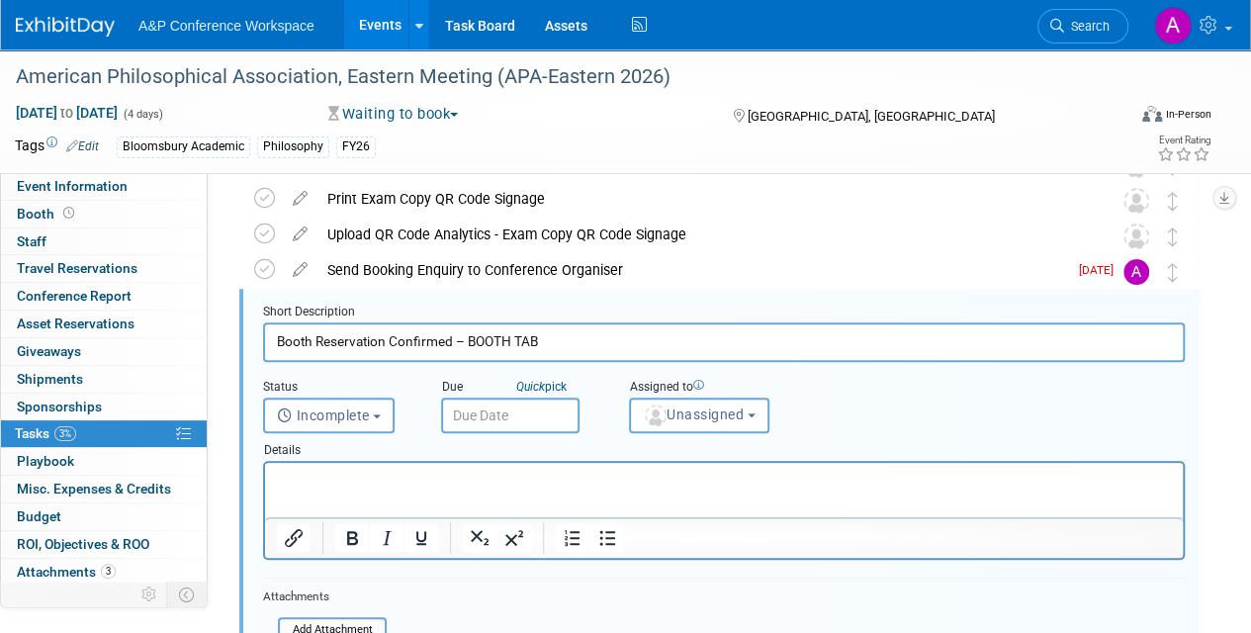
scroll to position [0, 0]
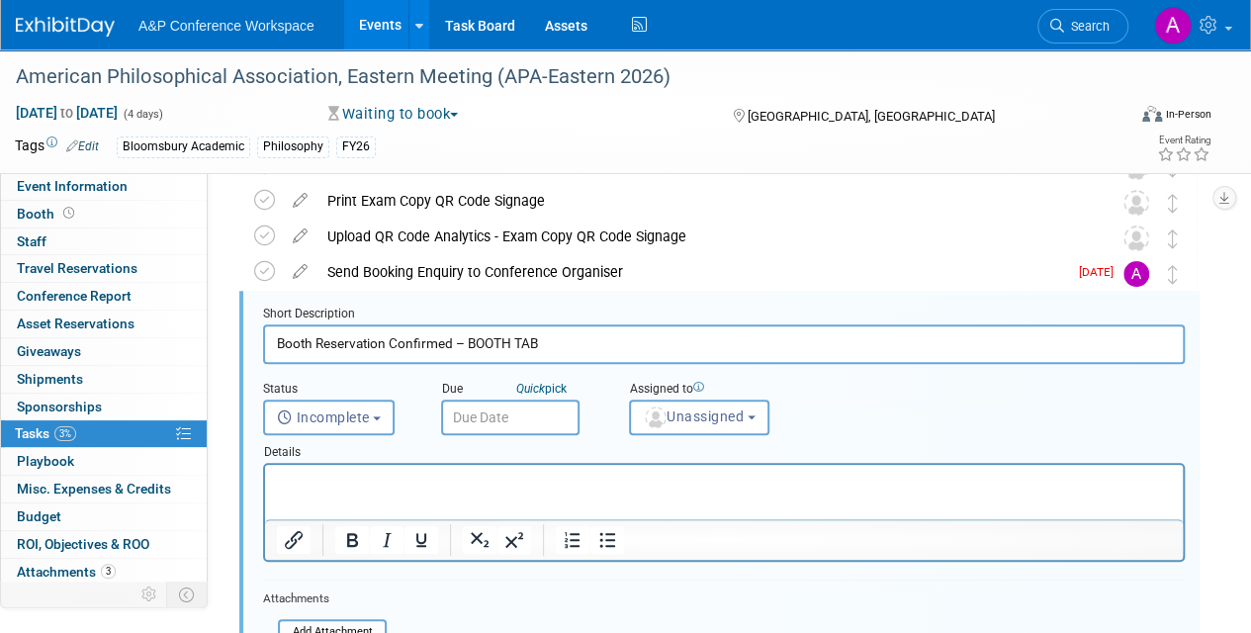
click at [532, 410] on input "text" at bounding box center [510, 418] width 138 height 36
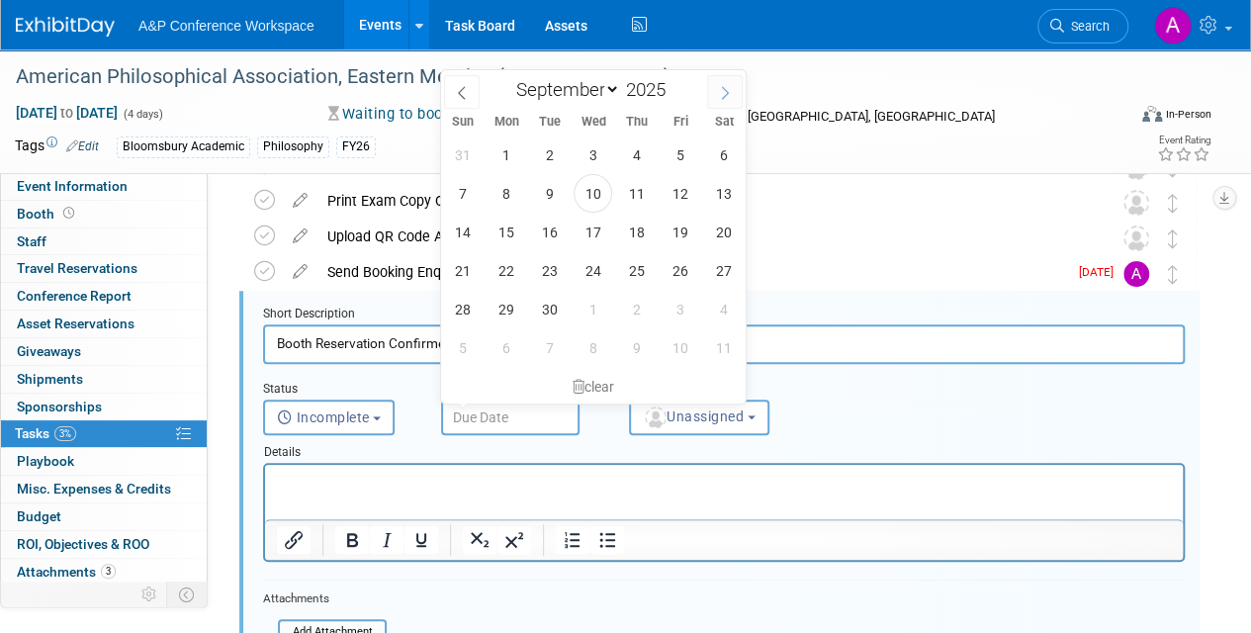
click at [730, 87] on icon at bounding box center [725, 93] width 14 height 14
click at [455, 96] on icon at bounding box center [462, 93] width 14 height 14
select select "9"
click at [599, 228] on span "15" at bounding box center [593, 232] width 39 height 39
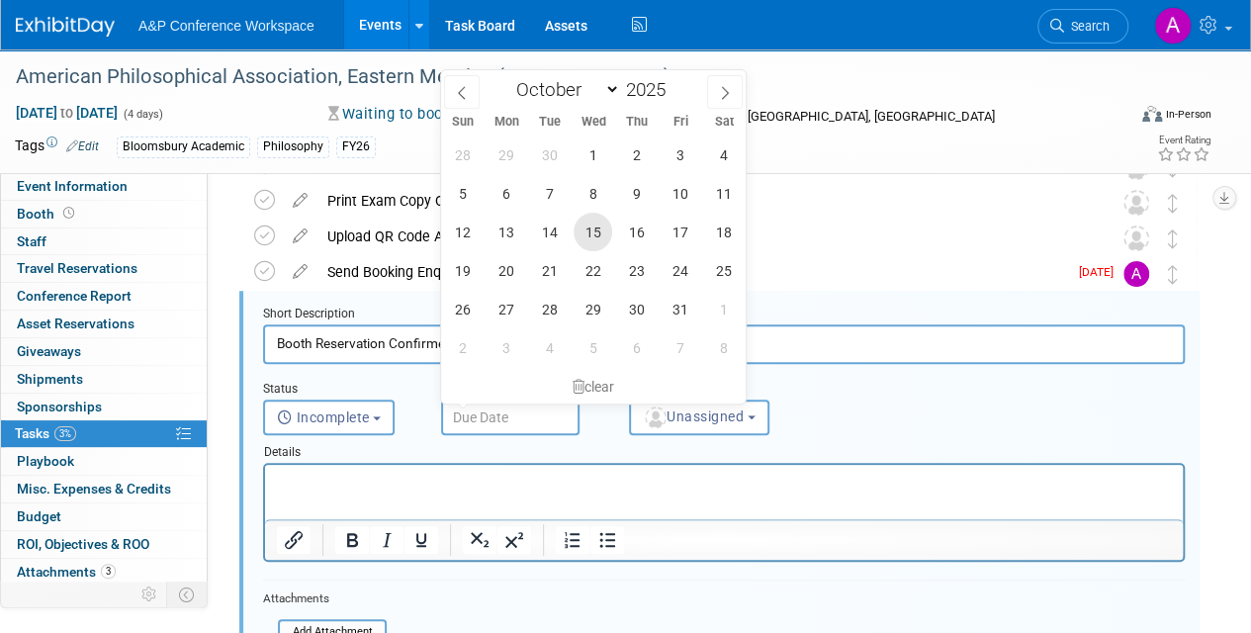
type input "Oct 15, 2025"
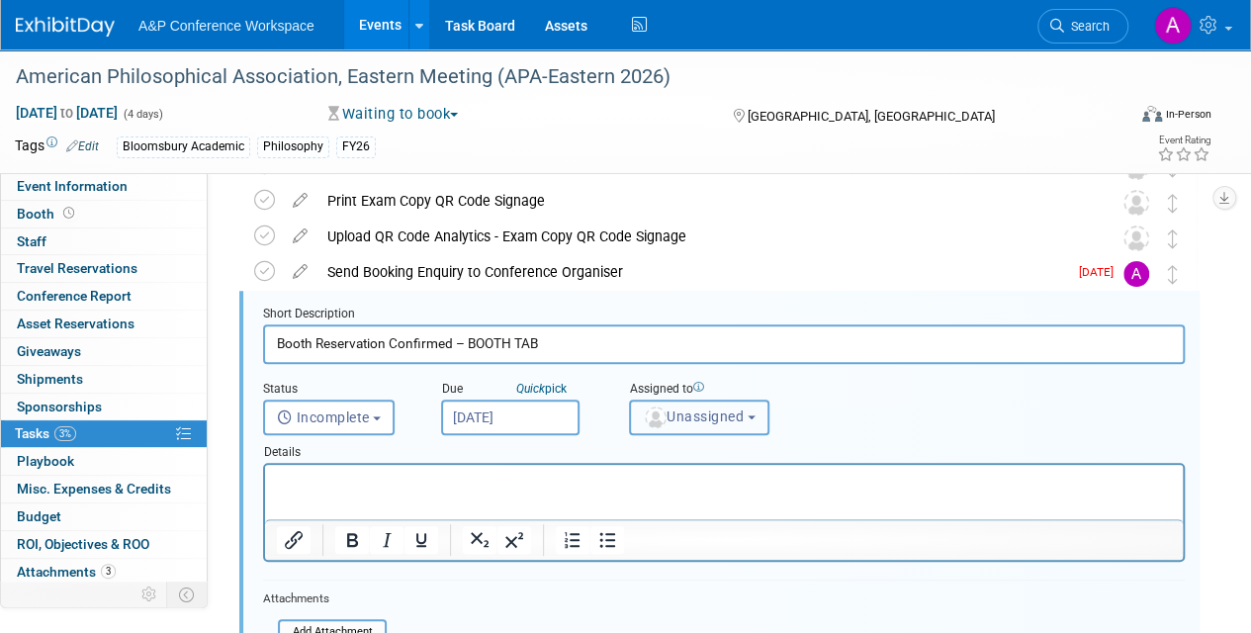
click at [710, 413] on span "Unassigned" at bounding box center [693, 417] width 101 height 16
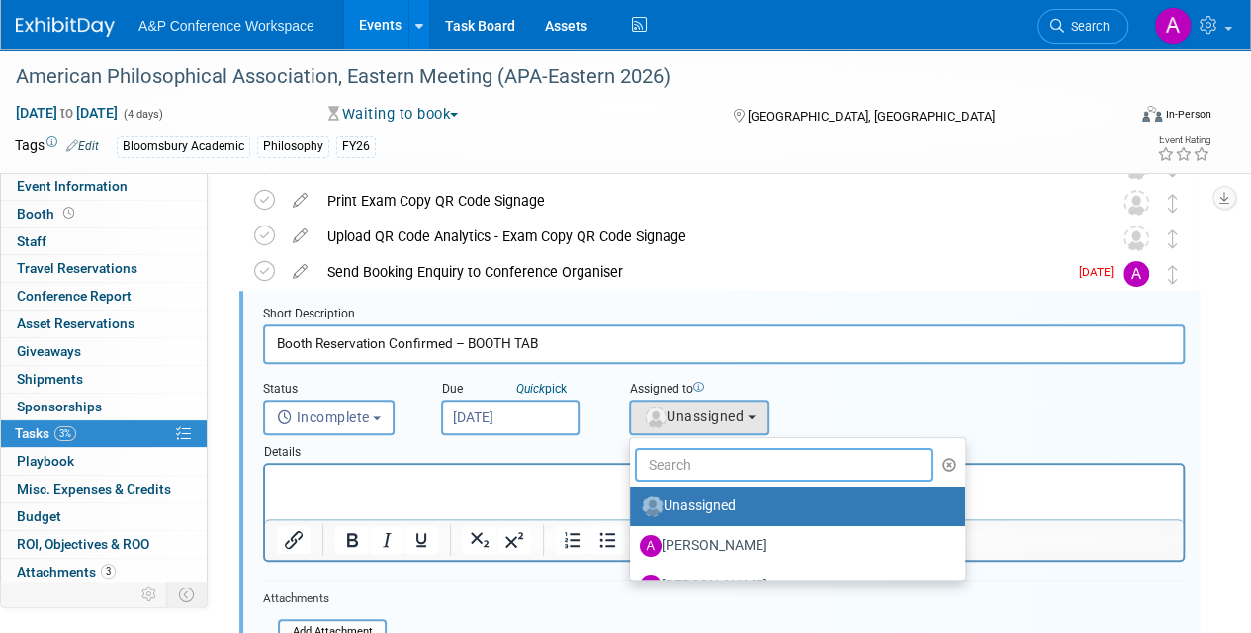
click at [701, 466] on input "text" at bounding box center [784, 465] width 298 height 34
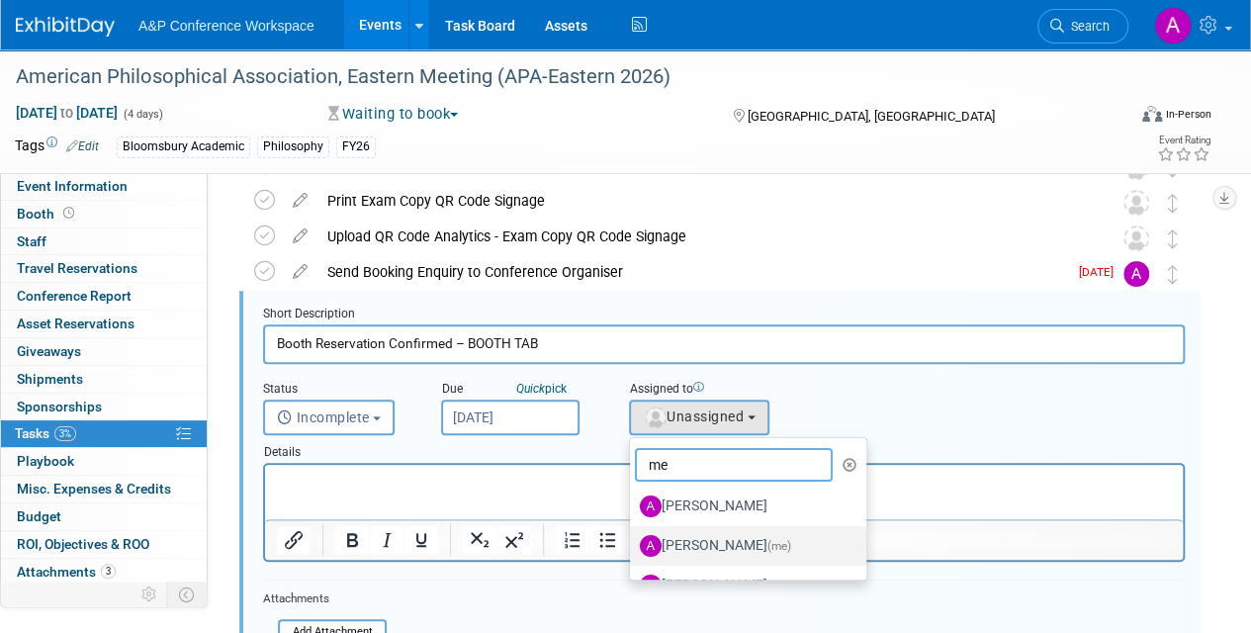
type input "me"
click at [694, 538] on label "Amanda Oney (me)" at bounding box center [743, 546] width 207 height 32
click at [633, 538] on input "Amanda Oney (me)" at bounding box center [626, 543] width 13 height 13
select select "3fc68575-f872-4db6-8d2a-11755123f12c"
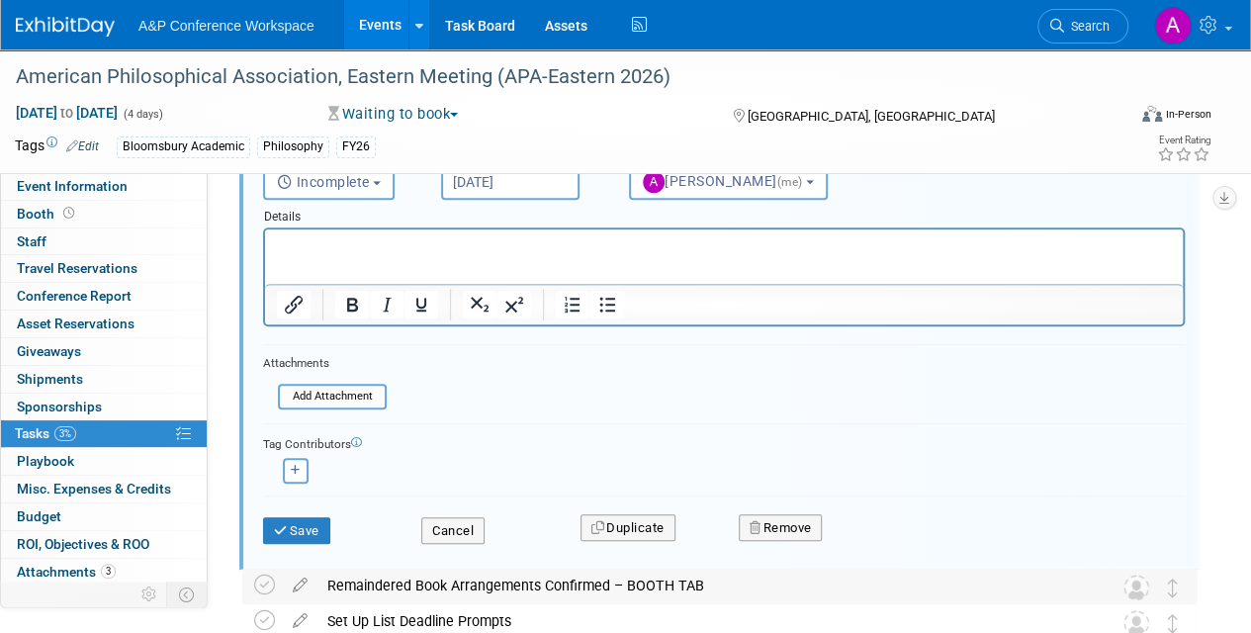
scroll to position [477, 0]
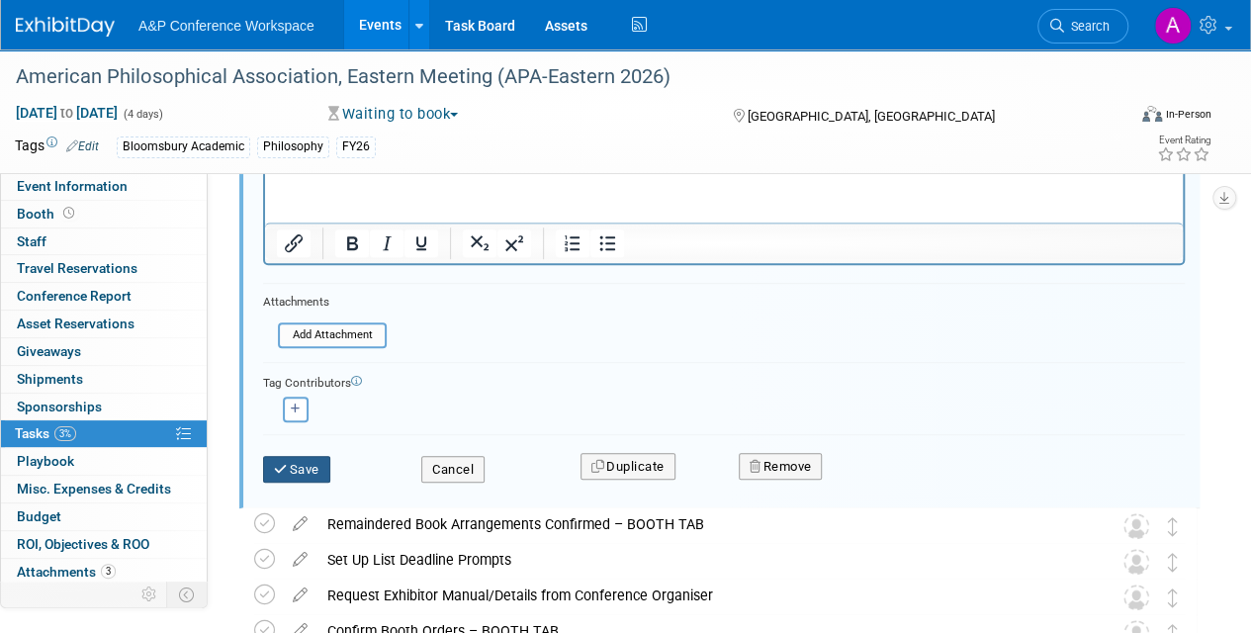
click at [320, 463] on button "Save" at bounding box center [296, 470] width 67 height 28
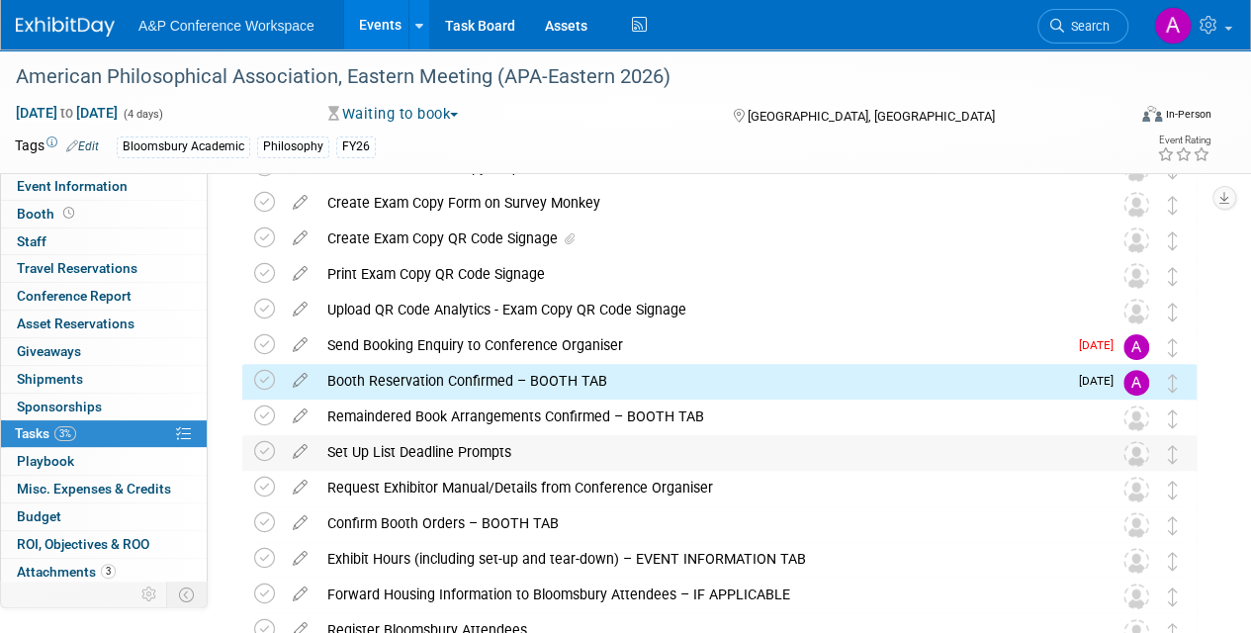
scroll to position [81, 0]
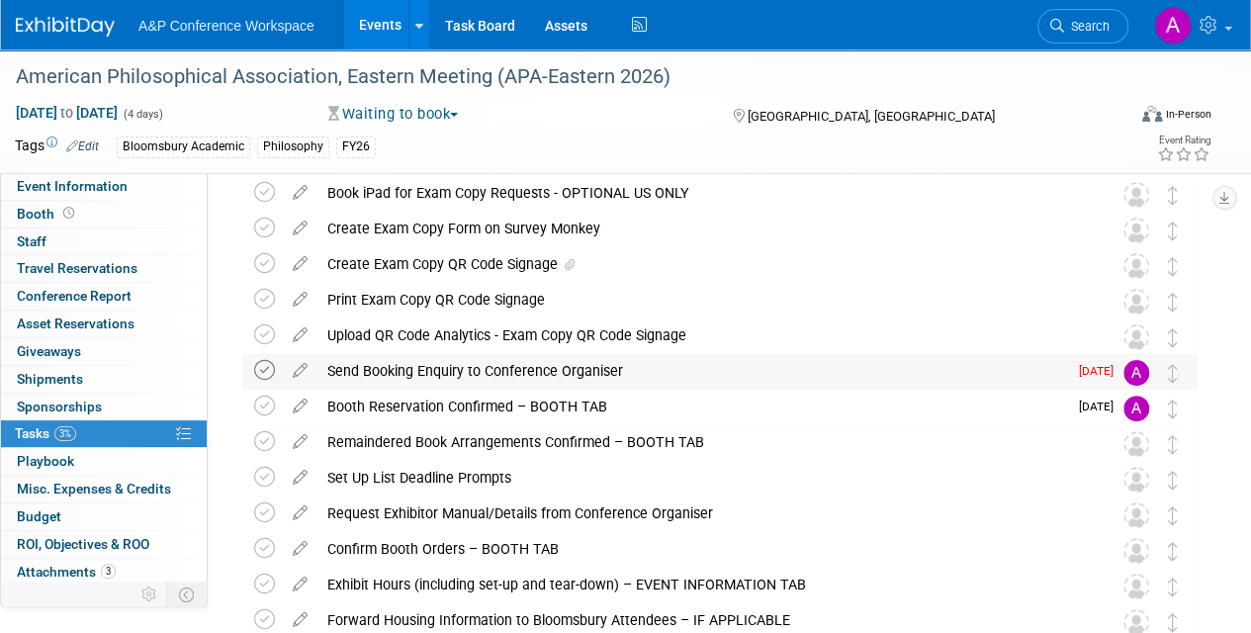
click at [260, 363] on icon at bounding box center [264, 370] width 21 height 21
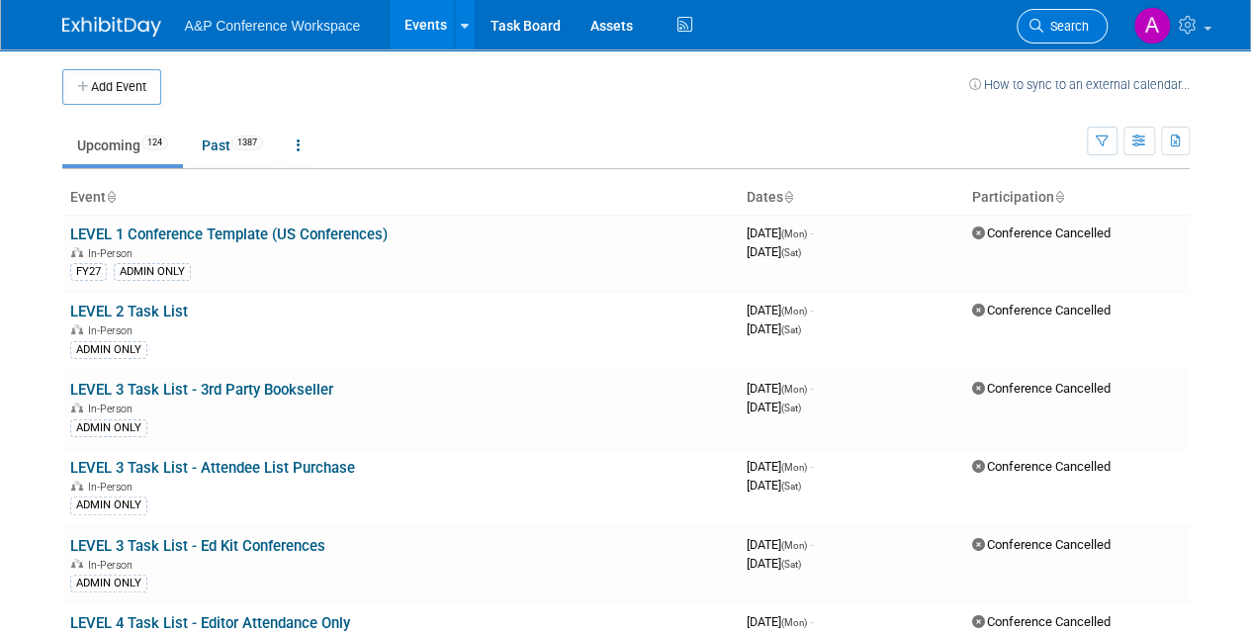
click at [1037, 36] on link "Search" at bounding box center [1062, 26] width 91 height 35
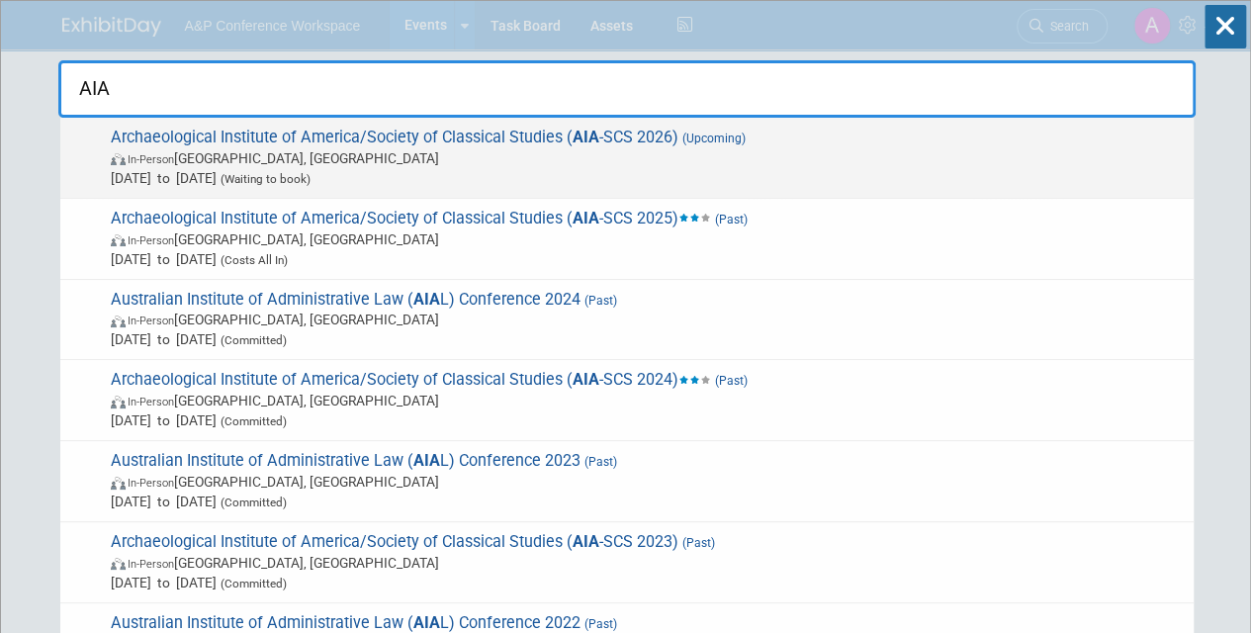
type input "AIA"
click at [913, 148] on span "In-Person [GEOGRAPHIC_DATA], [GEOGRAPHIC_DATA]" at bounding box center [647, 158] width 1073 height 20
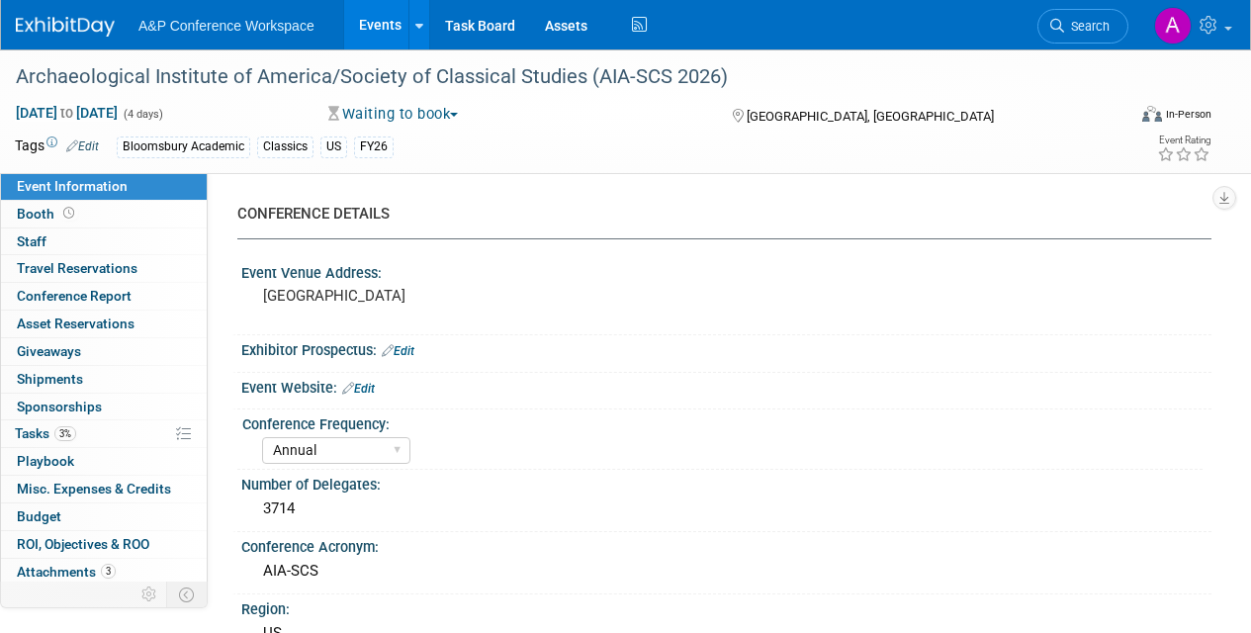
select select "Annual"
select select "Level 2"
select select "In-Person Booth"
select select "Classical Studies"
select select "Bloomsbury Academic"
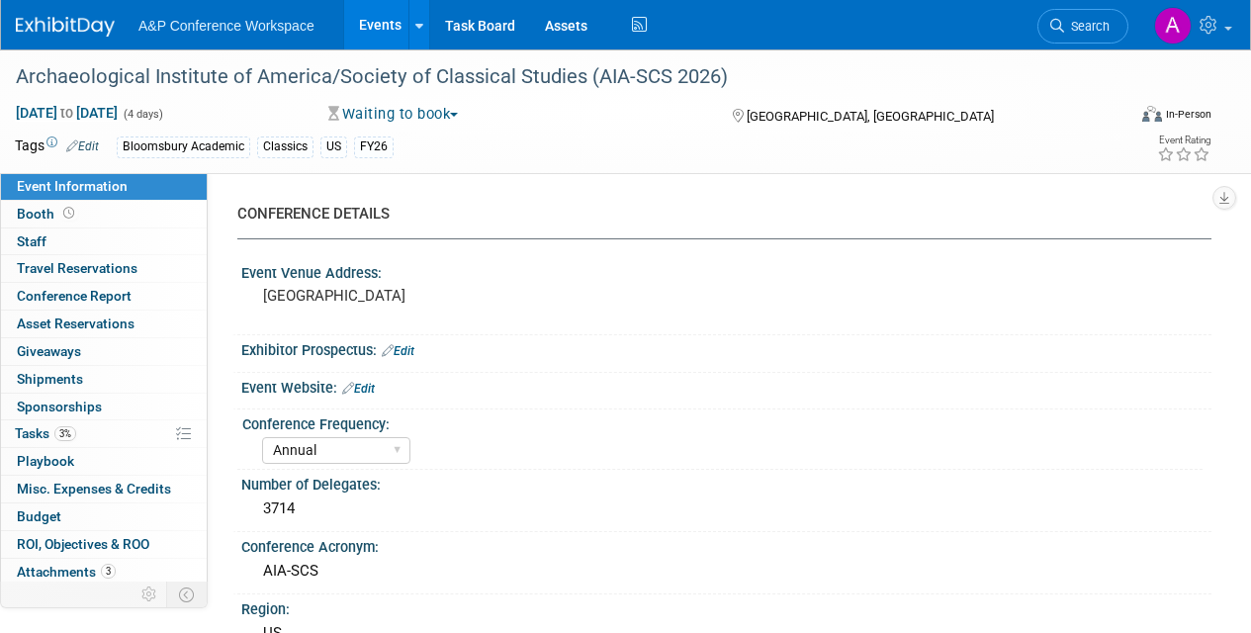
select select "[PERSON_NAME]"
select select "Networking/Commissioning"
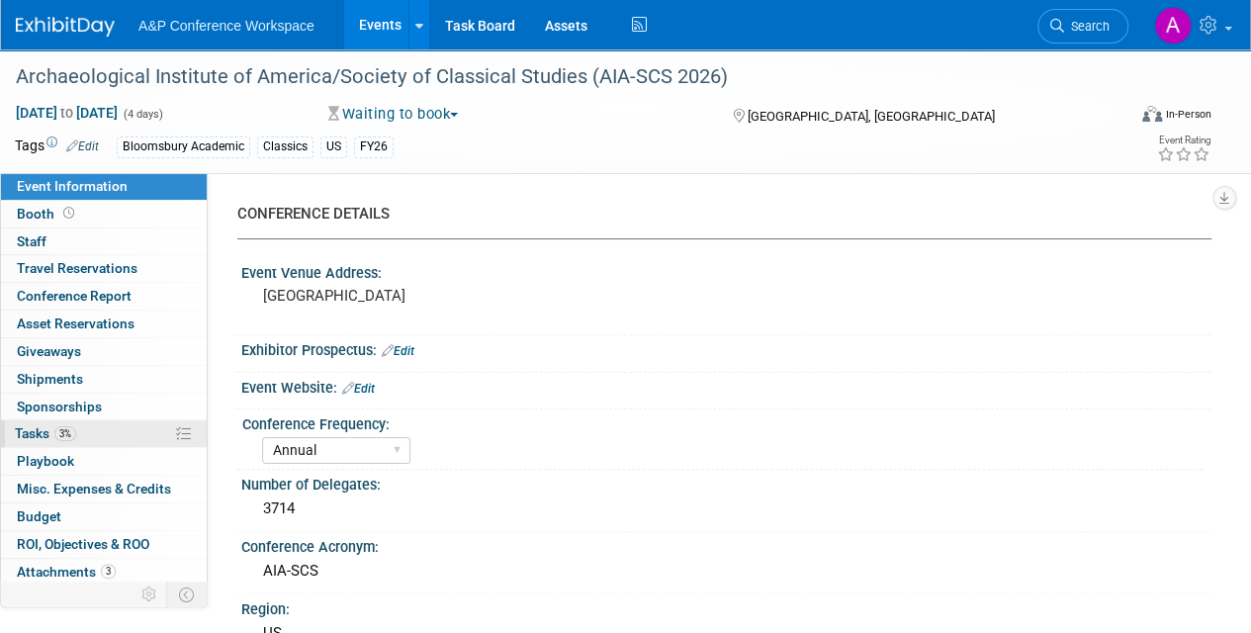
click at [29, 429] on span "Tasks 3%" at bounding box center [45, 433] width 61 height 16
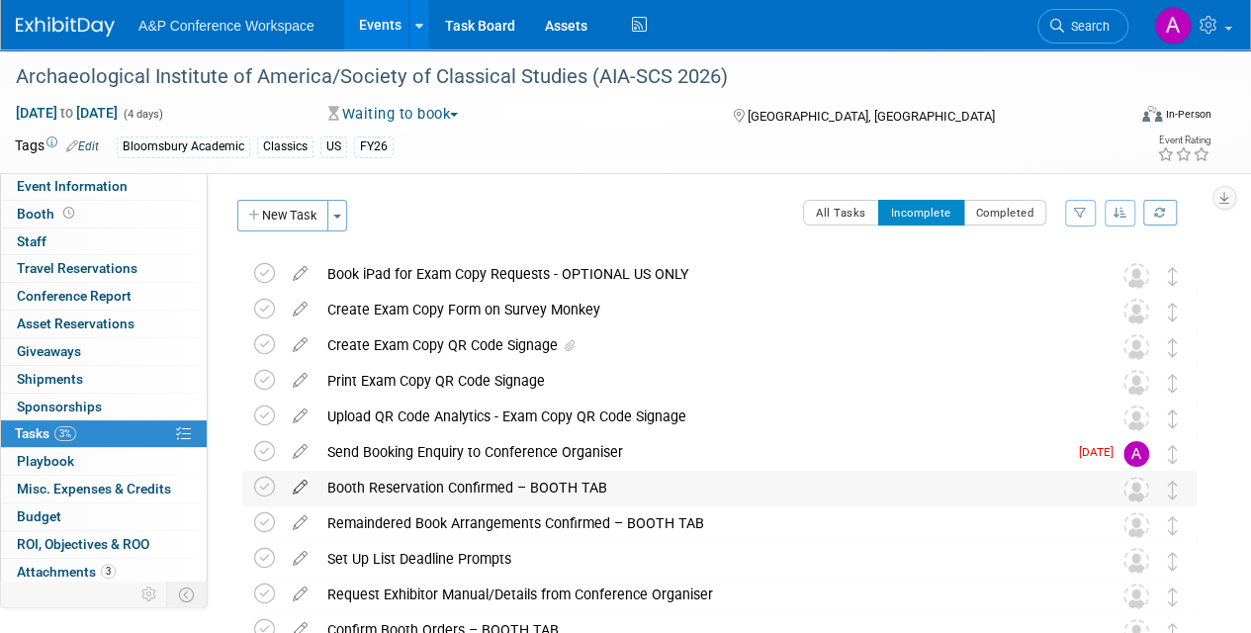
click at [301, 484] on icon at bounding box center [300, 483] width 35 height 25
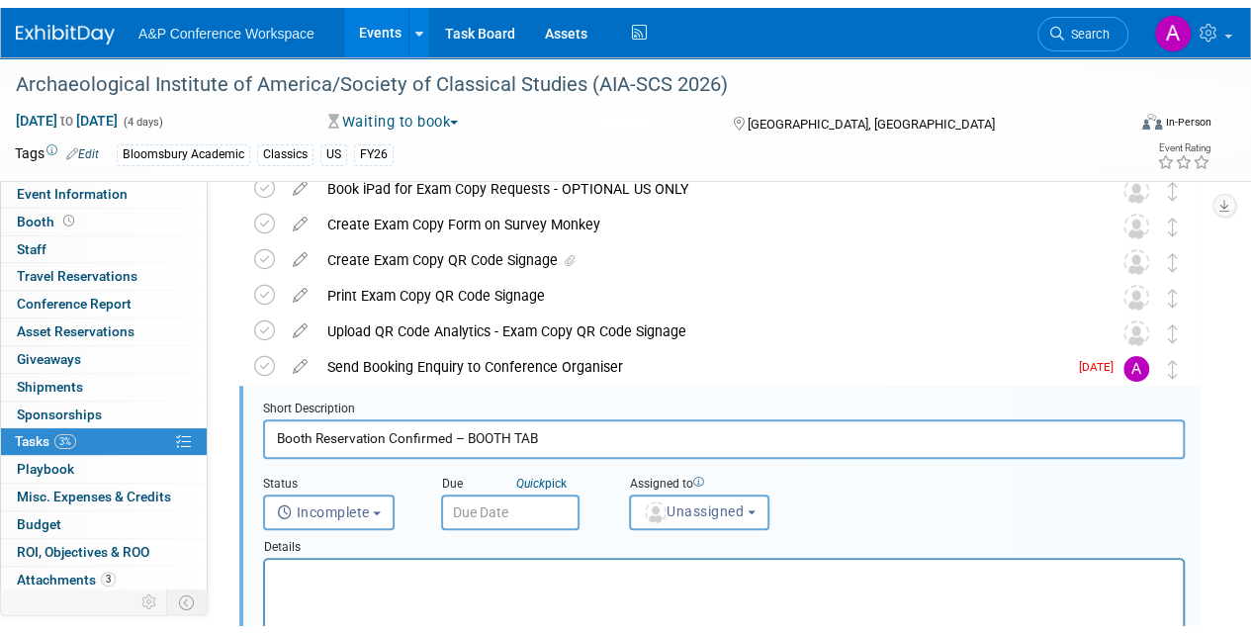
scroll to position [180, 0]
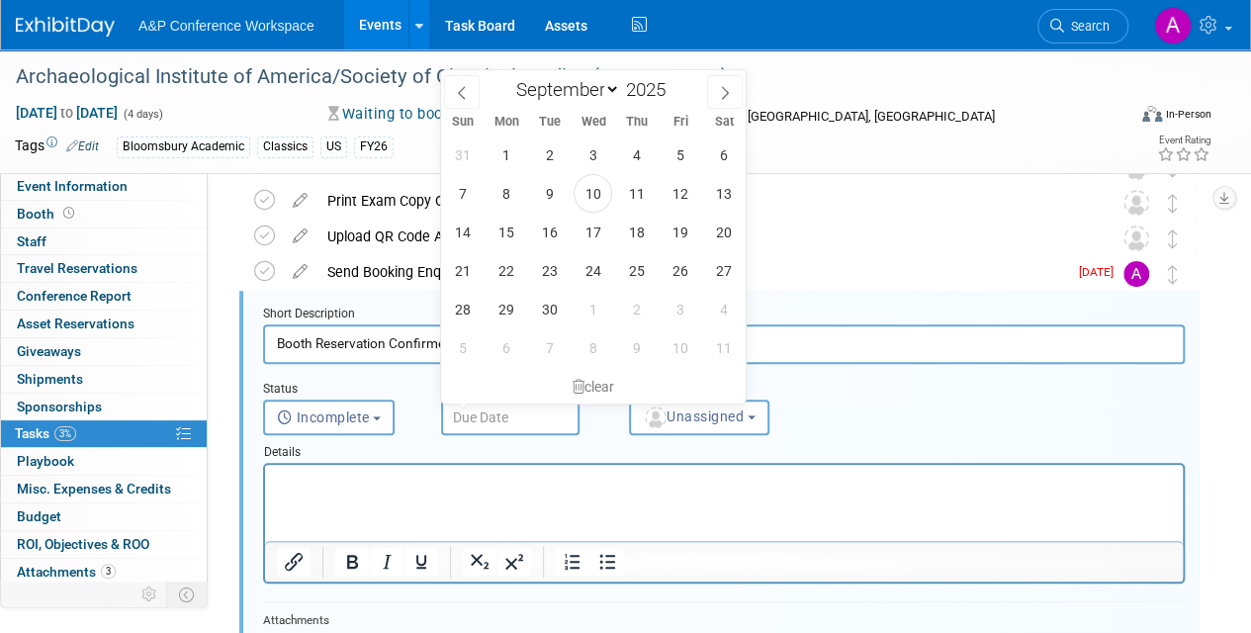
click at [556, 419] on input "text" at bounding box center [510, 418] width 138 height 36
click at [723, 91] on icon at bounding box center [725, 93] width 14 height 14
select select "9"
click at [595, 228] on span "15" at bounding box center [593, 232] width 39 height 39
type input "Oct 15, 2025"
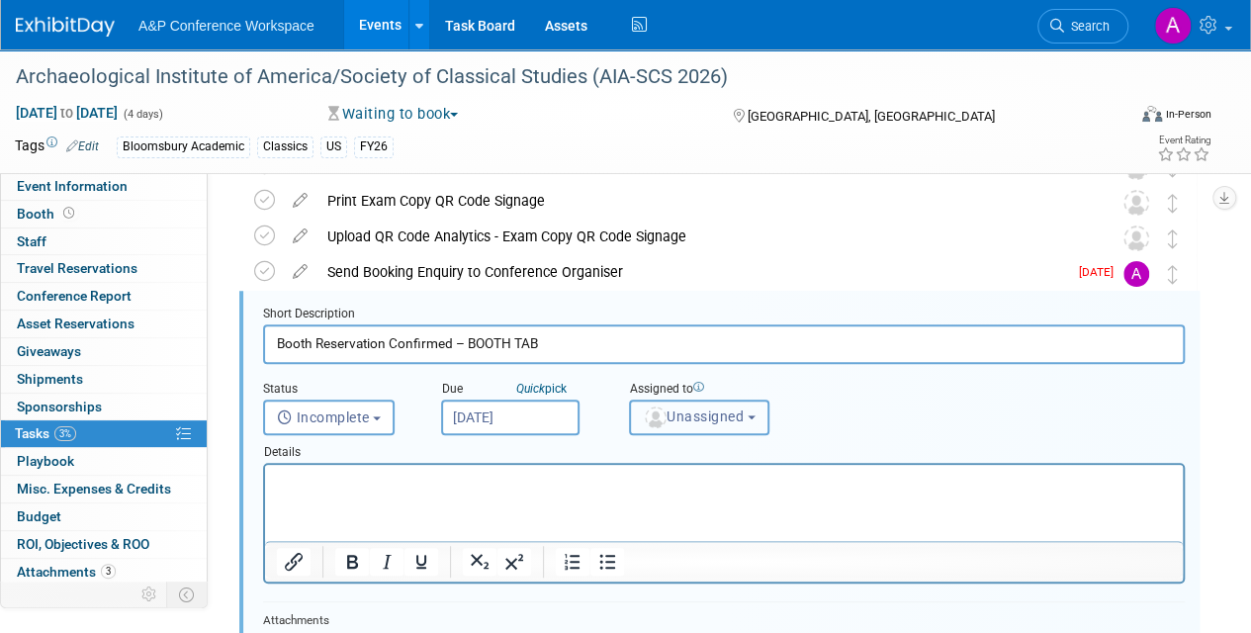
click at [694, 410] on span "Unassigned" at bounding box center [693, 417] width 101 height 16
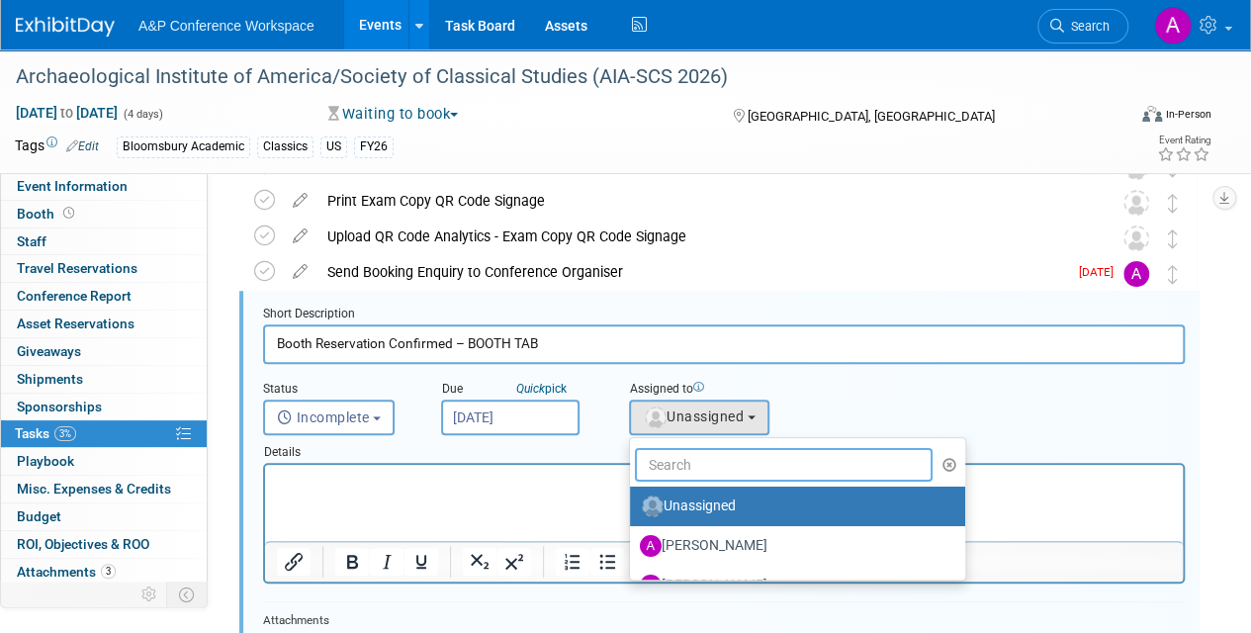
click at [694, 456] on input "text" at bounding box center [784, 465] width 298 height 34
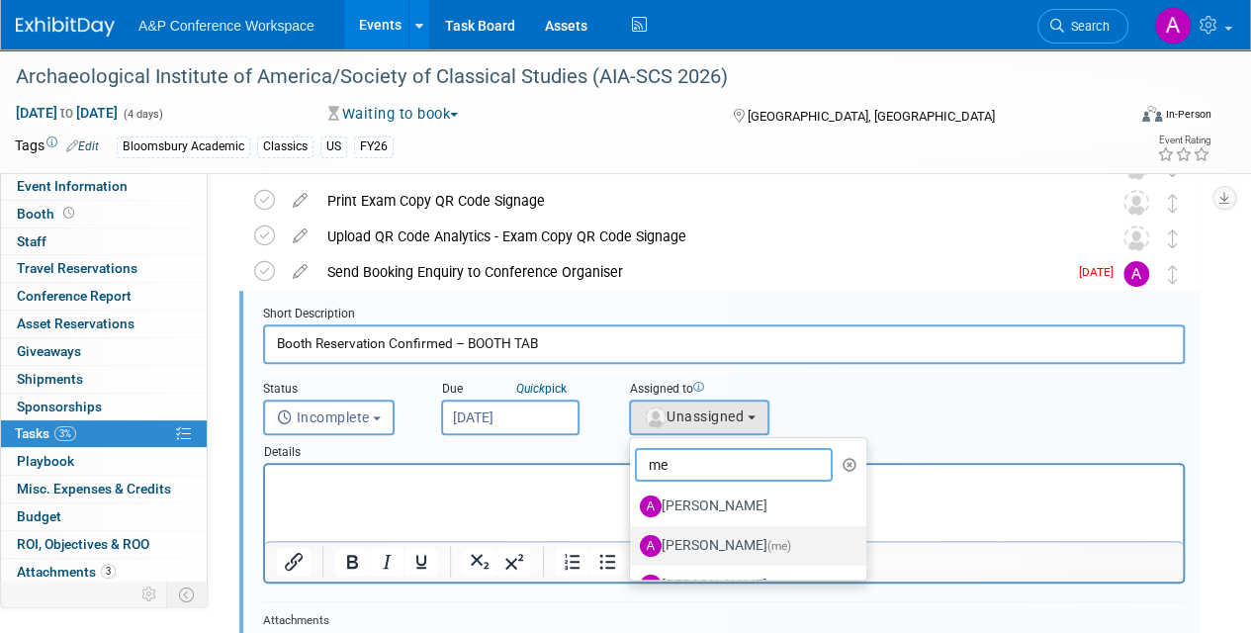
type input "me"
click at [701, 542] on label "Amanda Oney (me)" at bounding box center [743, 546] width 207 height 32
click at [633, 542] on input "Amanda Oney (me)" at bounding box center [626, 543] width 13 height 13
select select "3fc68575-f872-4db6-8d2a-11755123f12c"
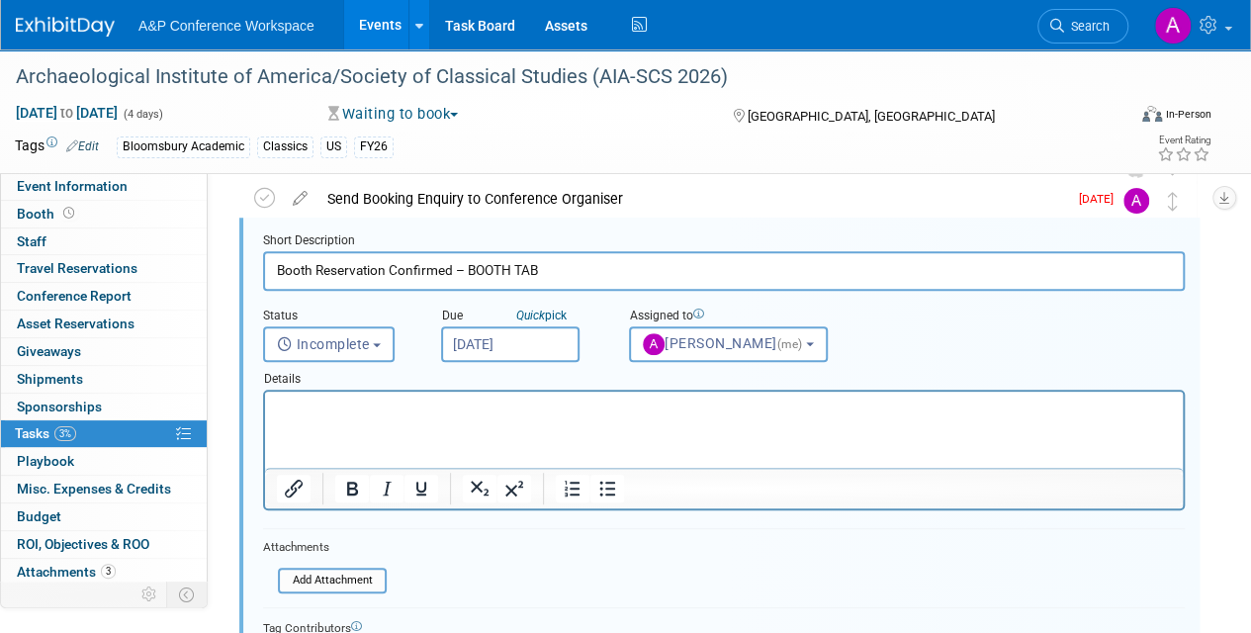
scroll to position [378, 0]
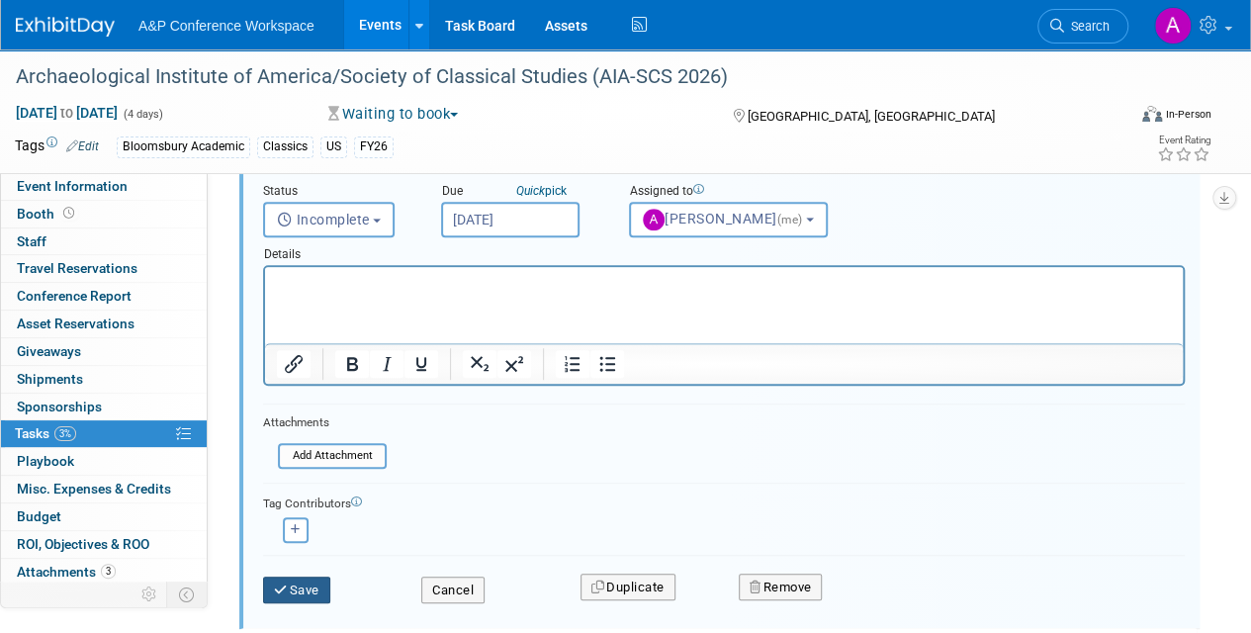
click at [281, 585] on icon "submit" at bounding box center [282, 590] width 16 height 13
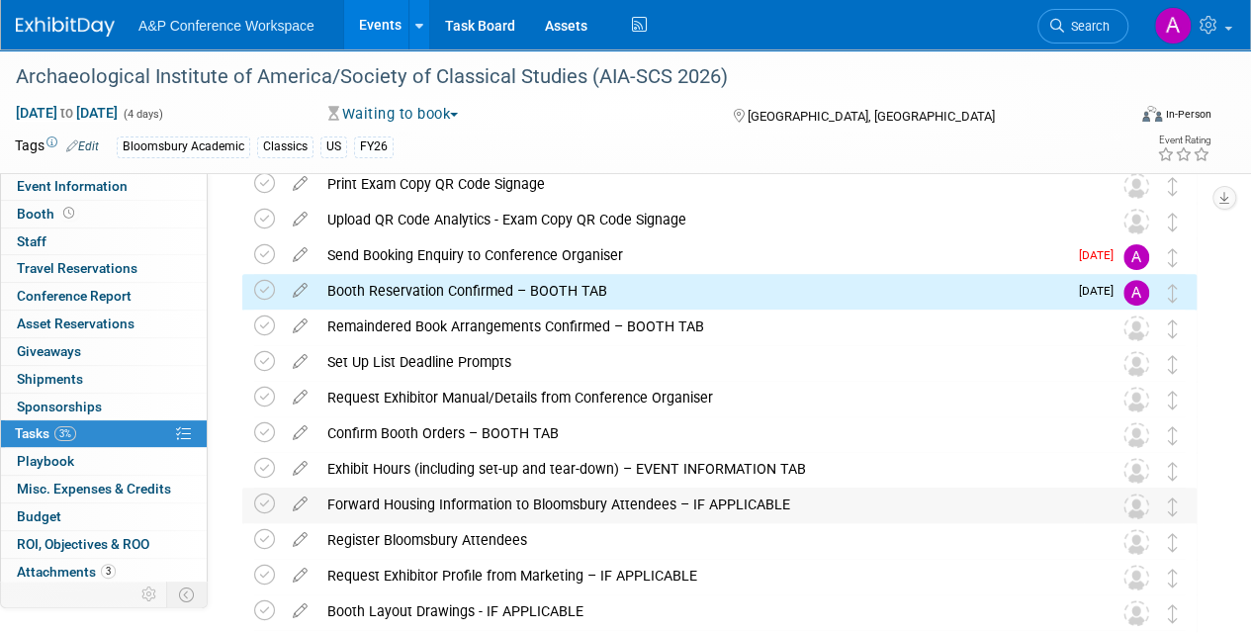
scroll to position [0, 0]
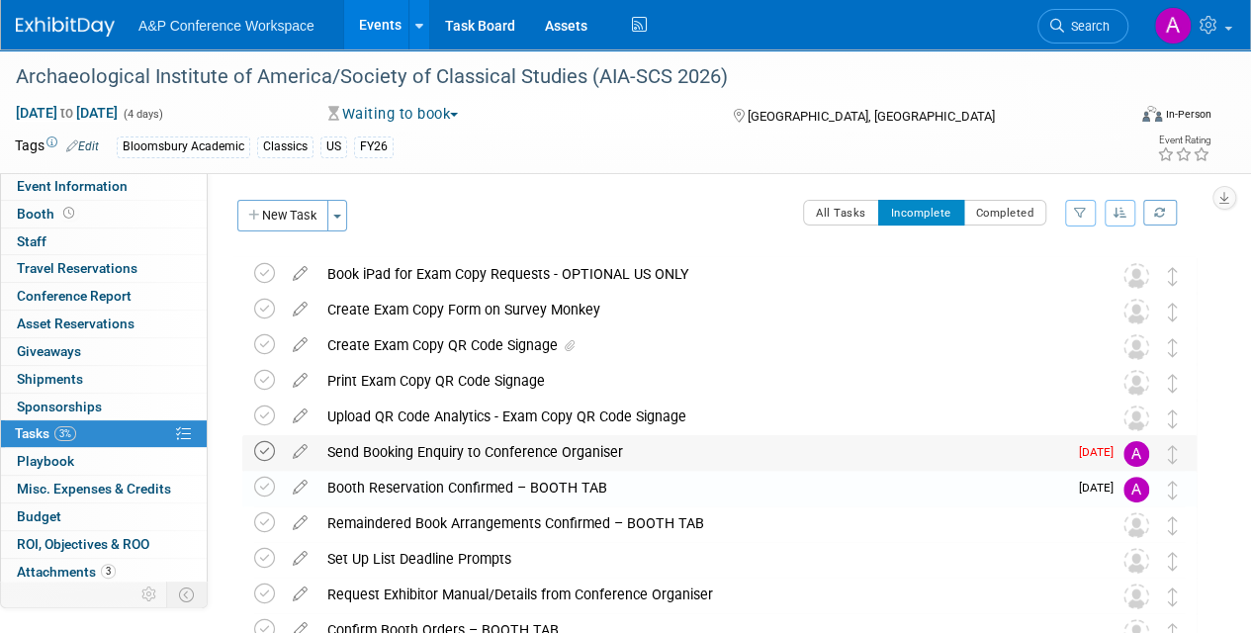
click at [266, 443] on icon at bounding box center [264, 451] width 21 height 21
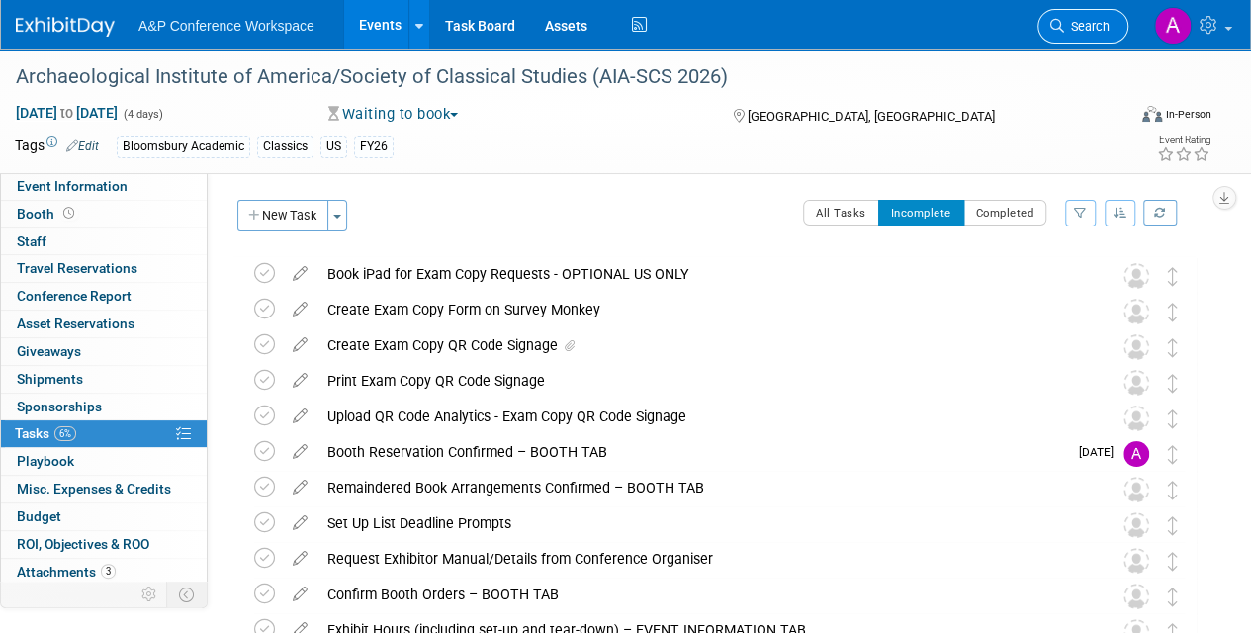
click at [1087, 27] on span "Search" at bounding box center [1087, 26] width 46 height 15
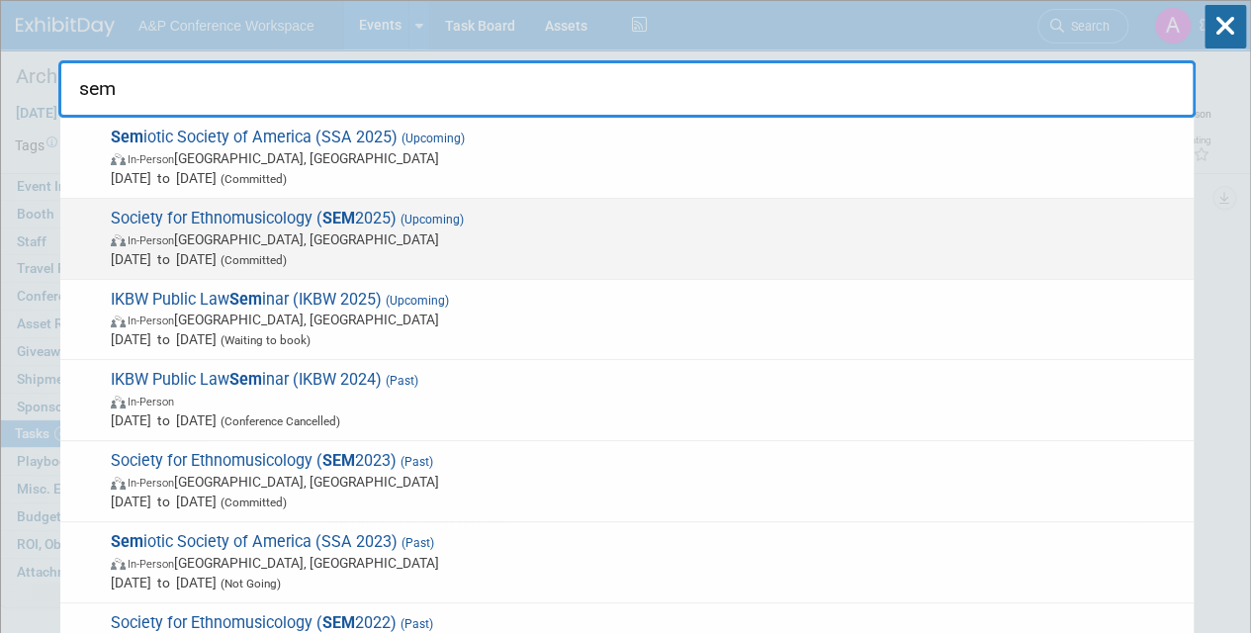
type input "sem"
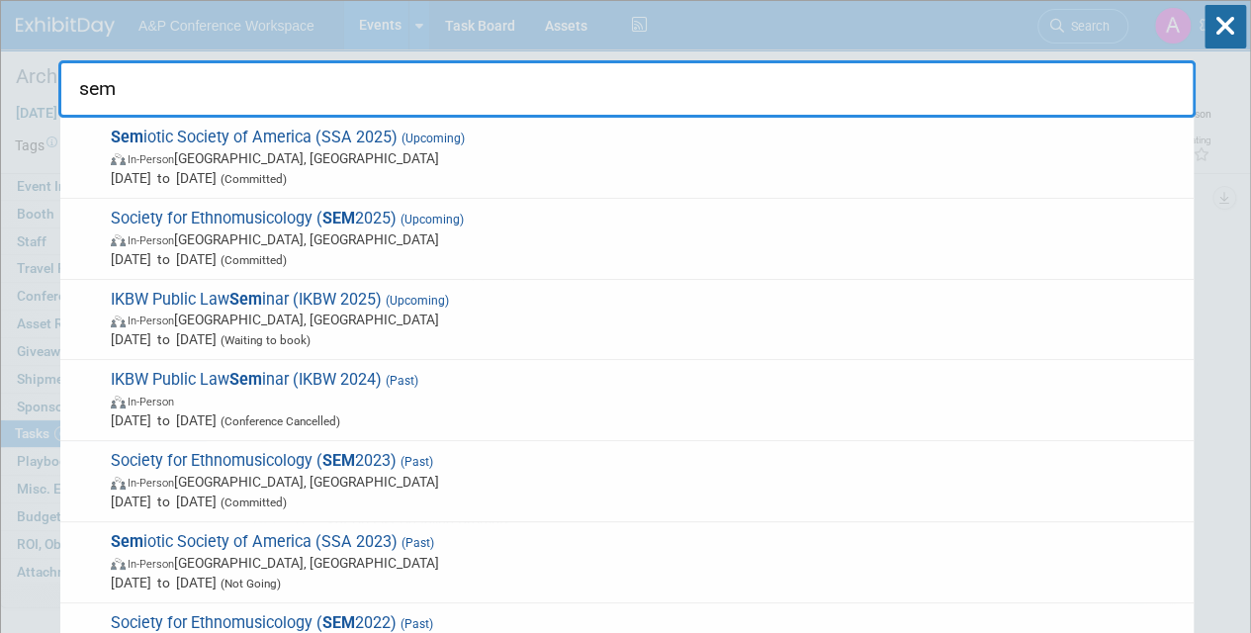
click at [445, 234] on span "In-Person Atlanta, GA" at bounding box center [647, 239] width 1073 height 20
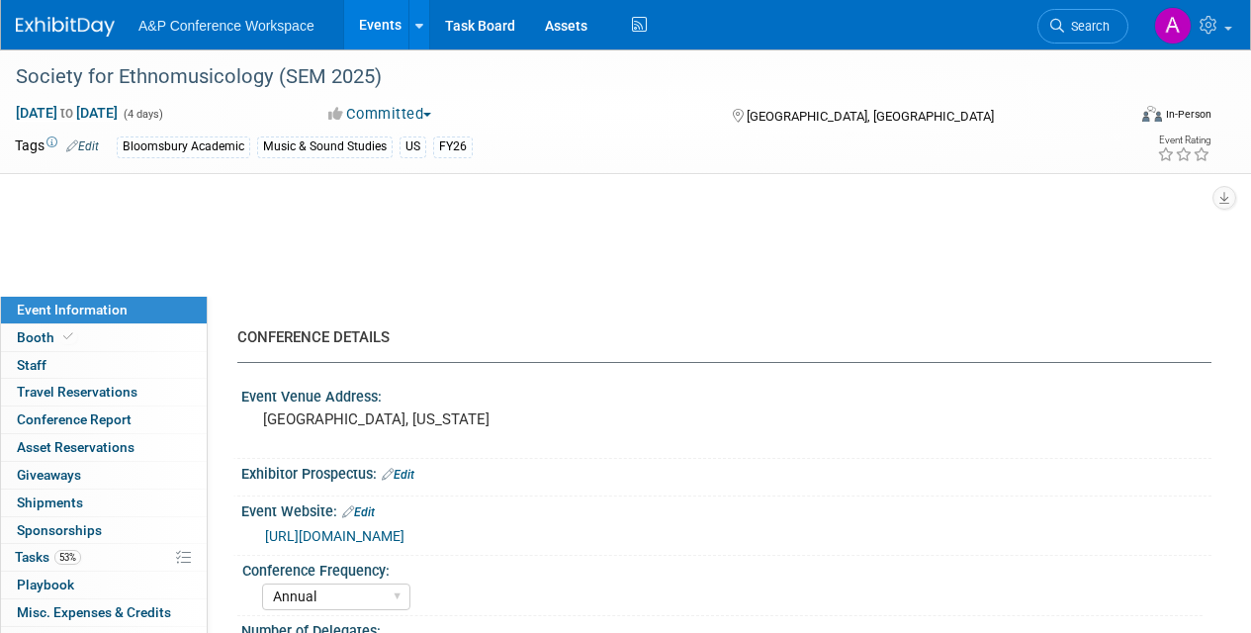
select select "Annual"
select select "Level 2"
select select "In-Person Booth"
select select "Music & Sound Studies"
select select "Bloomsbury Academic"
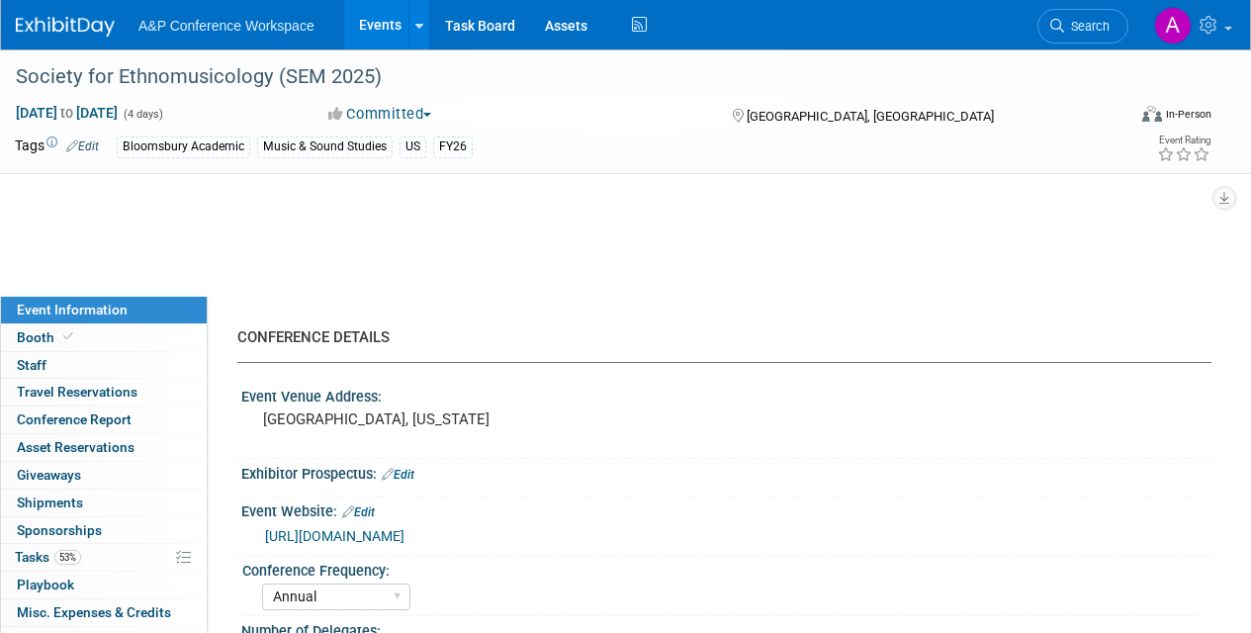
select select "[PERSON_NAME]"
select select "Brand/Subject Presence​"
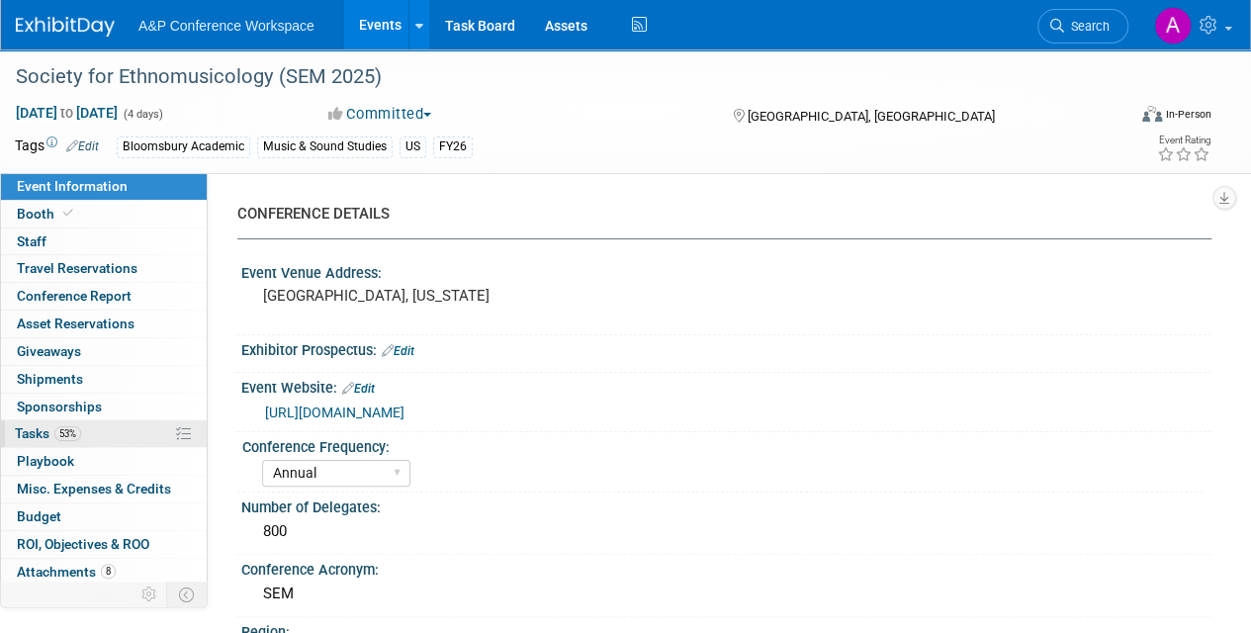
click at [31, 429] on span "Tasks 53%" at bounding box center [48, 433] width 66 height 16
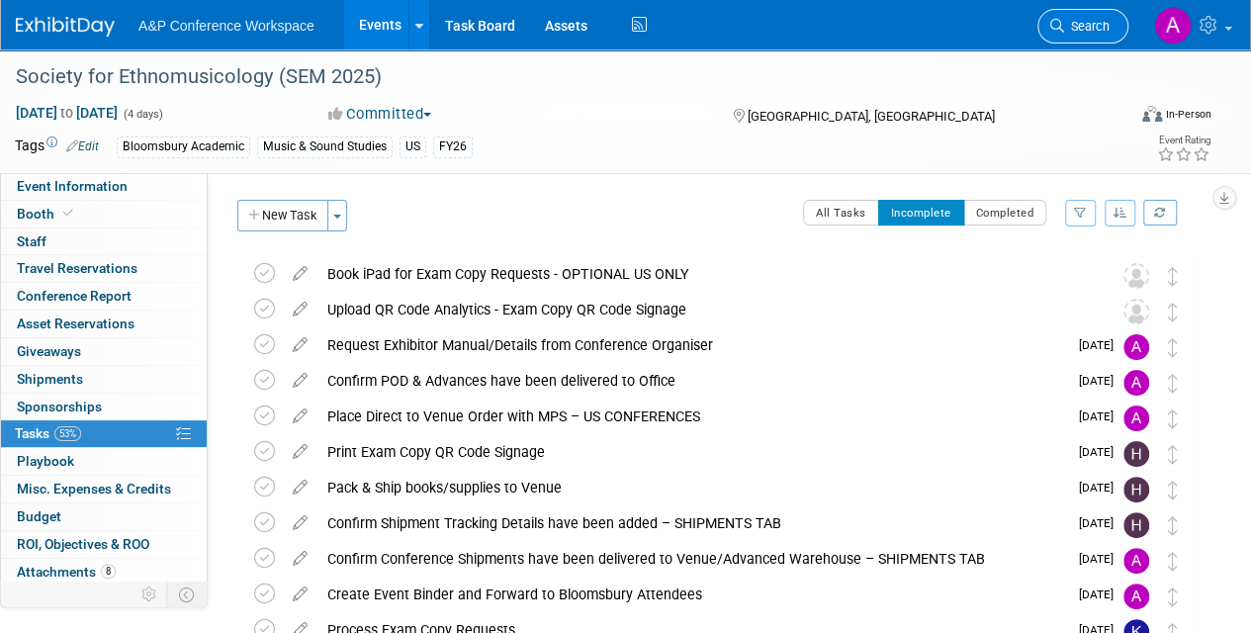
click at [1090, 23] on span "Search" at bounding box center [1087, 26] width 46 height 15
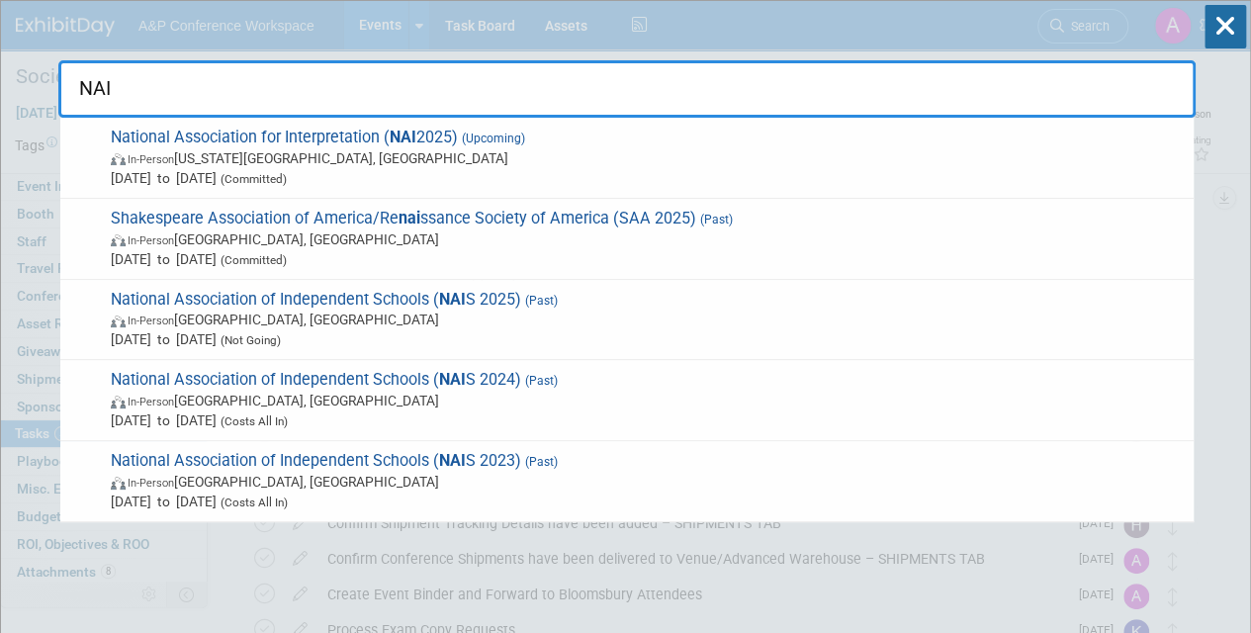
type input "NAI"
click at [579, 152] on span "In-Person [US_STATE][GEOGRAPHIC_DATA], [GEOGRAPHIC_DATA]" at bounding box center [647, 158] width 1073 height 20
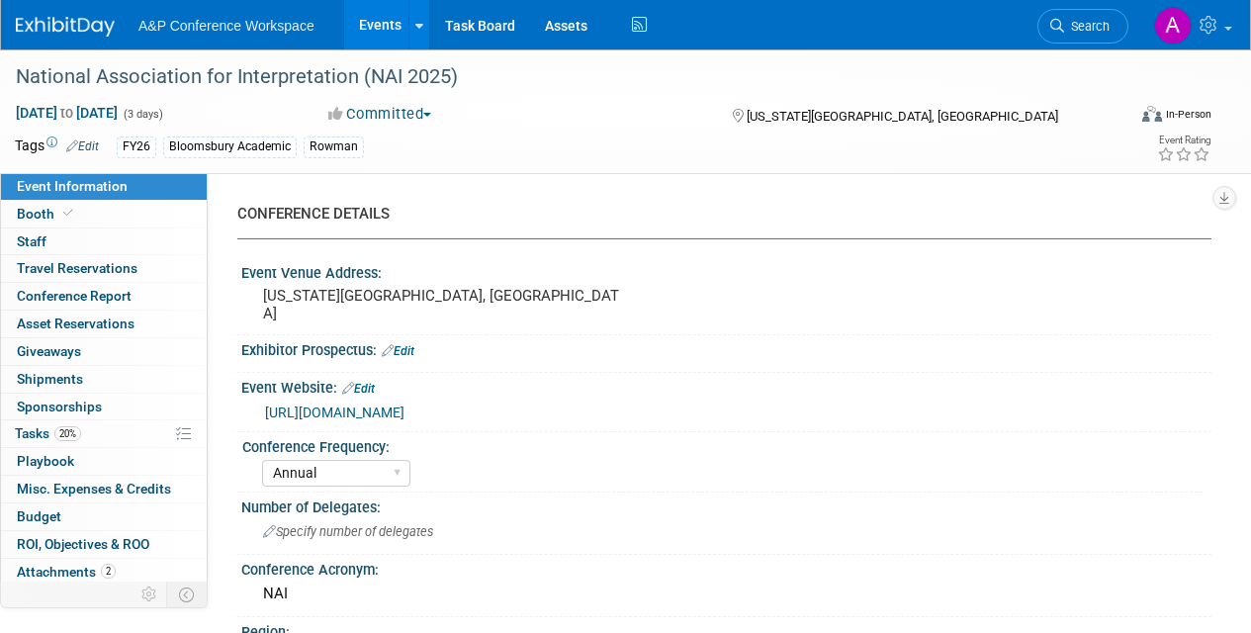
select select "Annual"
select select "Level 2"
select select "In-Person Booth"
select select "Interpretation"
select select "Bloomsbury Academic"
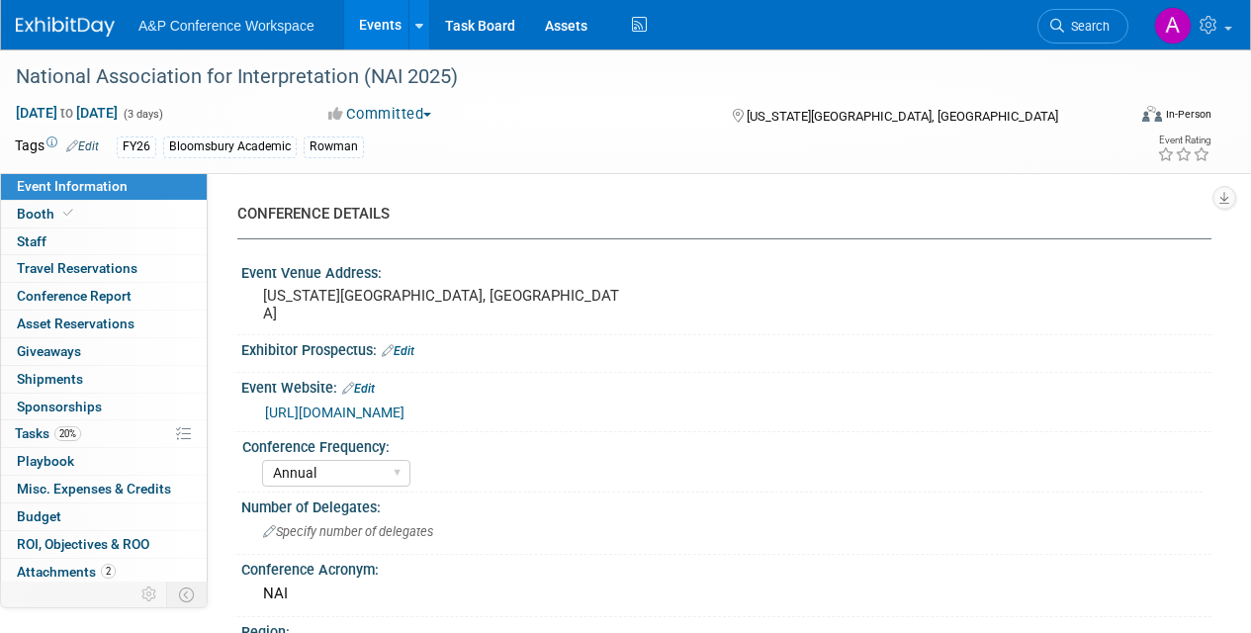
select select "[PERSON_NAME]"
select select "Brand/Subject Presence​"
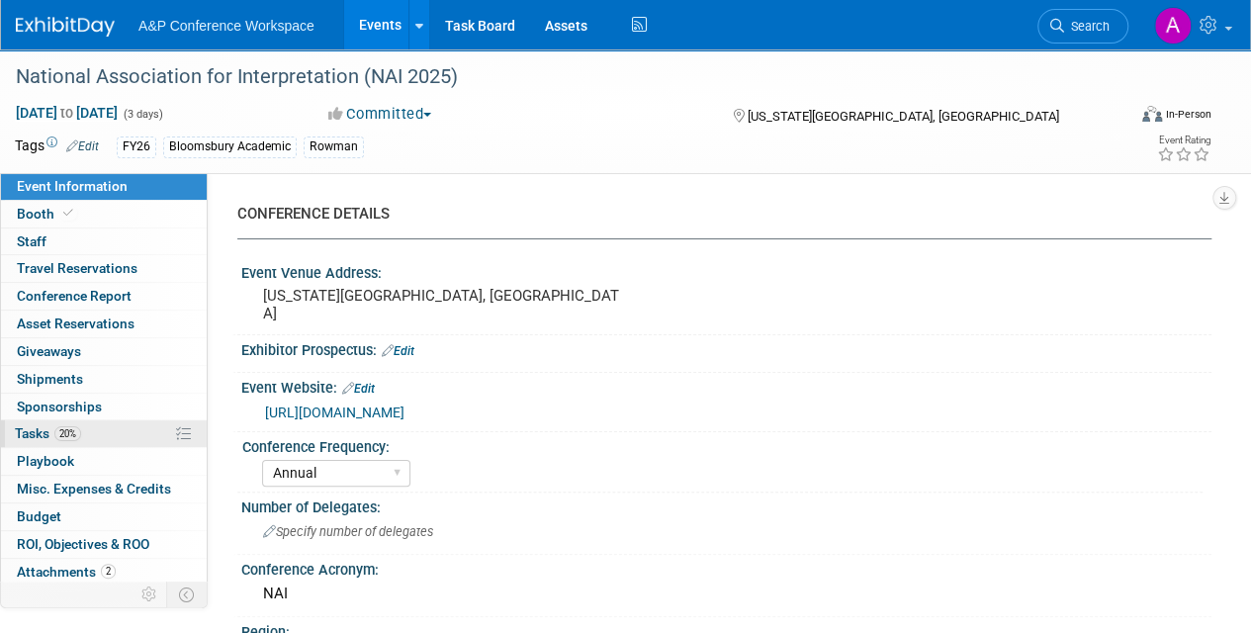
click at [17, 425] on span "Tasks 20%" at bounding box center [48, 433] width 66 height 16
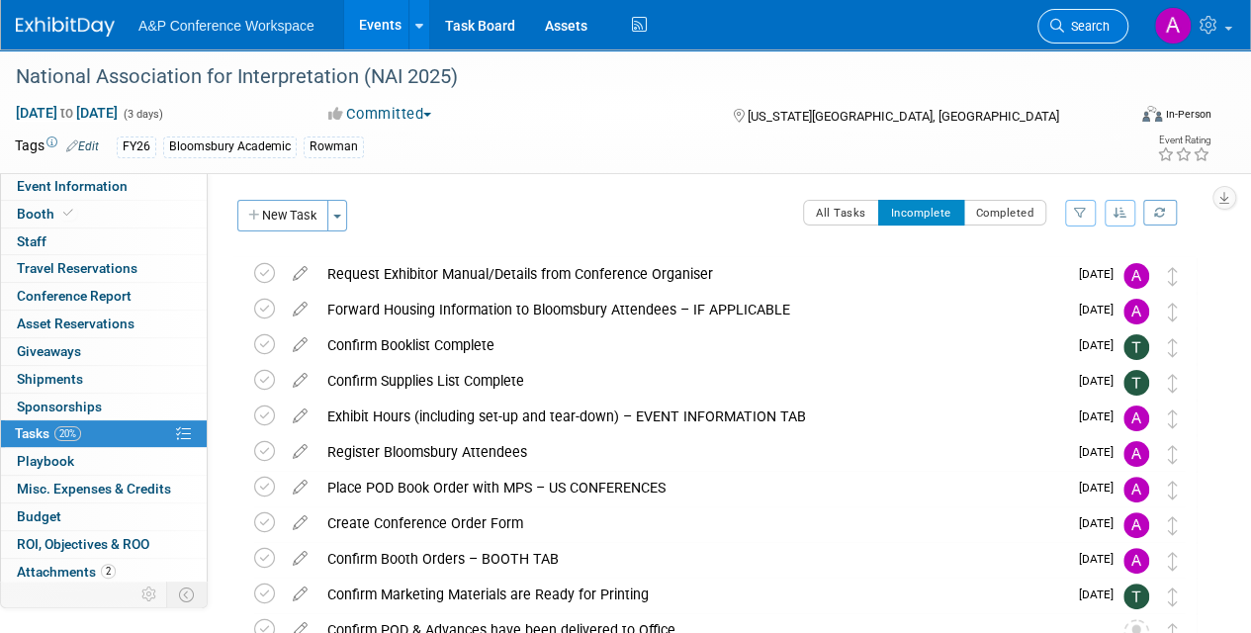
click at [1084, 19] on span "Search" at bounding box center [1087, 26] width 46 height 15
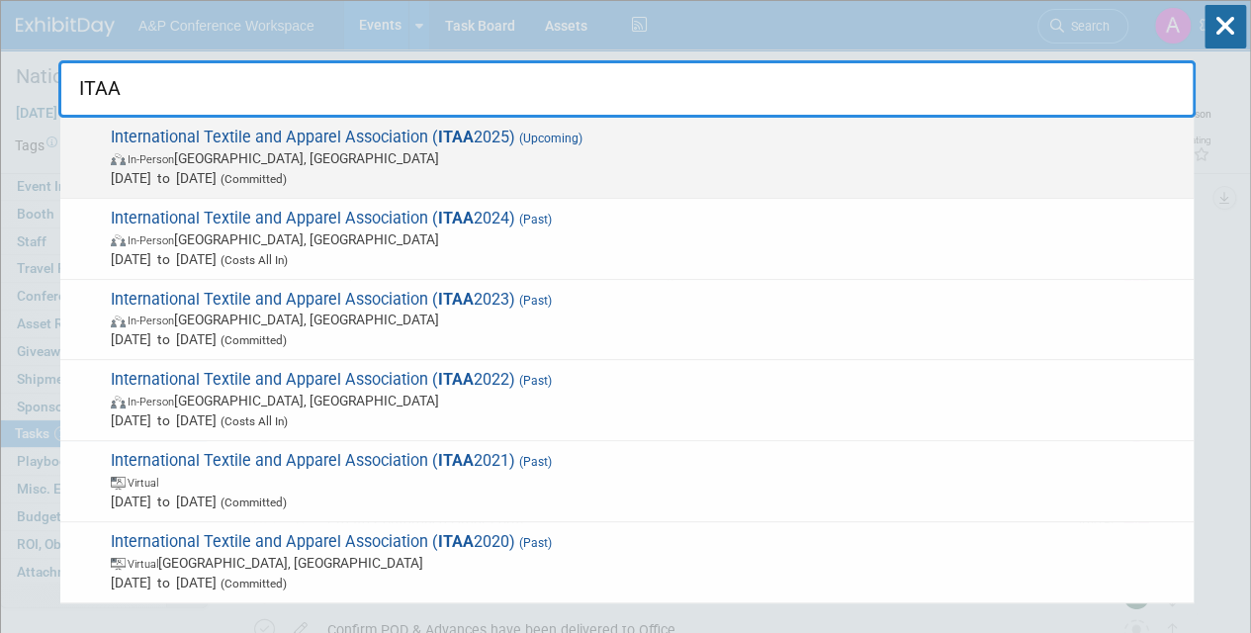
type input "ITAA"
click at [528, 161] on span "In-Person [GEOGRAPHIC_DATA], [GEOGRAPHIC_DATA]" at bounding box center [647, 158] width 1073 height 20
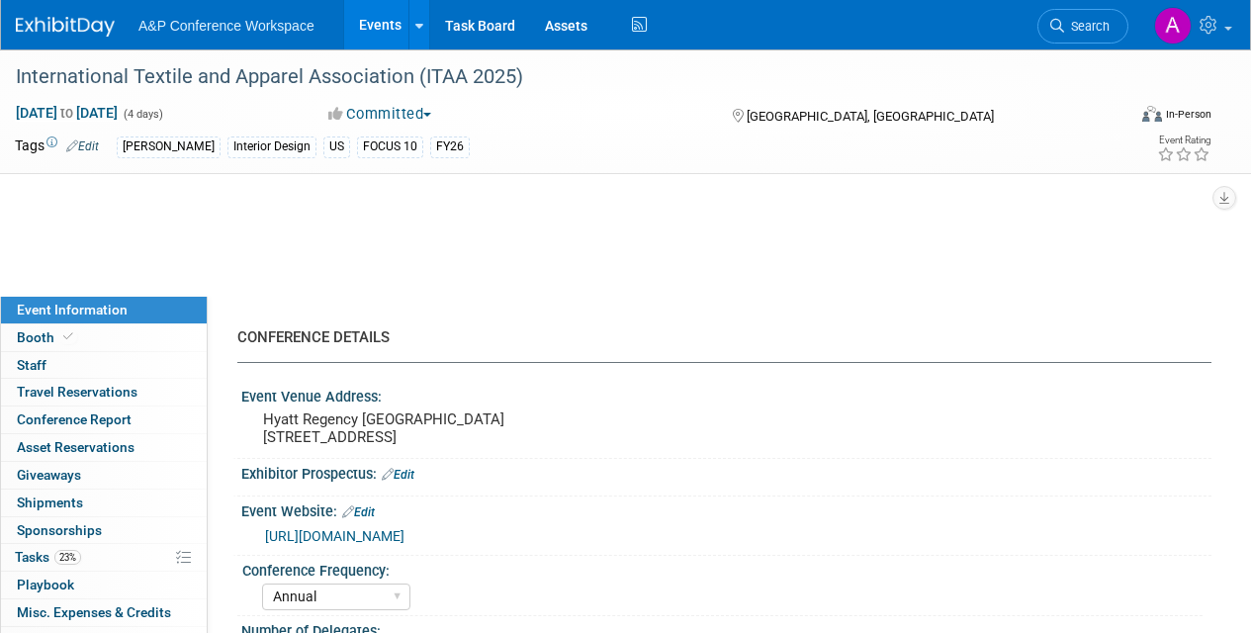
select select "Annual"
select select "Level 1"
select select "In-Person Booth"
select select "Fashion"
select select "[PERSON_NAME] Books"
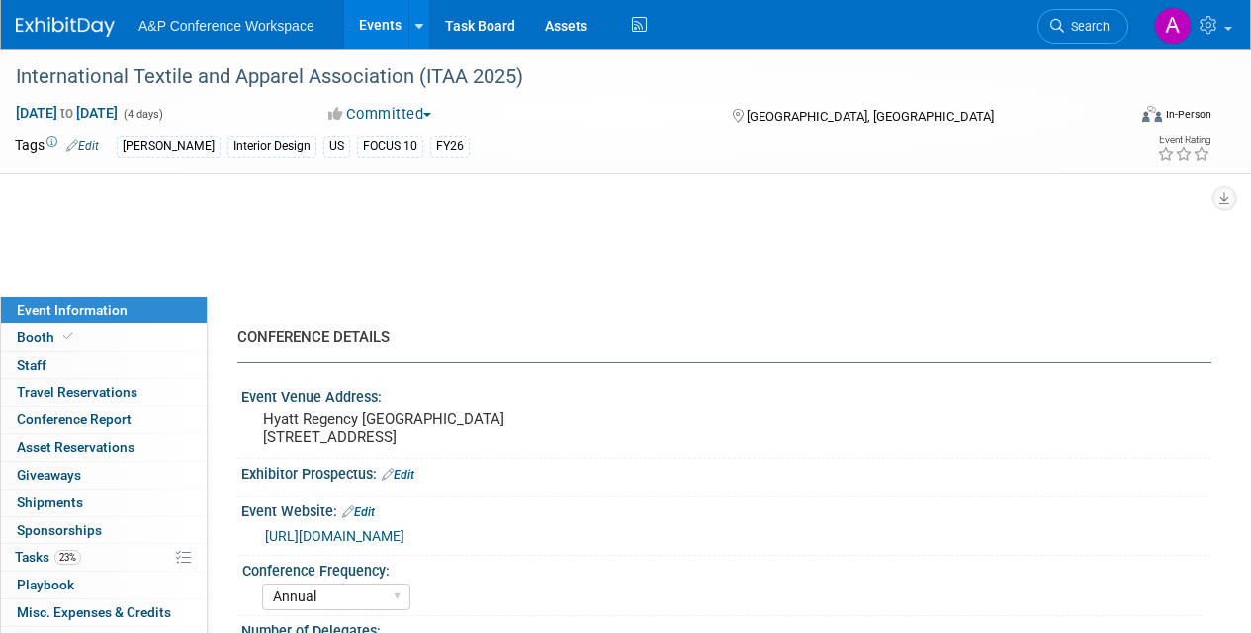
select select "[PERSON_NAME]"
select select "Brand/Subject Presence​"
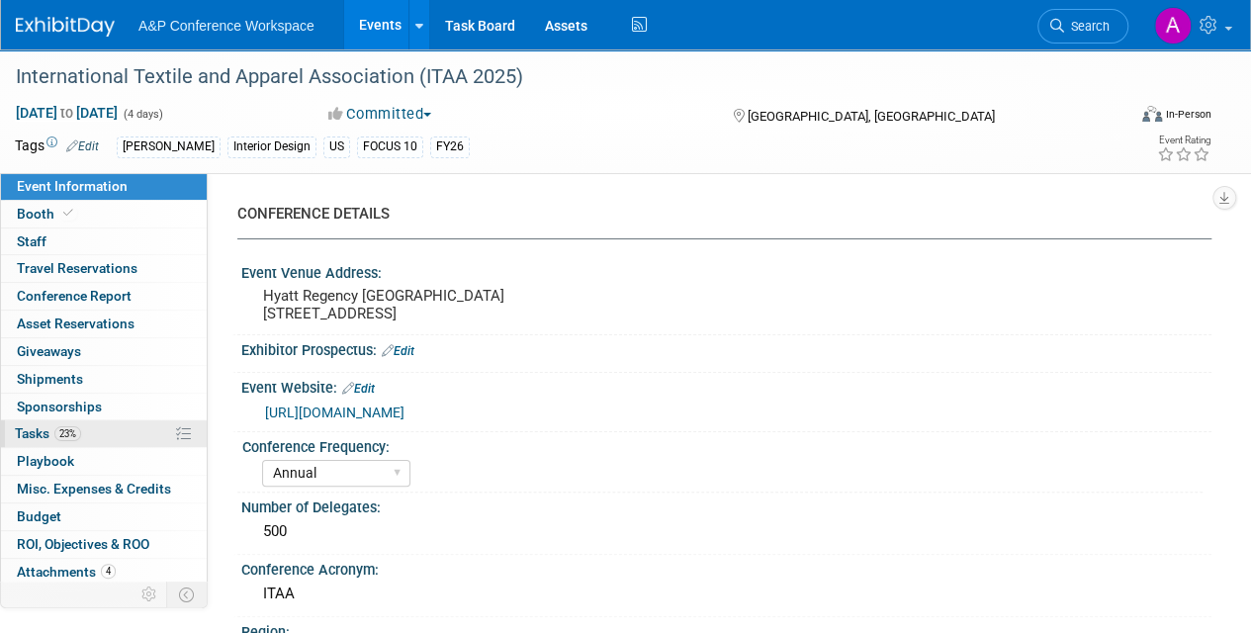
click at [39, 427] on span "Tasks 23%" at bounding box center [48, 433] width 66 height 16
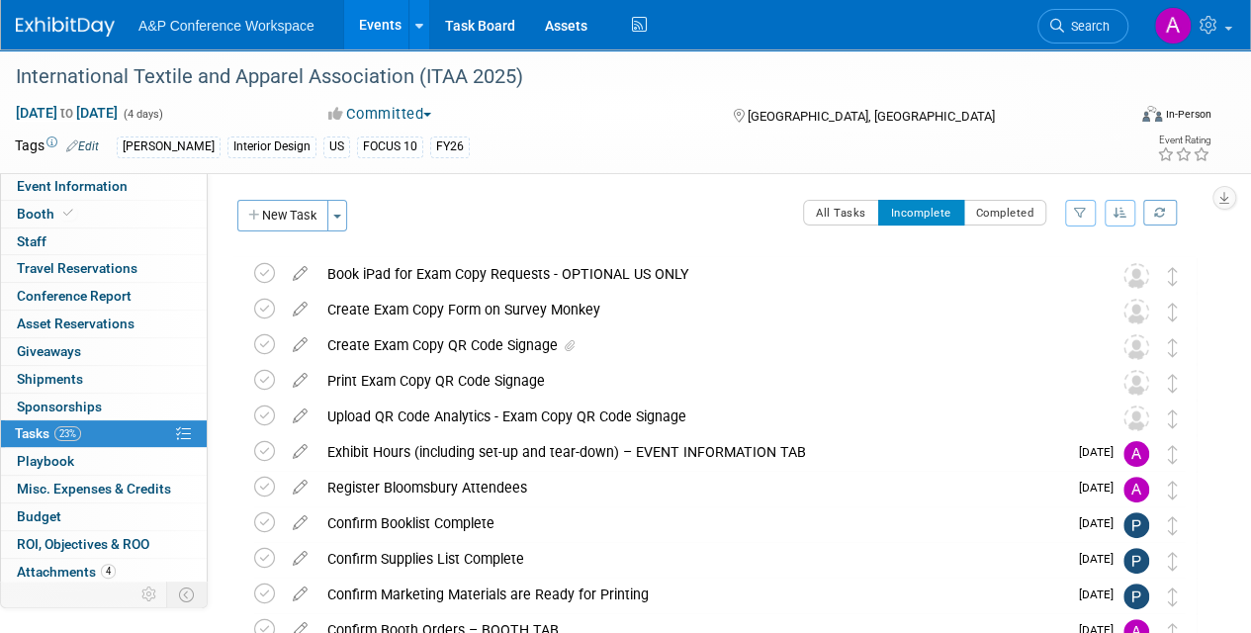
click at [1068, 29] on span "Search" at bounding box center [1087, 26] width 46 height 15
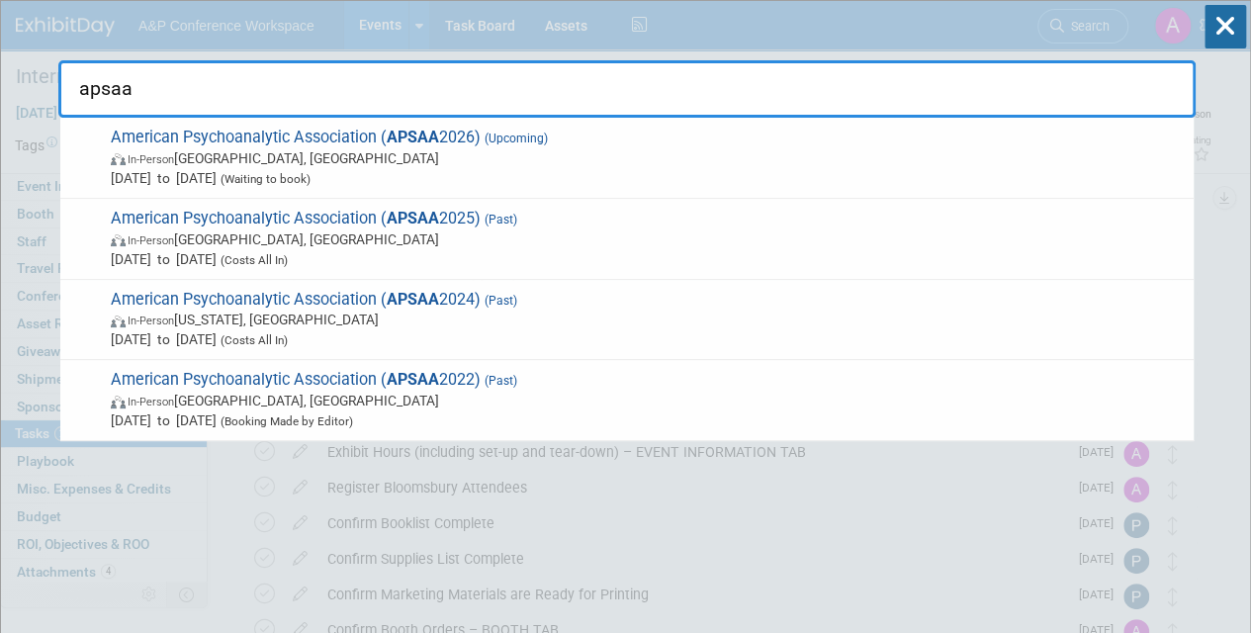
type input "apsaa"
click at [524, 159] on span "In-Person [GEOGRAPHIC_DATA], [GEOGRAPHIC_DATA]" at bounding box center [647, 158] width 1073 height 20
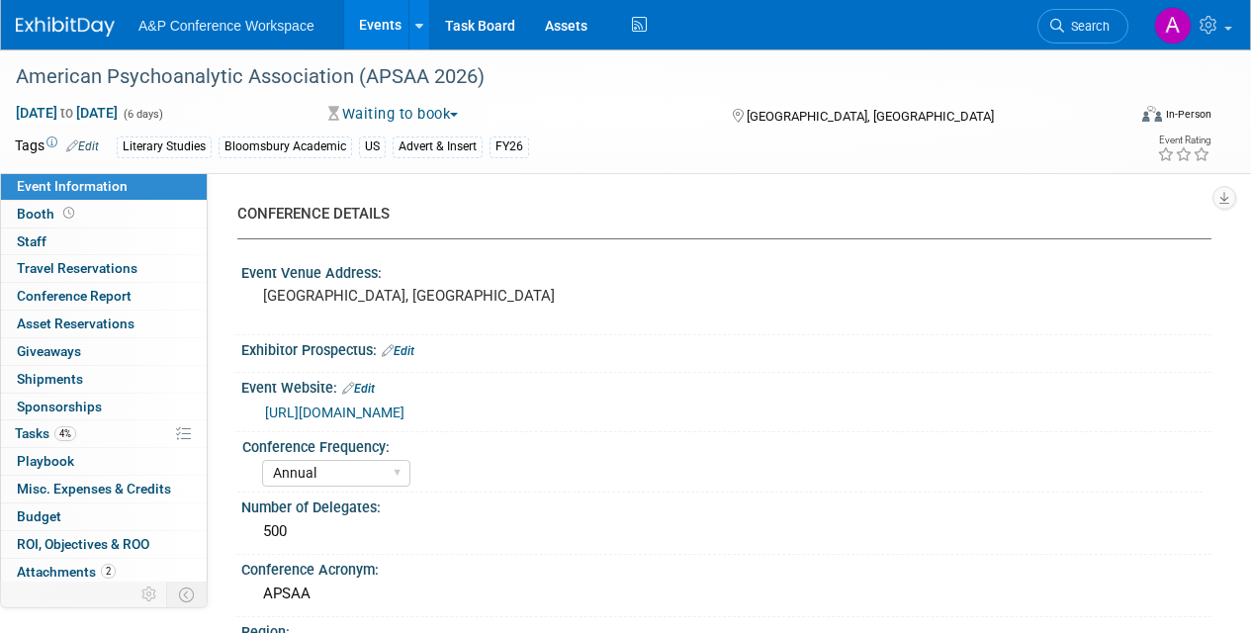
select select "Annual"
select select "Level 2"
select select "In-Person Booth"
select select "Literary Studies"
select select "Bloomsbury Academic"
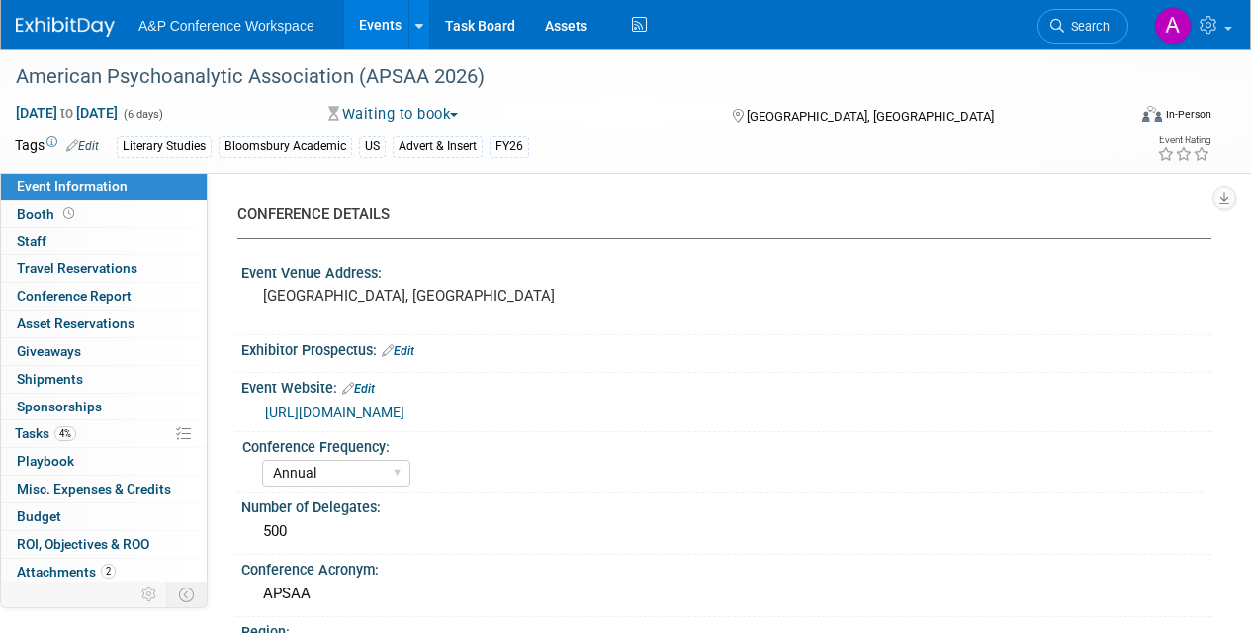
select select "[PERSON_NAME]"
select select "Networking/Commissioning"
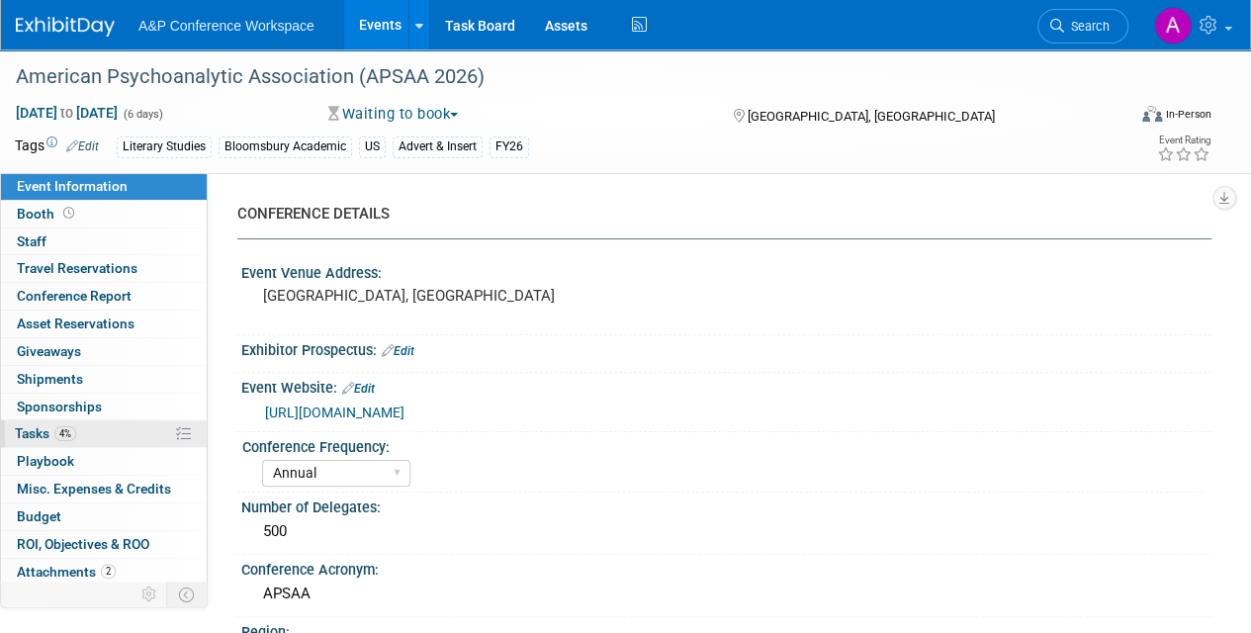
click at [26, 427] on span "Tasks 4%" at bounding box center [45, 433] width 61 height 16
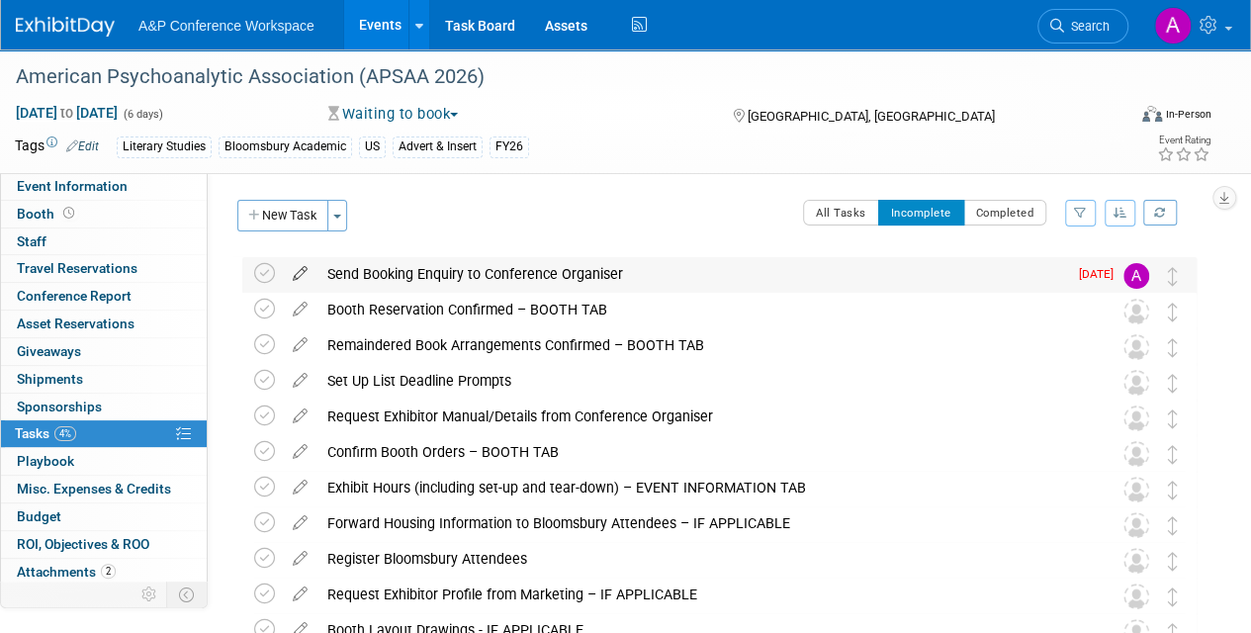
click at [299, 273] on icon at bounding box center [300, 269] width 35 height 25
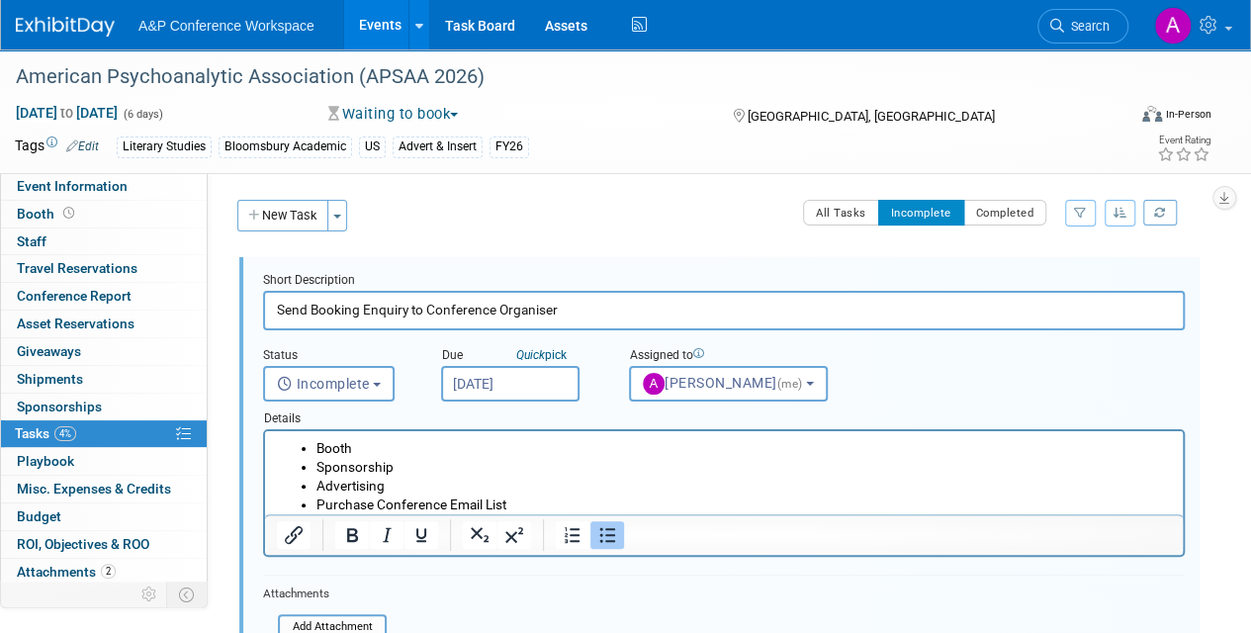
click at [551, 385] on input "Sep 10, 2025" at bounding box center [510, 384] width 138 height 36
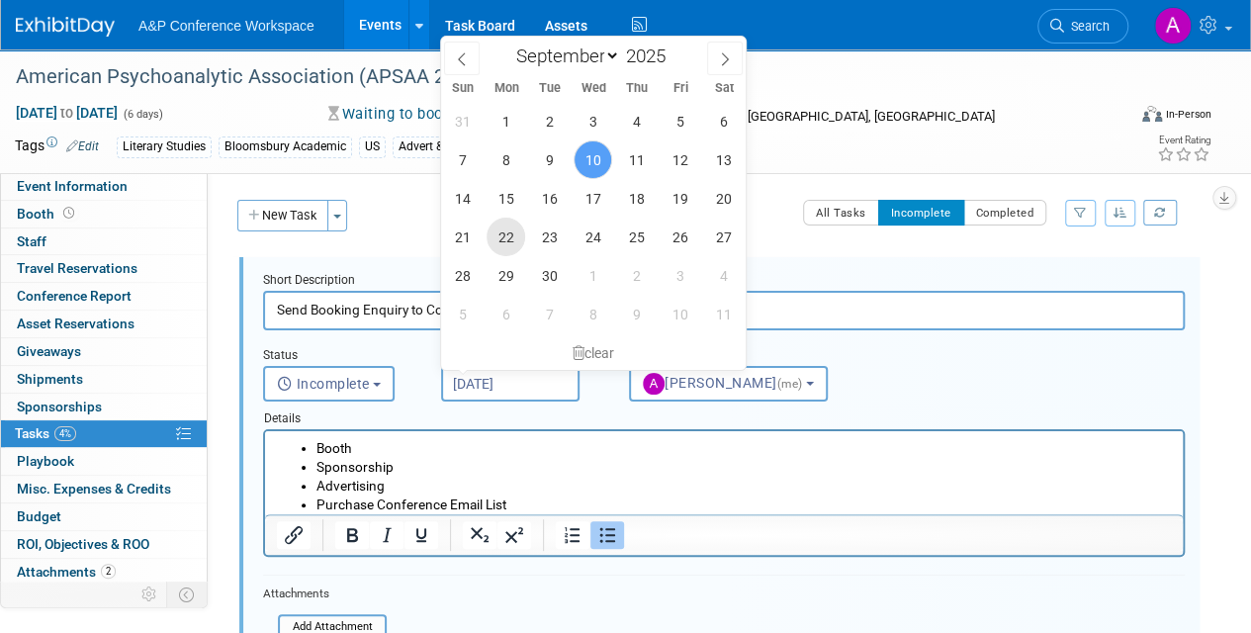
click at [506, 234] on span "22" at bounding box center [506, 237] width 39 height 39
type input "Sep 22, 2025"
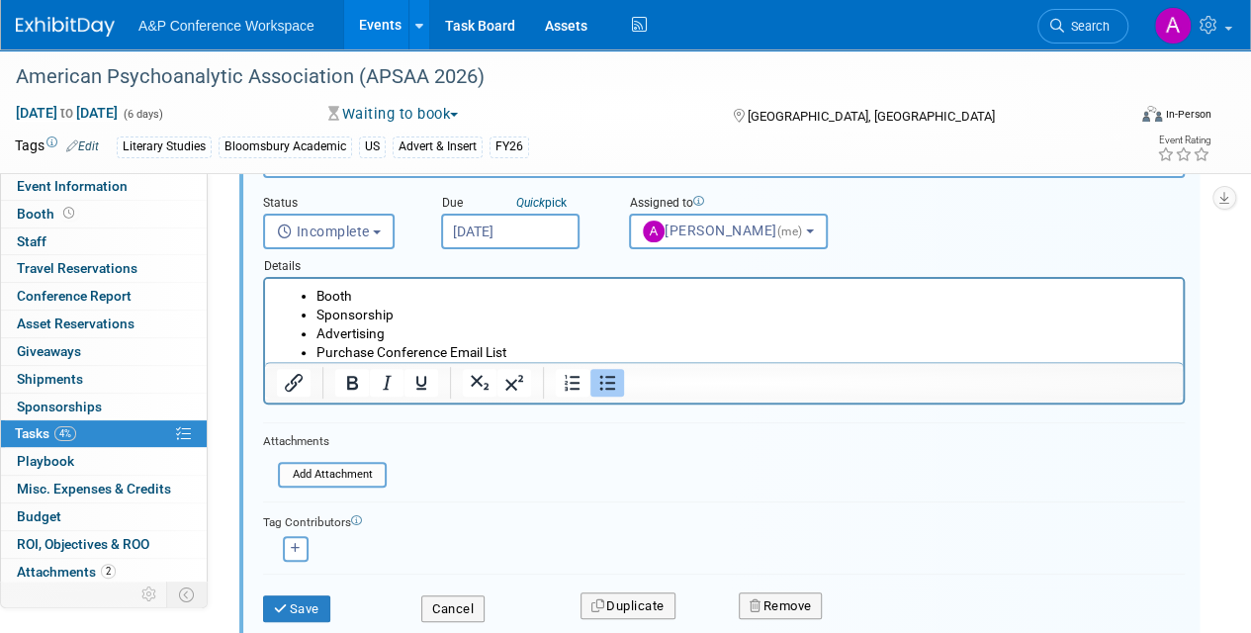
scroll to position [297, 0]
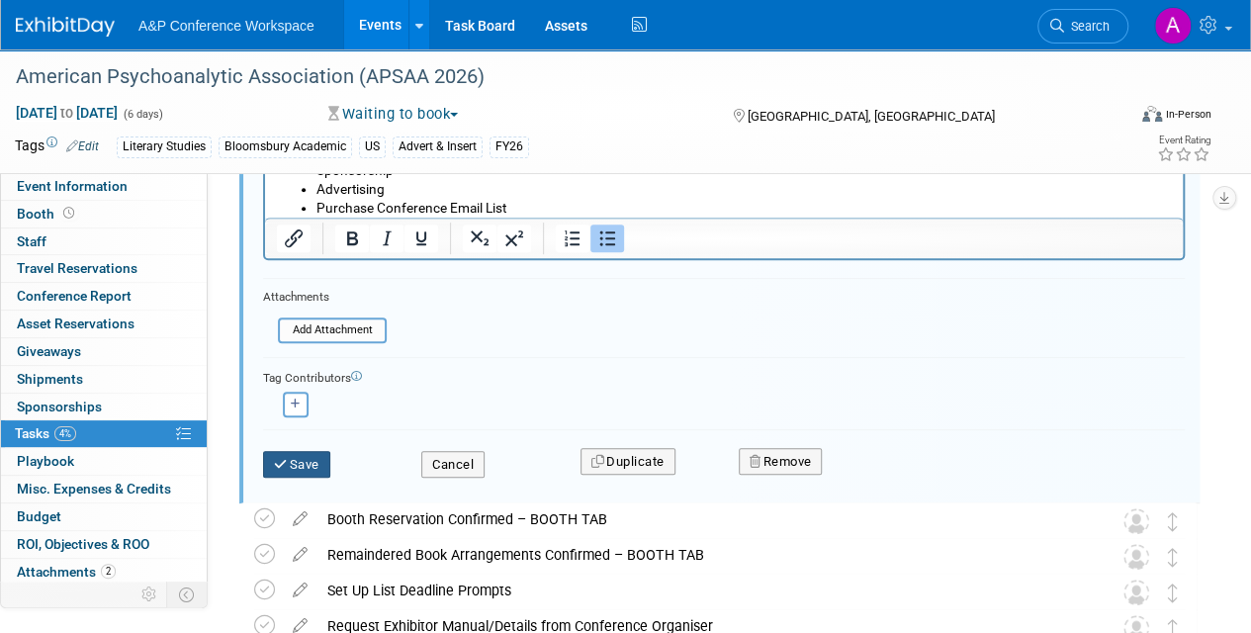
drag, startPoint x: 310, startPoint y: 455, endPoint x: 320, endPoint y: 455, distance: 10.9
click at [310, 456] on button "Save" at bounding box center [296, 465] width 67 height 28
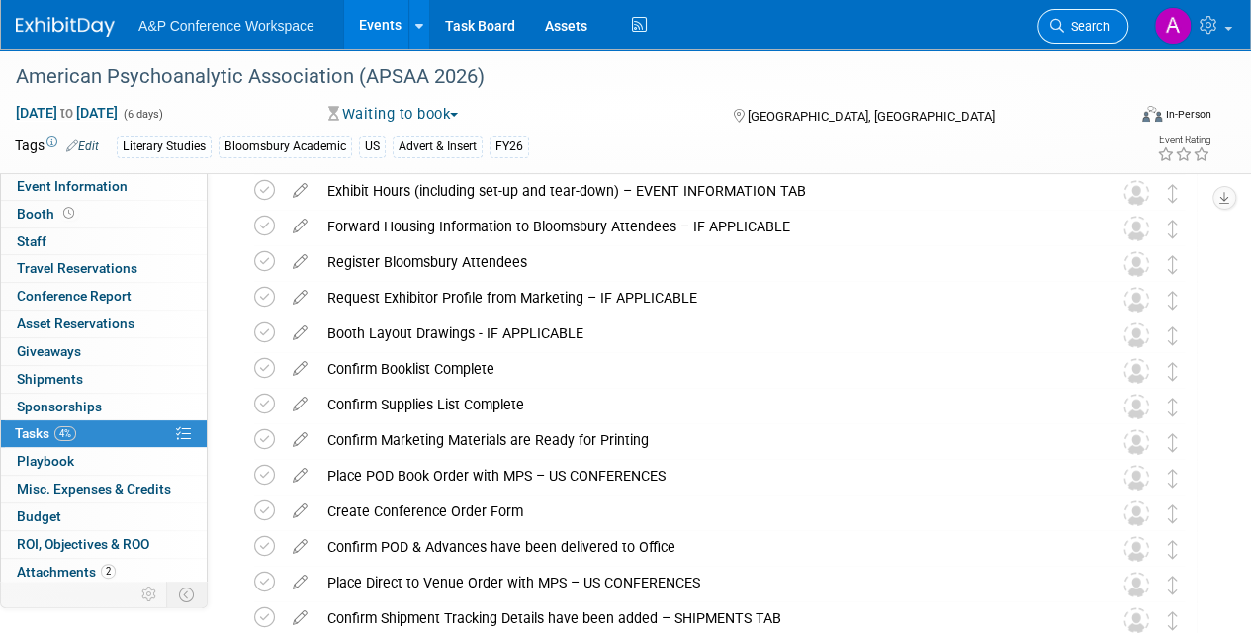
click at [1101, 24] on span "Search" at bounding box center [1087, 26] width 46 height 15
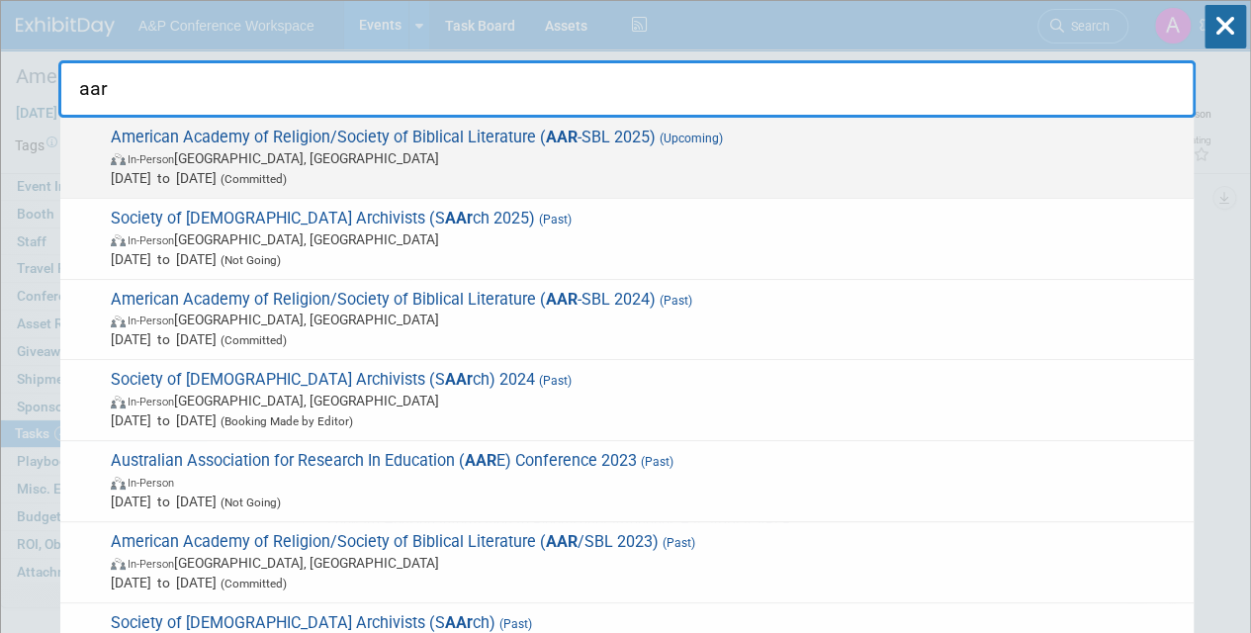
type input "aar"
click at [585, 172] on span "Nov 22, 2025 to Nov 25, 2025 (Committed)" at bounding box center [647, 178] width 1073 height 20
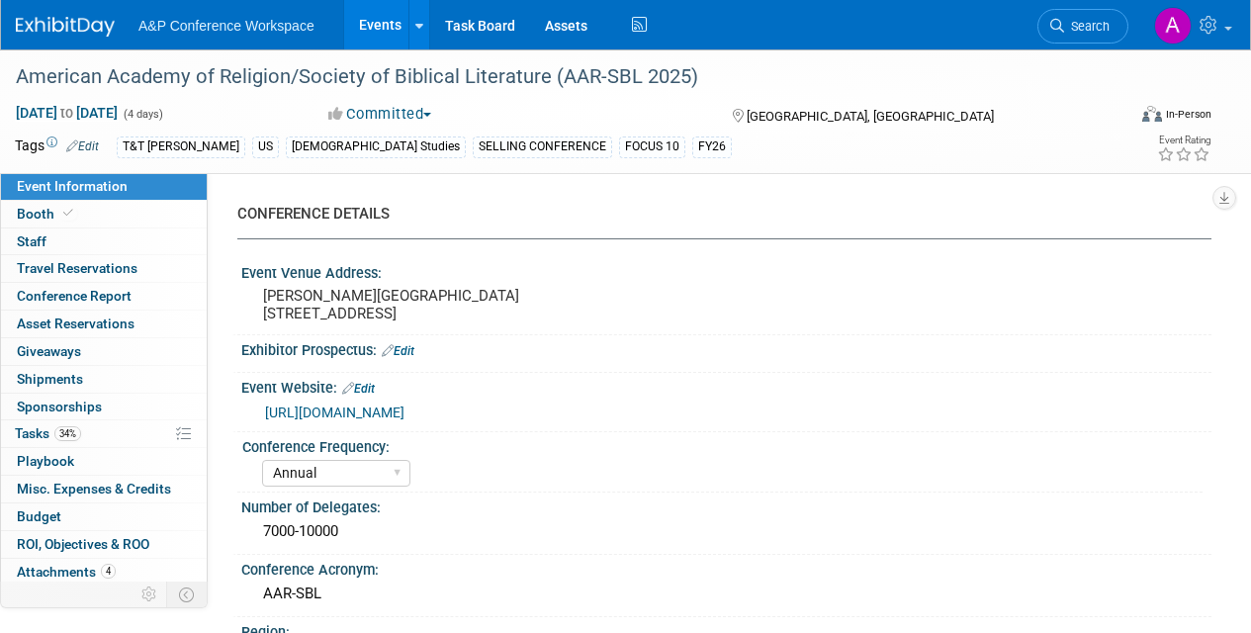
select select "Annual"
select select "Level 1"
select select "In-Person Booth"
select select "[DEMOGRAPHIC_DATA] Studies"
select select "T&T [PERSON_NAME]"
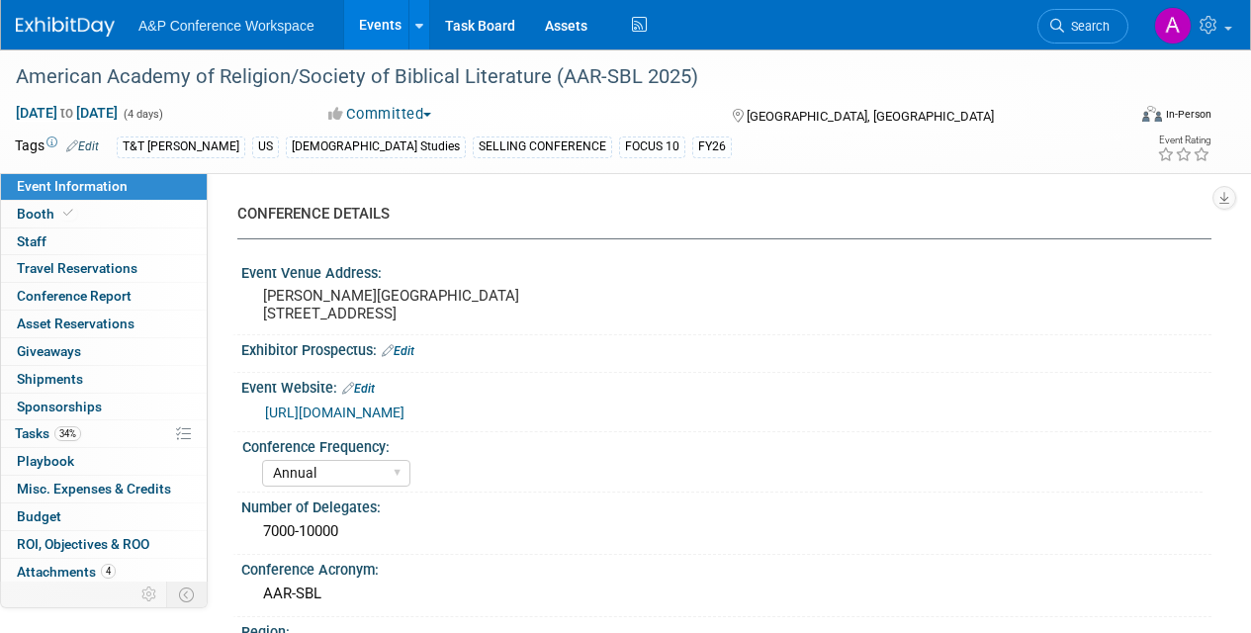
select select "[PERSON_NAME]"
select select "Networking/Commissioning"
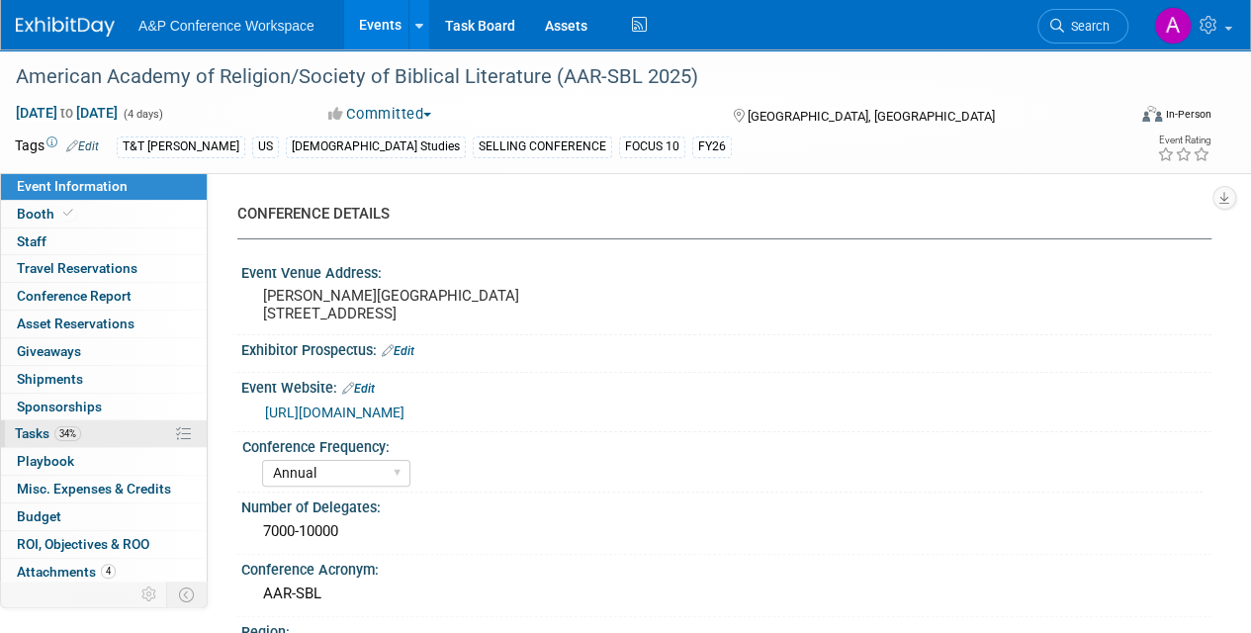
click at [28, 425] on span "Tasks 34%" at bounding box center [48, 433] width 66 height 16
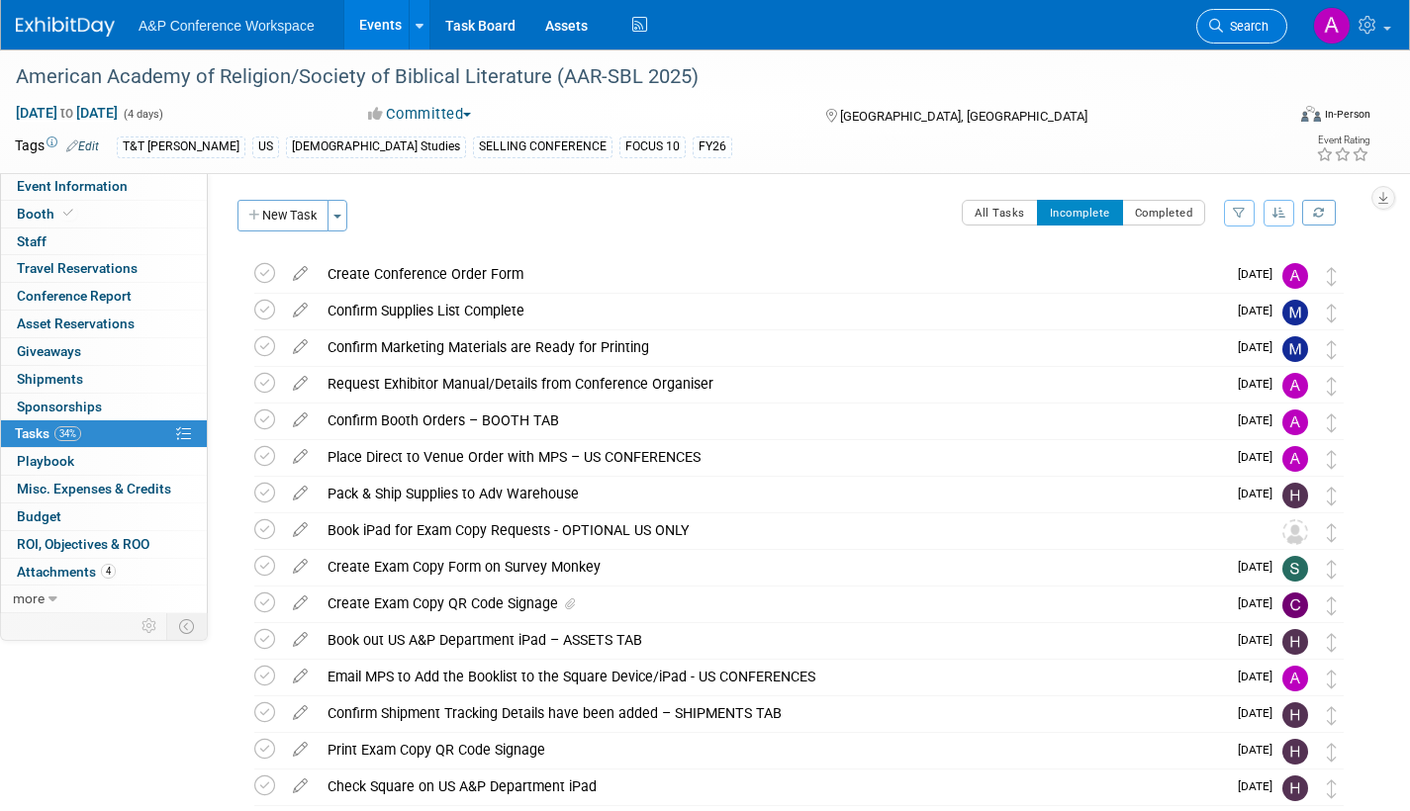
click at [1241, 26] on span "Search" at bounding box center [1246, 26] width 46 height 15
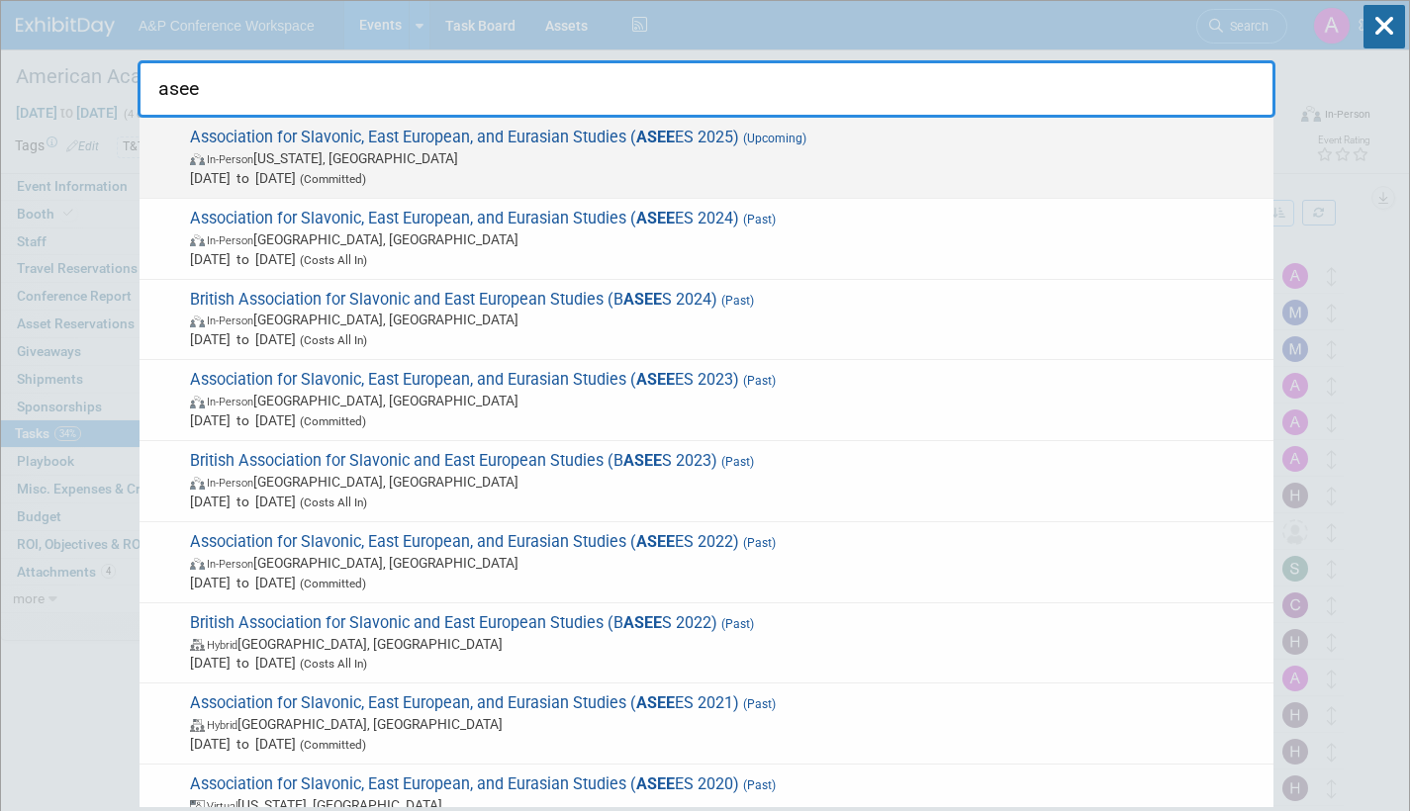
type input "asee"
click at [783, 159] on span "In-Person Washington, DC" at bounding box center [726, 158] width 1073 height 20
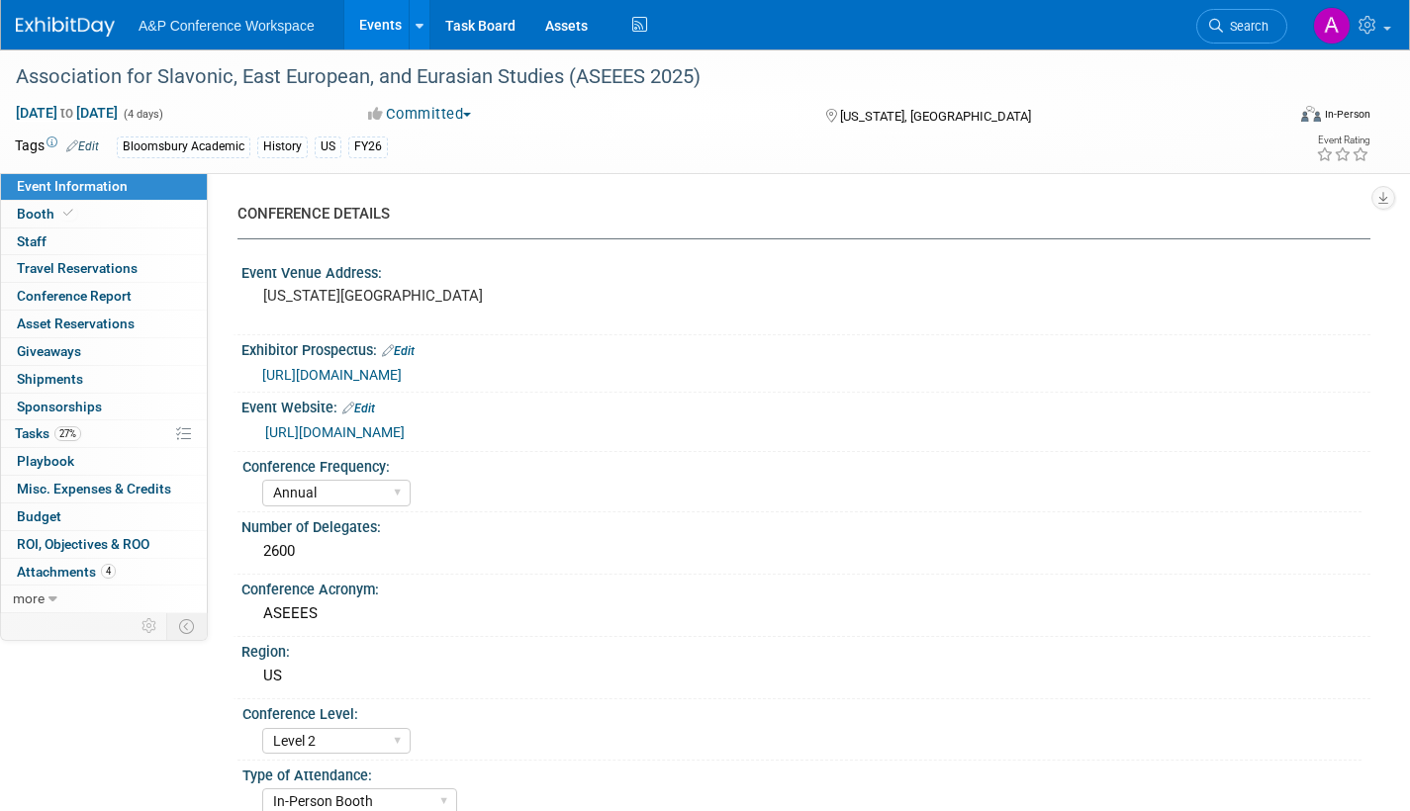
select select "Annual"
select select "Level 2"
select select "In-Person Booth"
select select "History"
select select "Bloomsbury Academic"
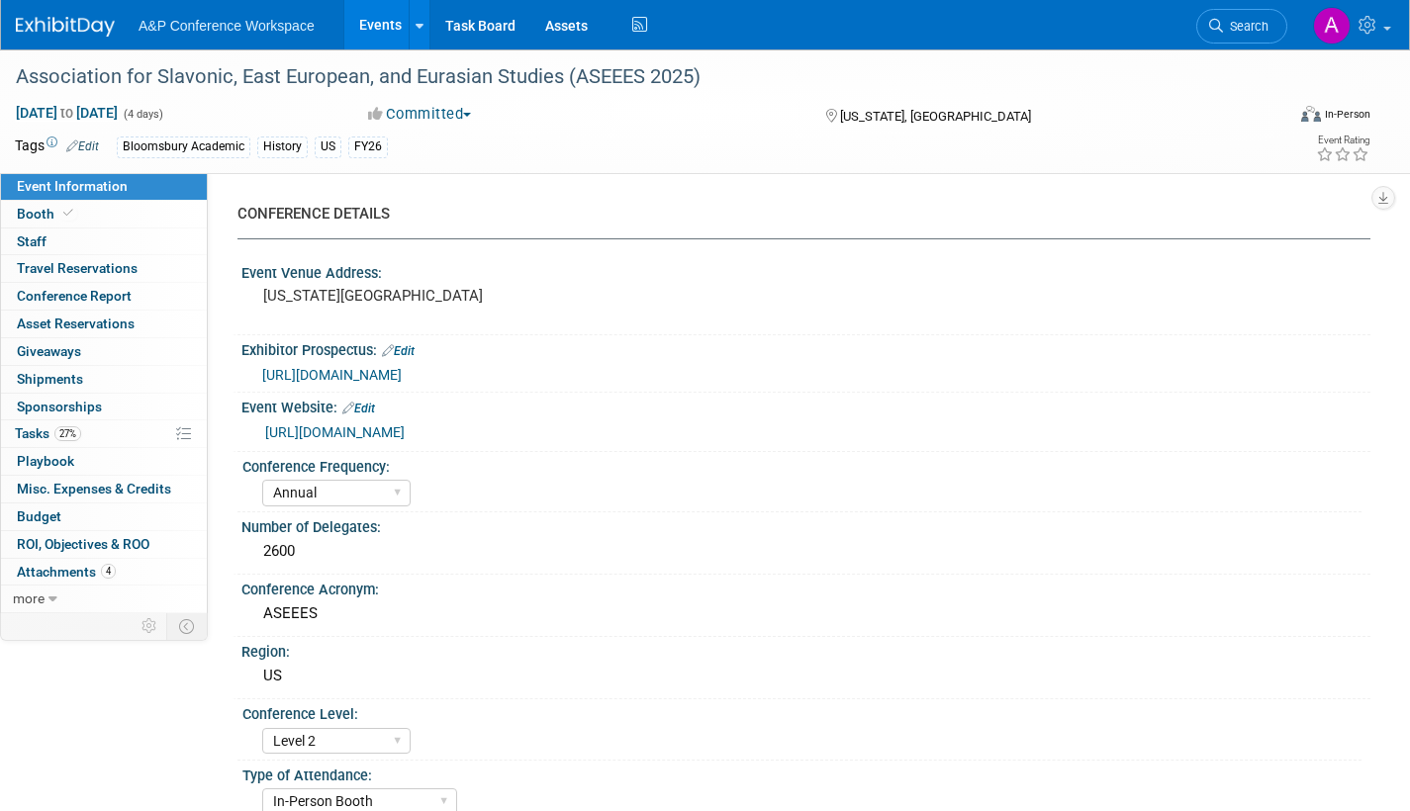
select select "[PERSON_NAME]"
select select "Networking/Commissioning"
click at [33, 213] on span "Booth" at bounding box center [47, 214] width 60 height 16
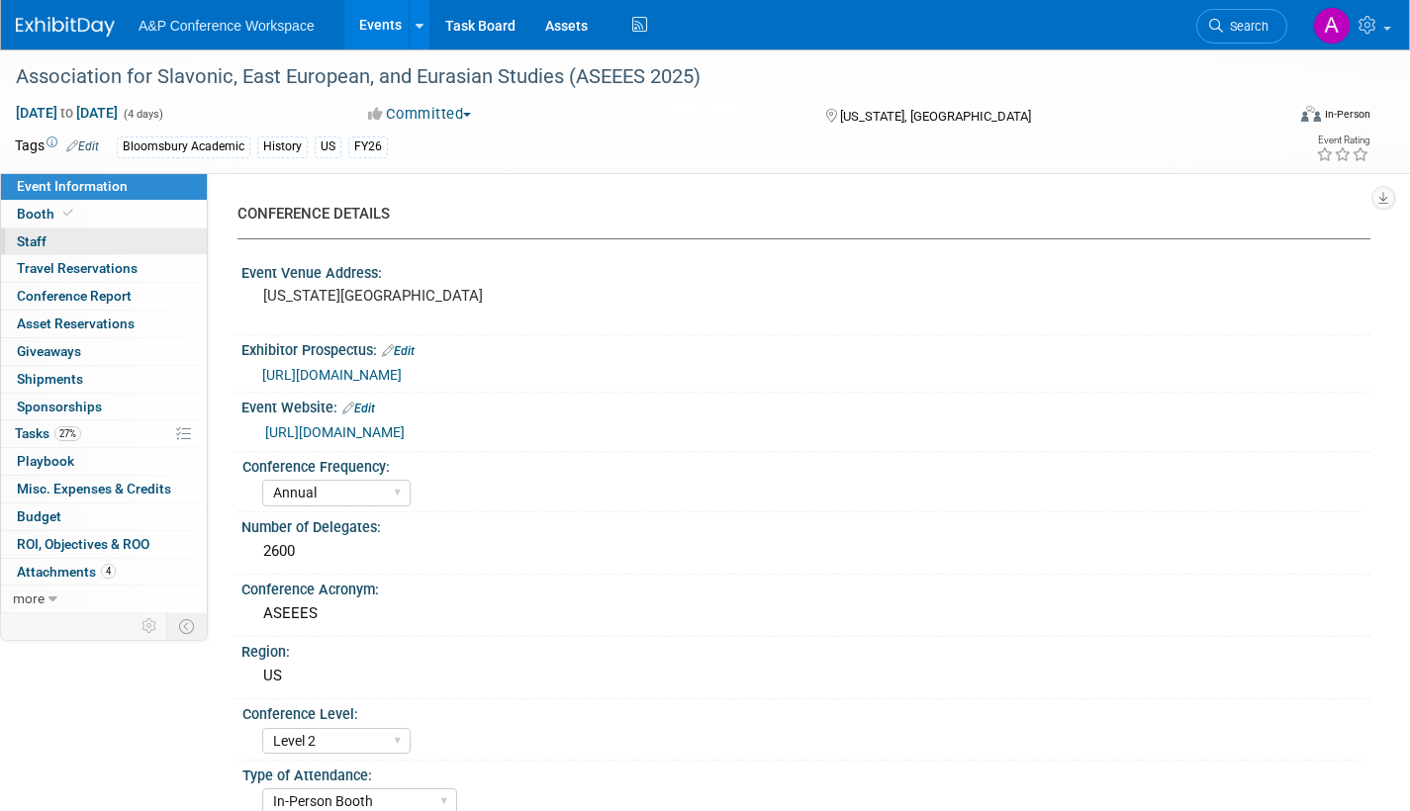
select select "CUAP"
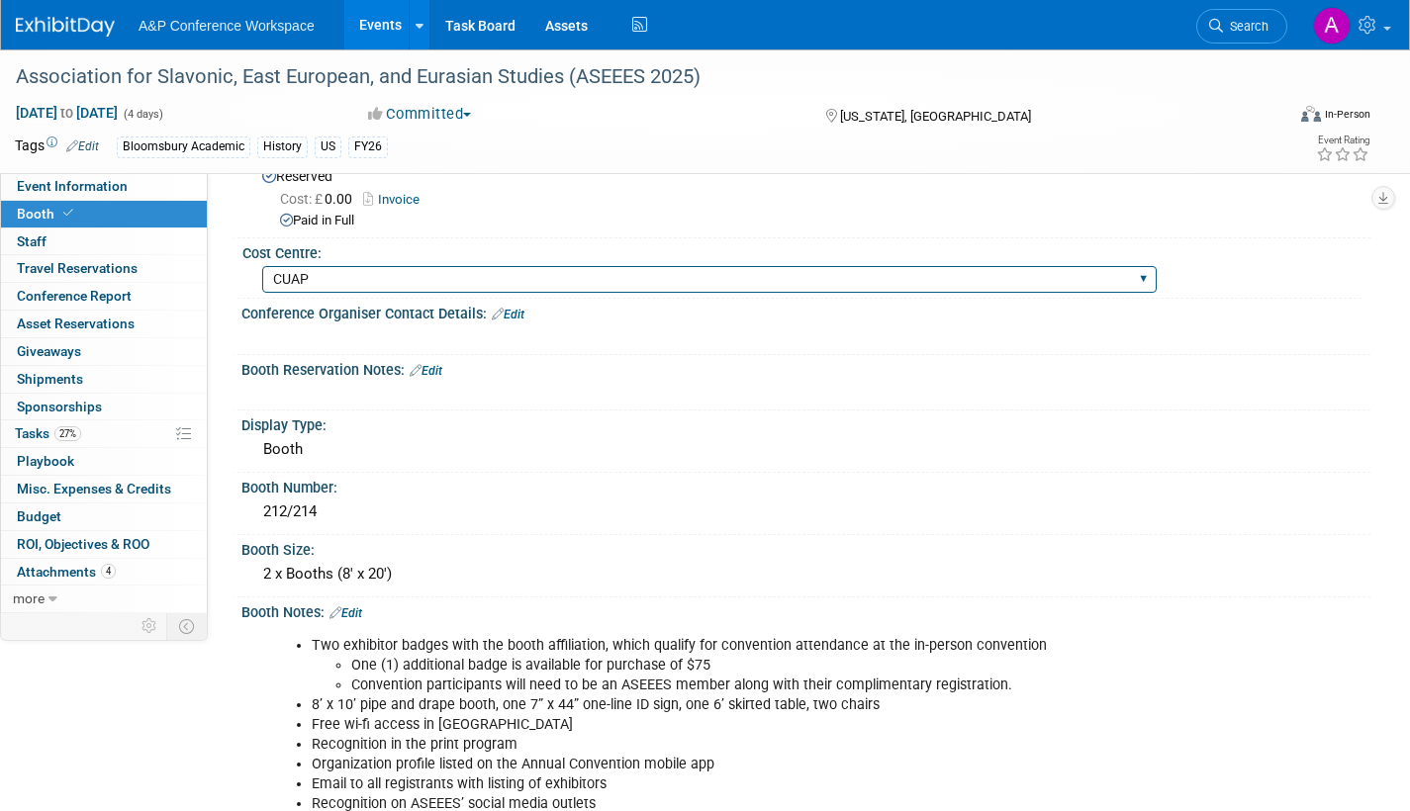
scroll to position [396, 0]
